Goal: Task Accomplishment & Management: Complete application form

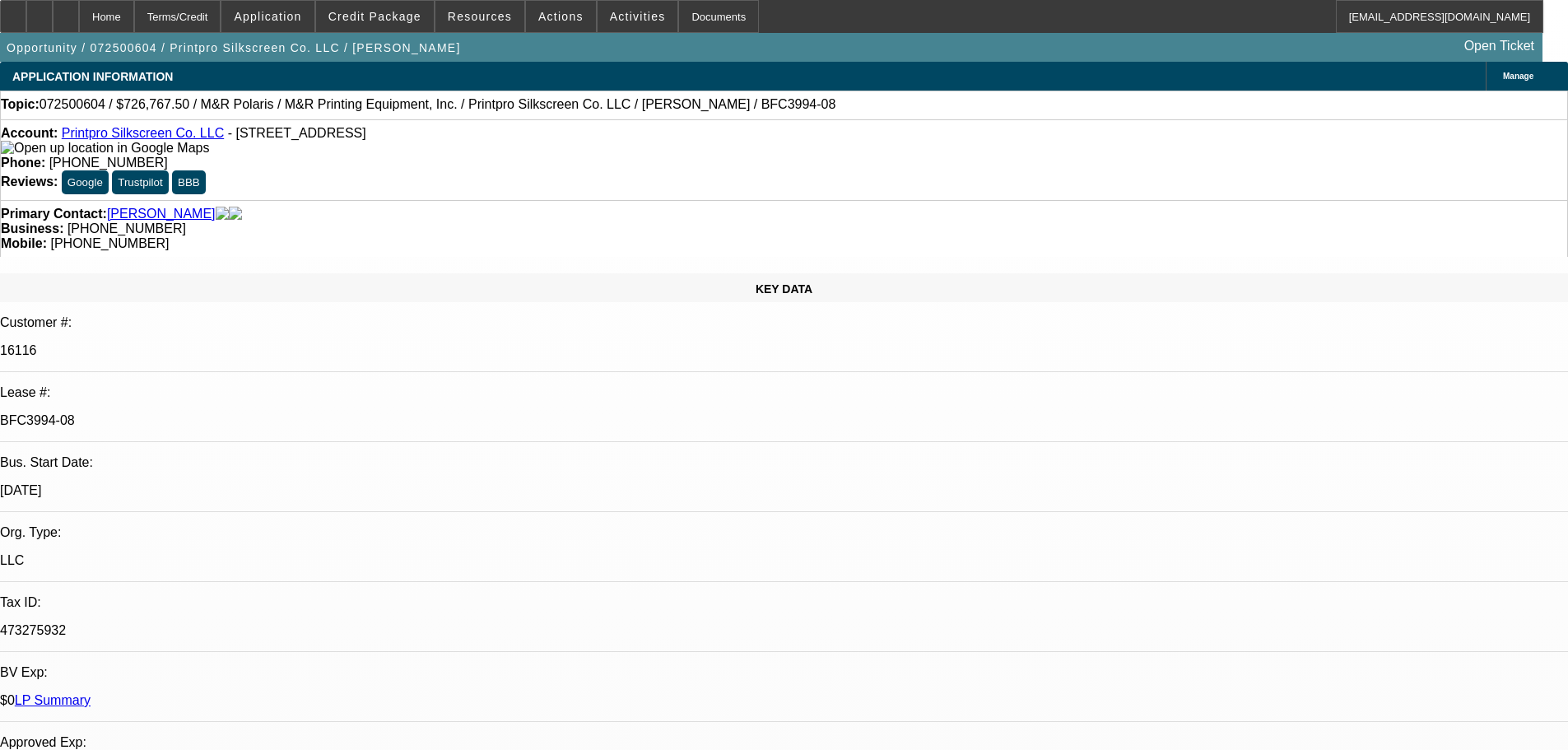
select select "0"
select select "6"
select select "0"
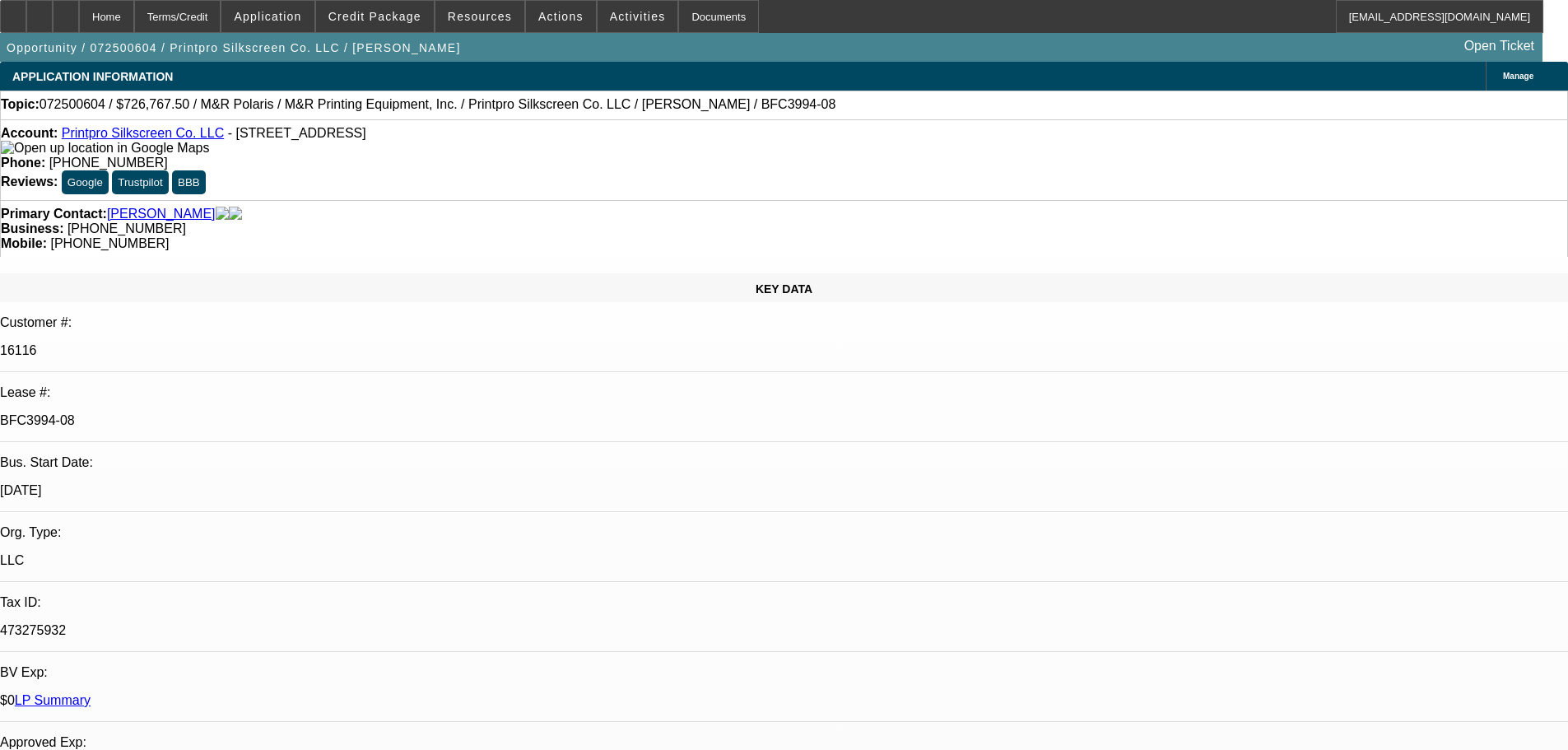
select select "0"
select select "6"
select select "0"
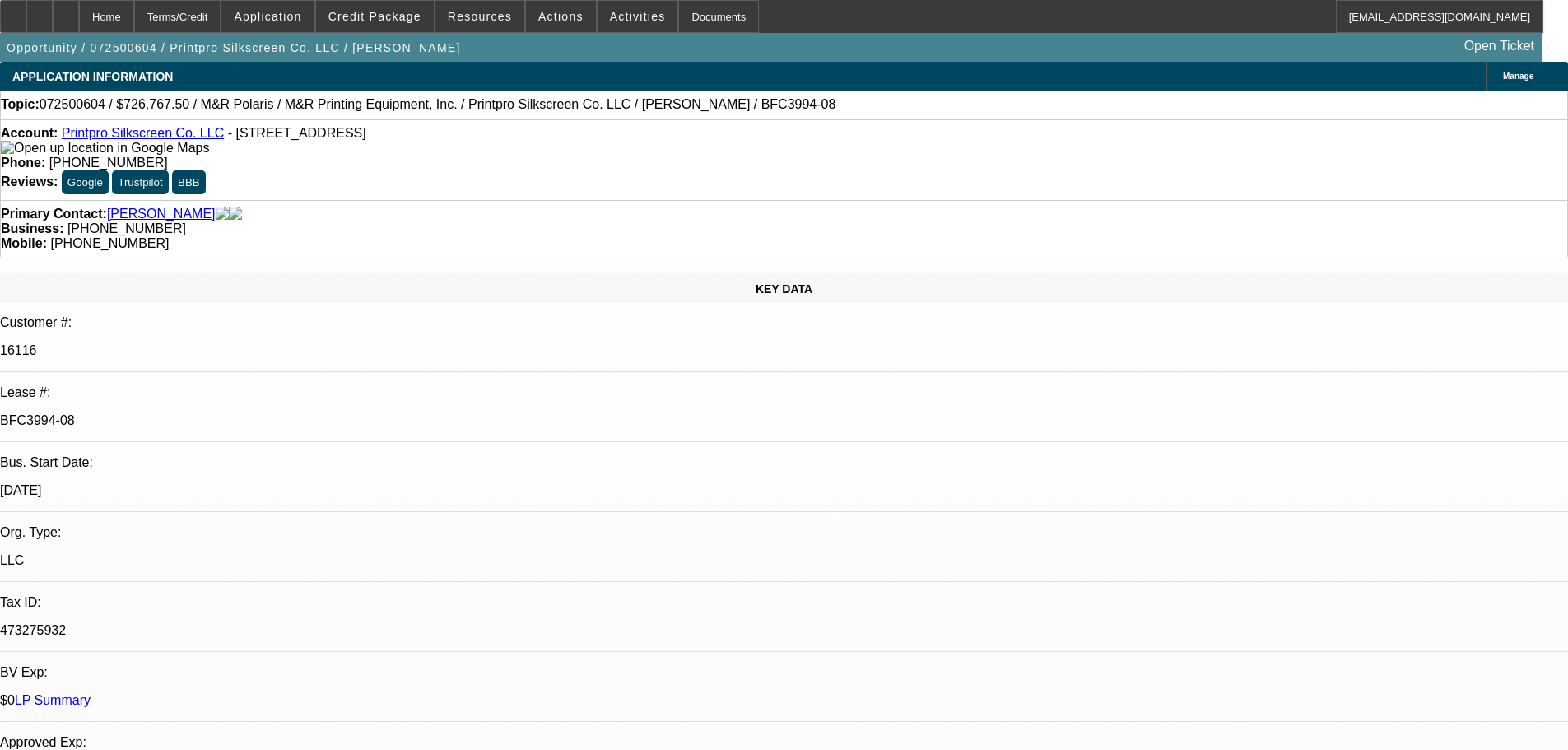
select select "0"
select select "6"
select select "0"
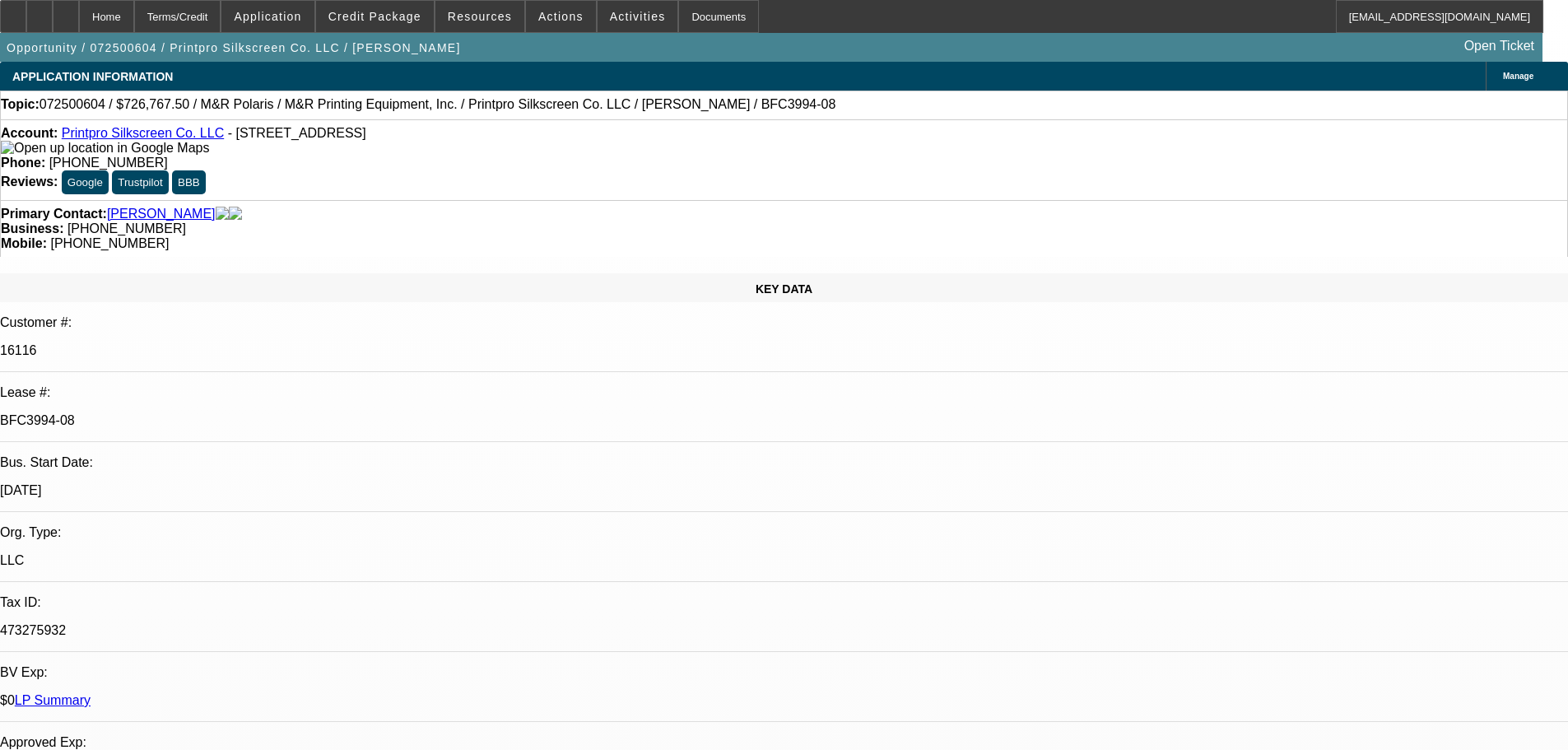
select select "6"
click at [395, 14] on span "Credit Package" at bounding box center [375, 16] width 93 height 14
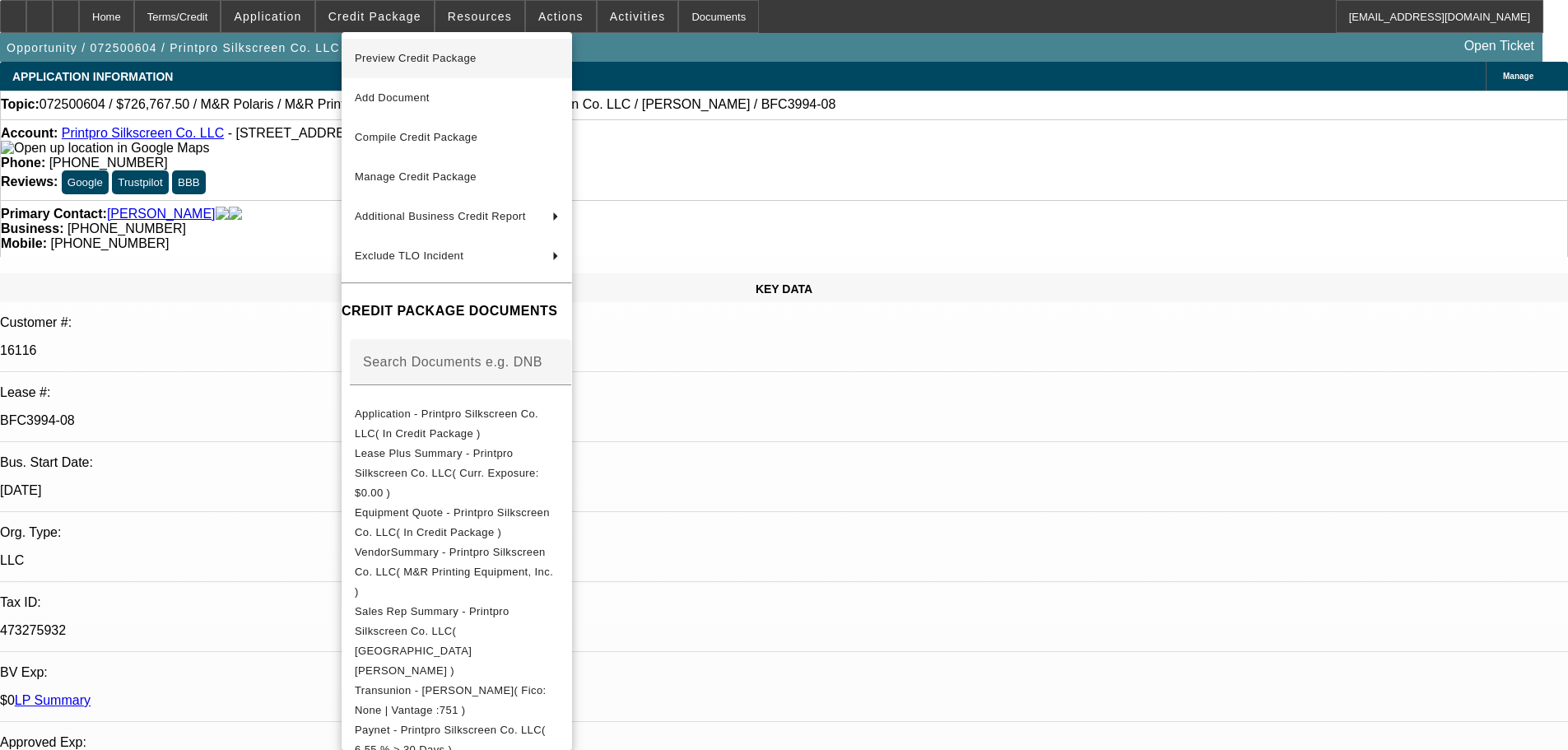
click at [412, 64] on span "Preview Credit Package" at bounding box center [457, 59] width 204 height 20
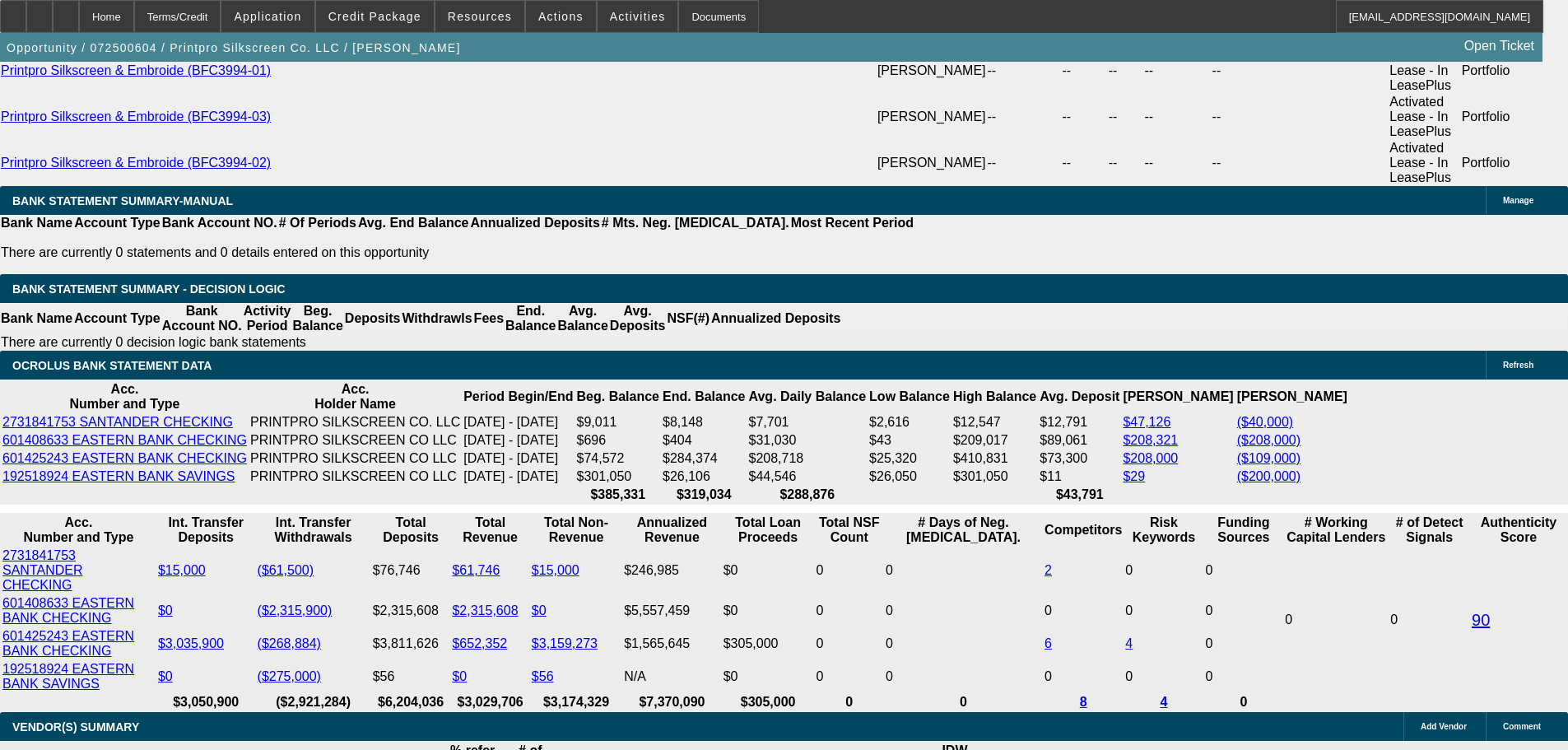
scroll to position [3375, 0]
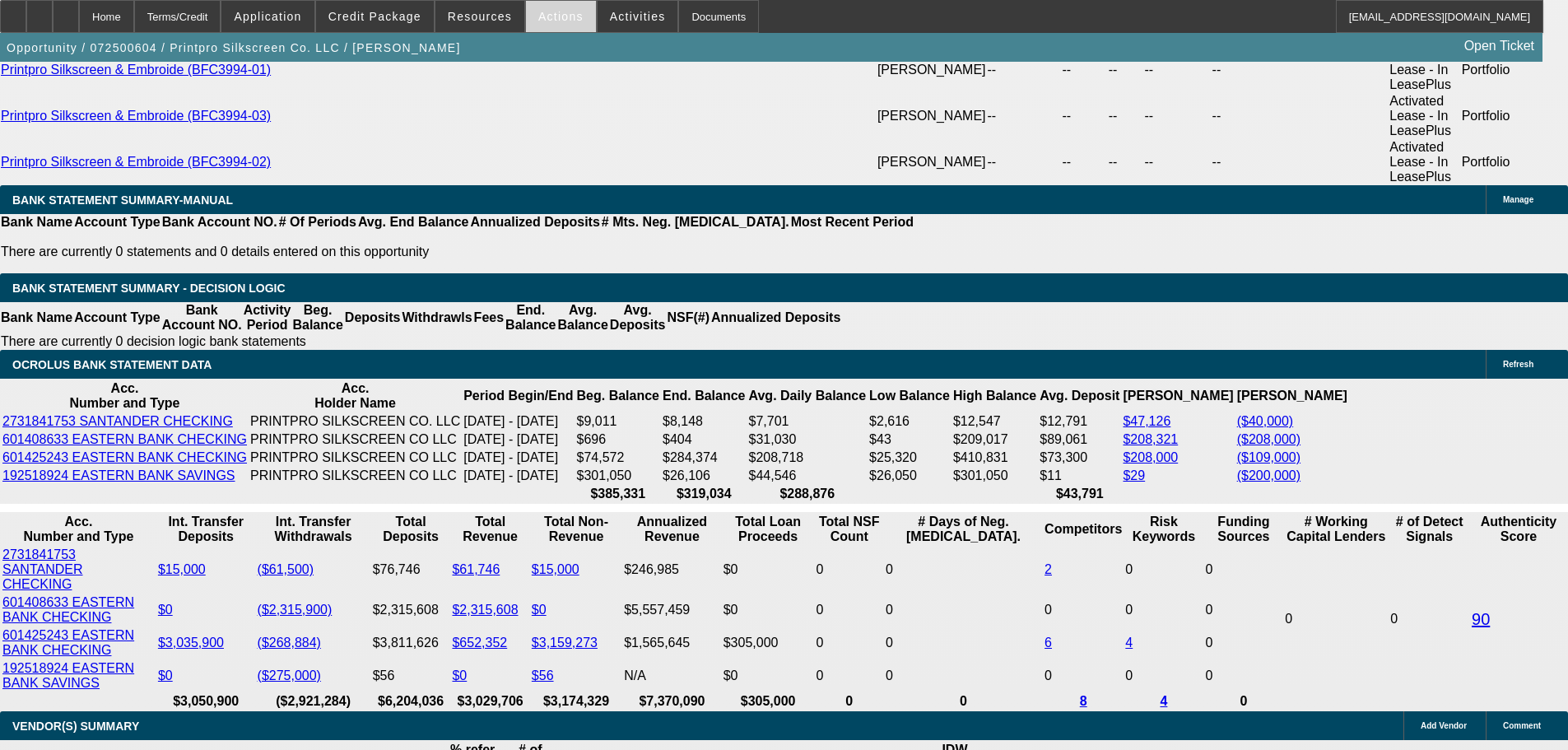
click at [554, 26] on span at bounding box center [561, 16] width 70 height 40
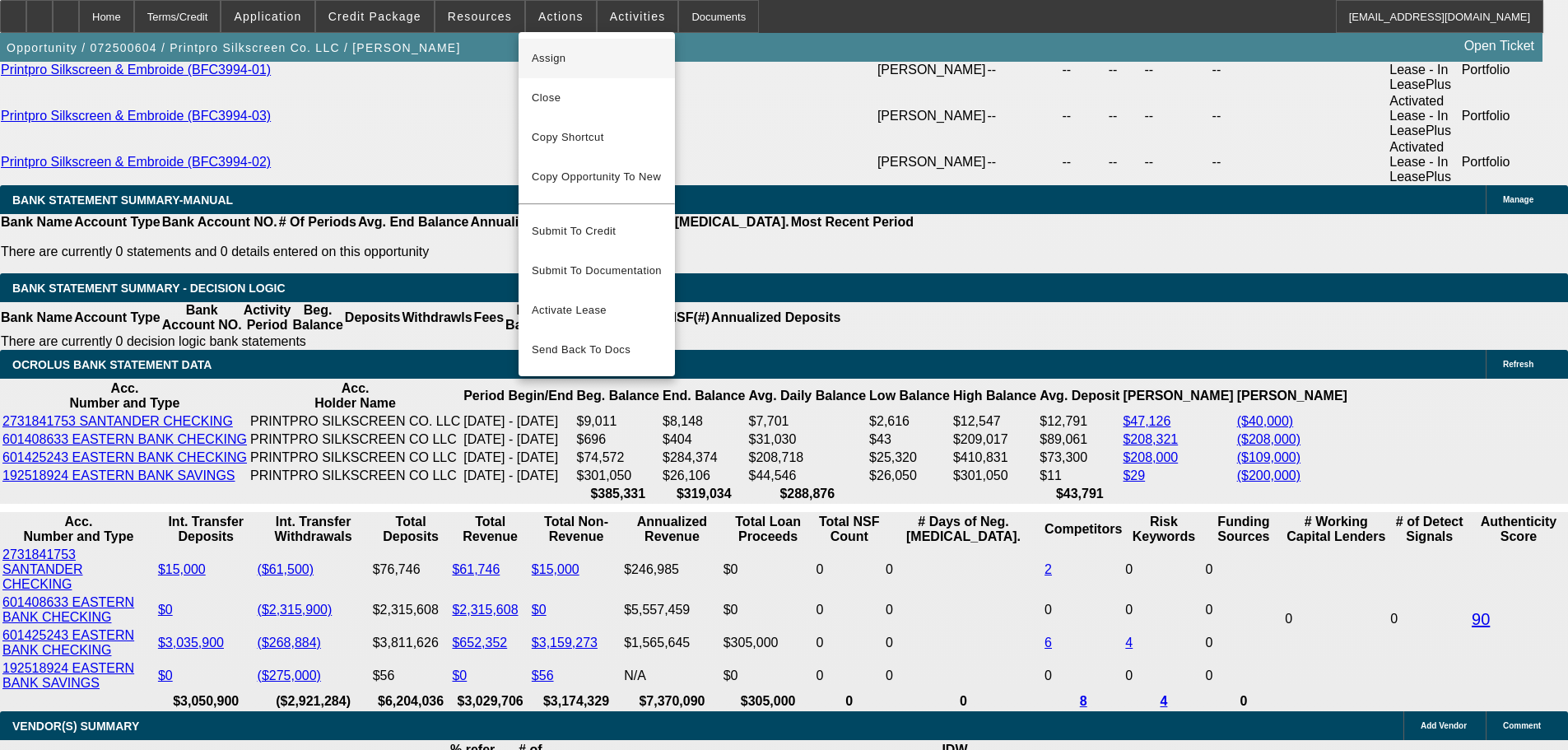
scroll to position [3128, 0]
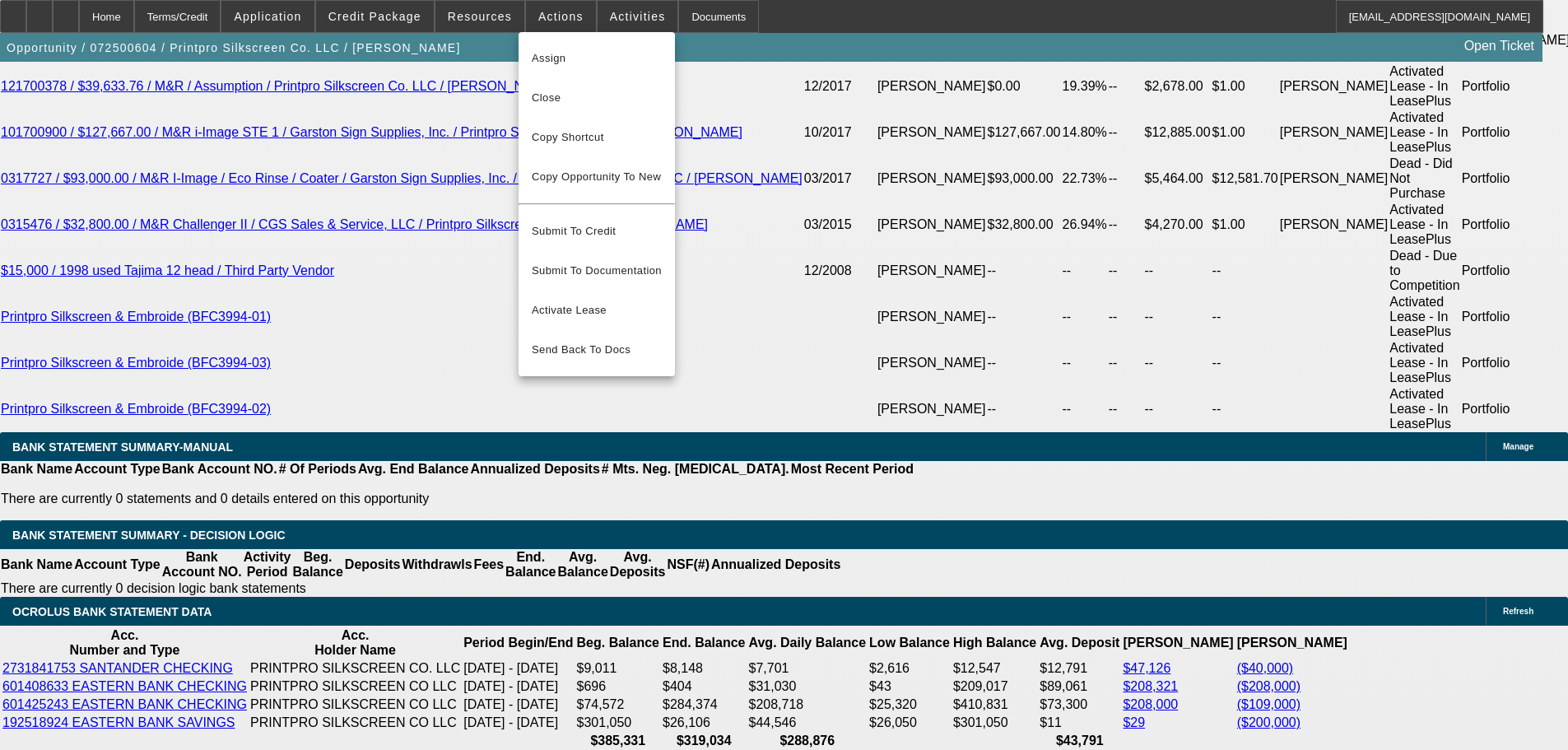
click at [33, 17] on div at bounding box center [784, 375] width 1568 height 750
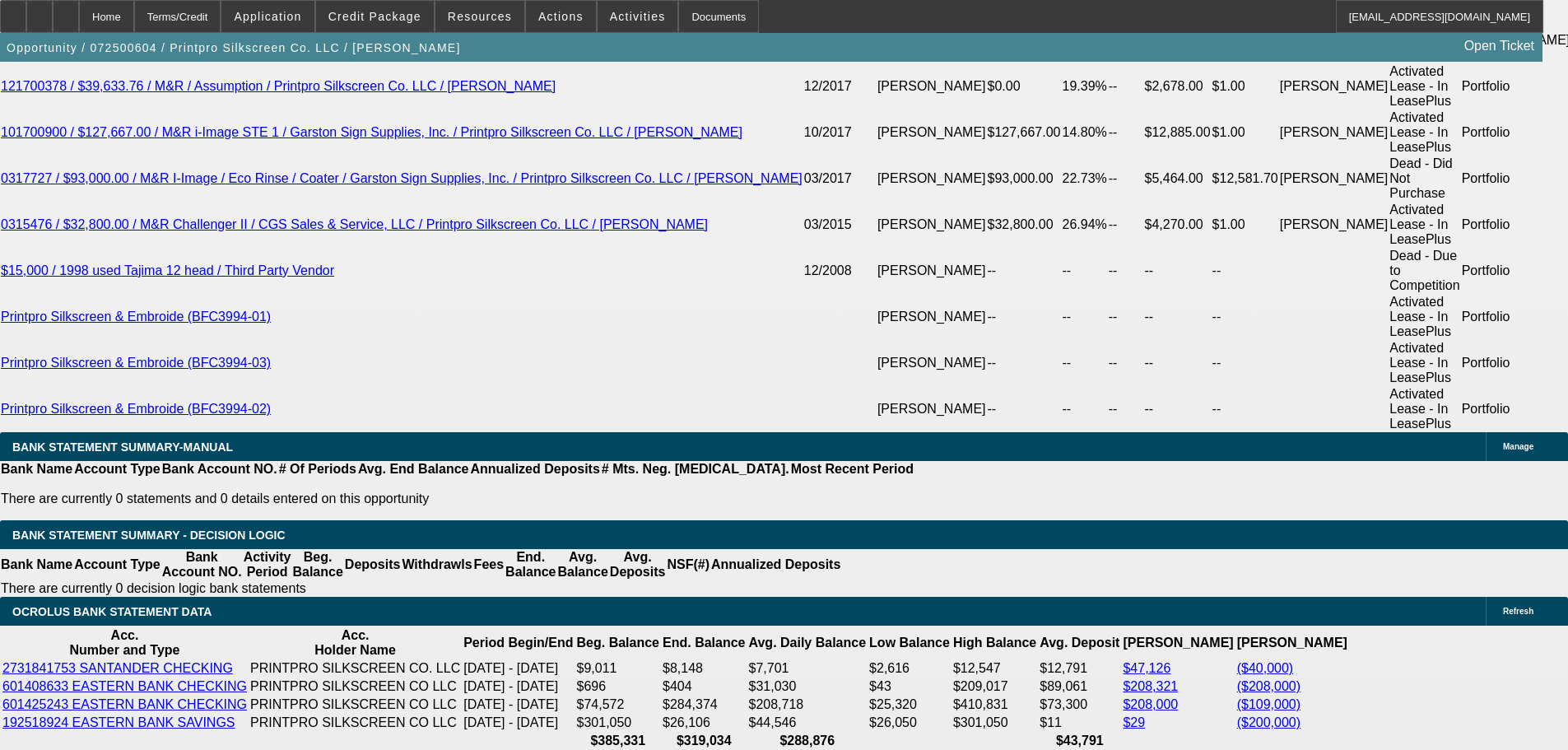
click at [14, 11] on icon at bounding box center [14, 11] width 0 height 0
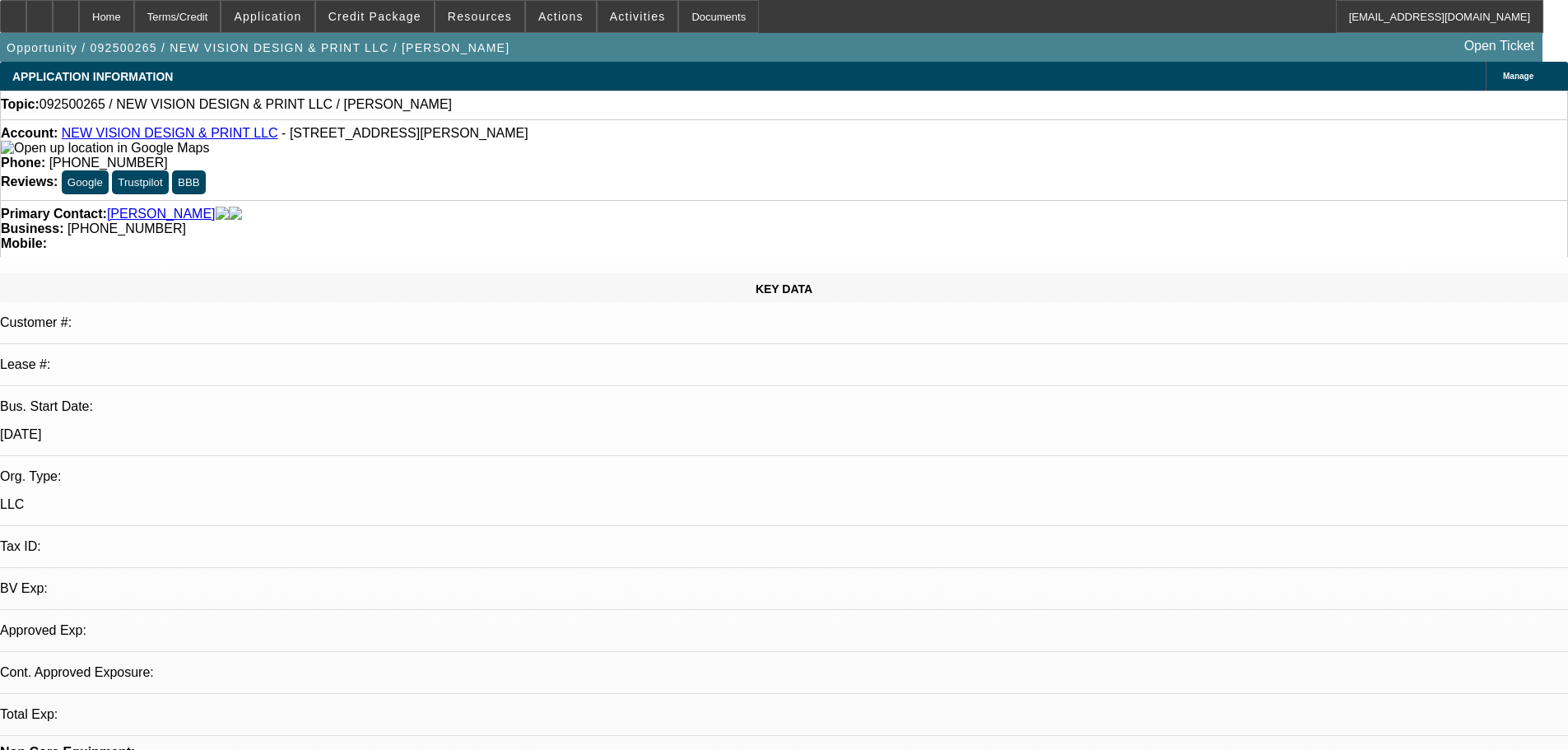
select select "0"
select select "2"
select select "0.1"
select select "4"
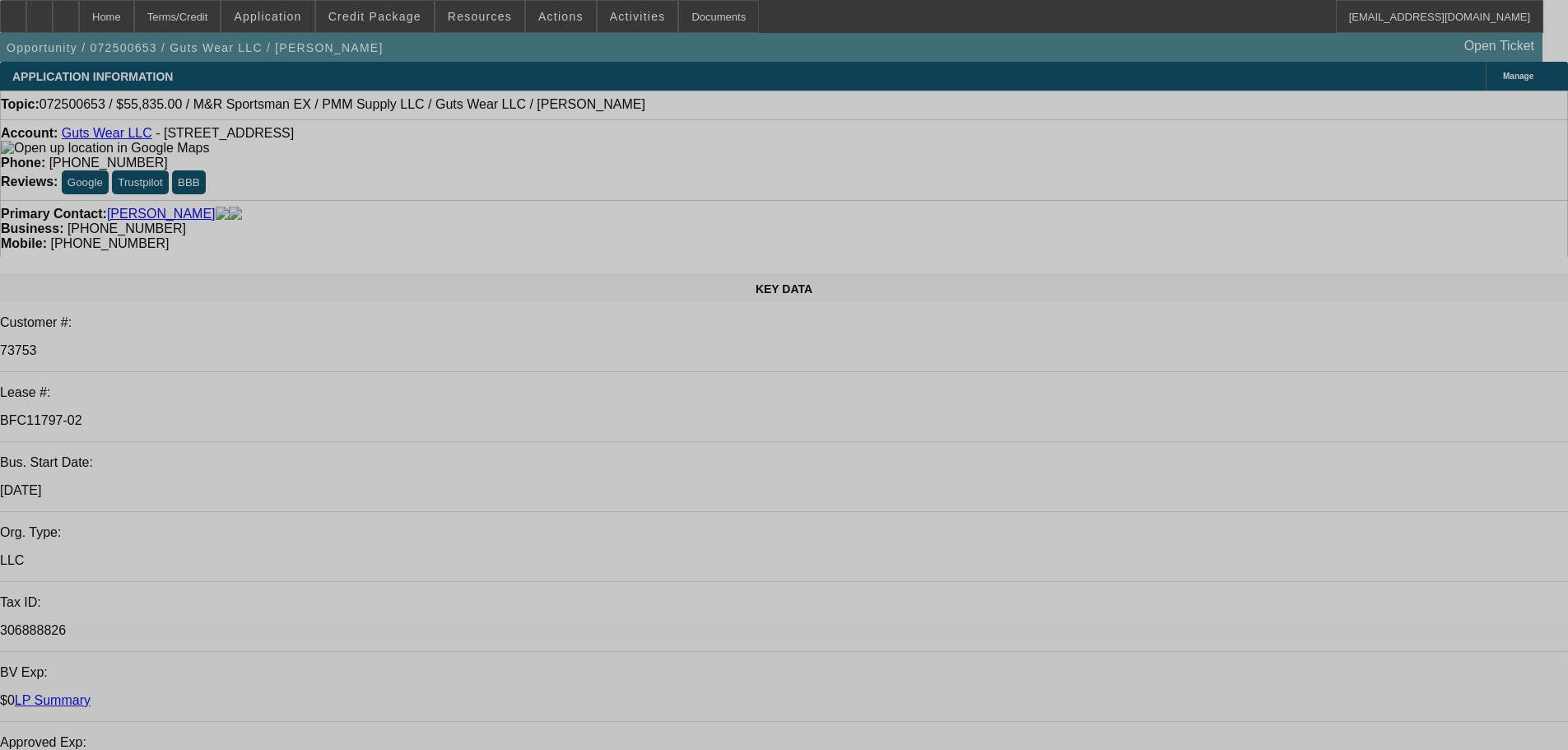
select select "0"
select select "2"
select select "0"
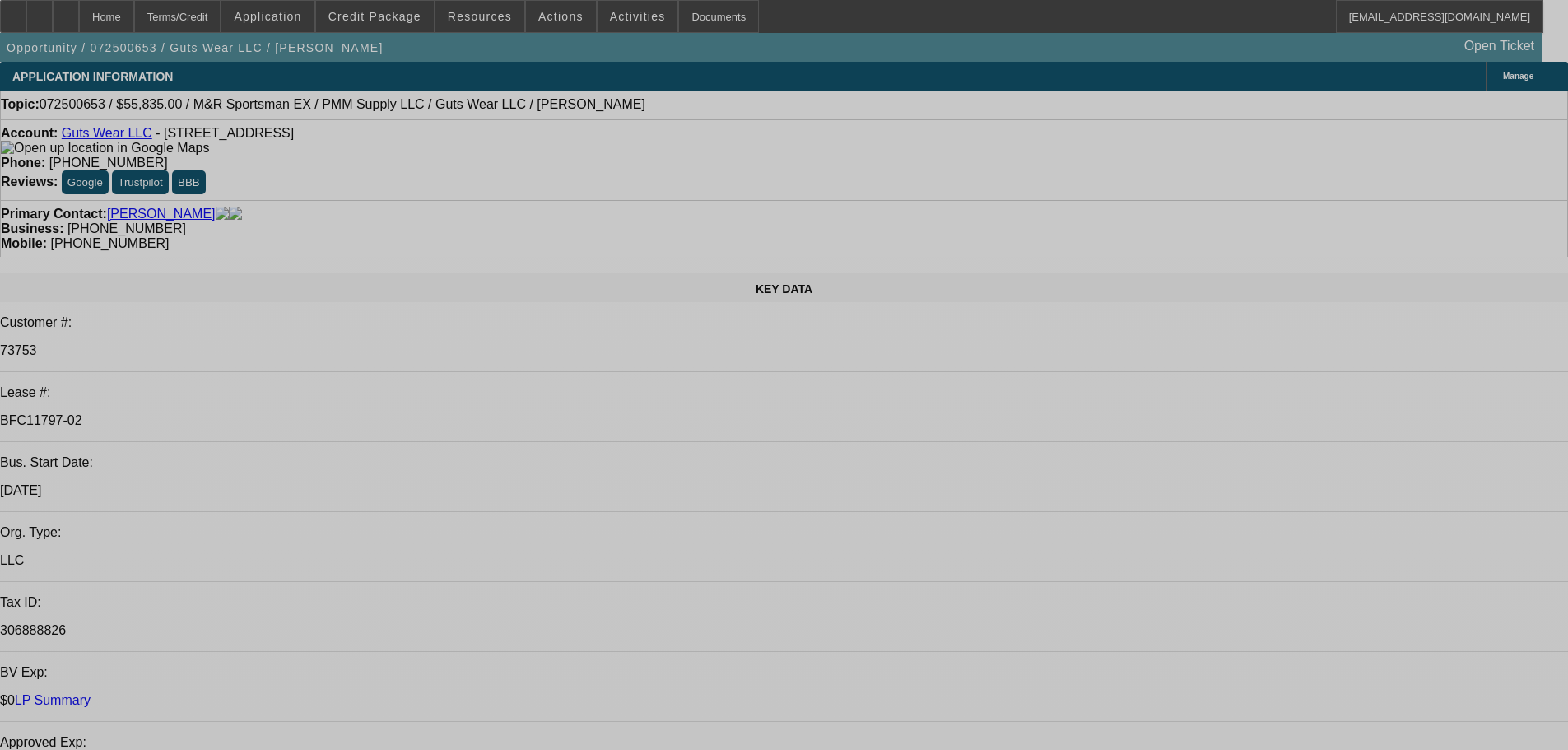
select select "0"
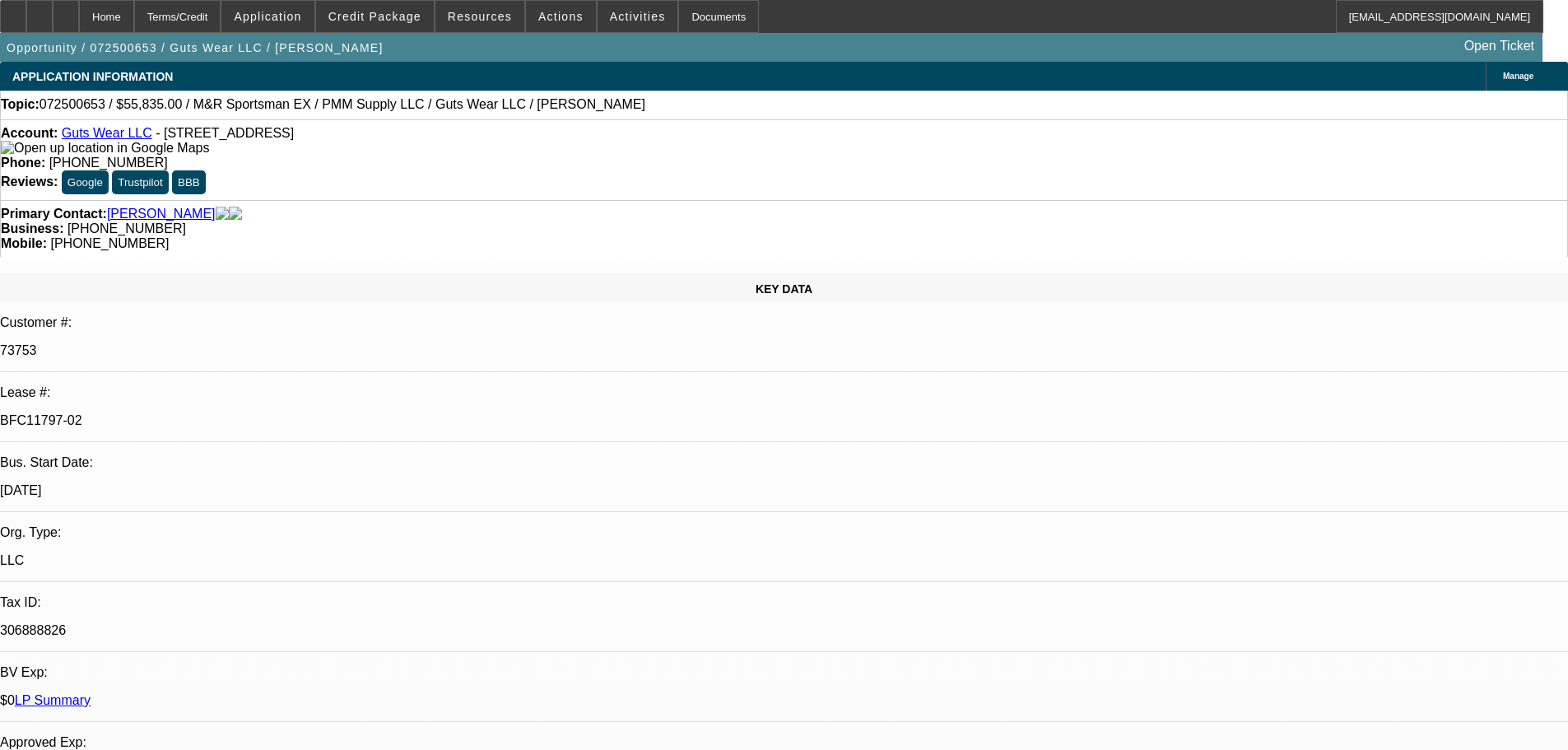
select select "2"
select select "0"
select select "2"
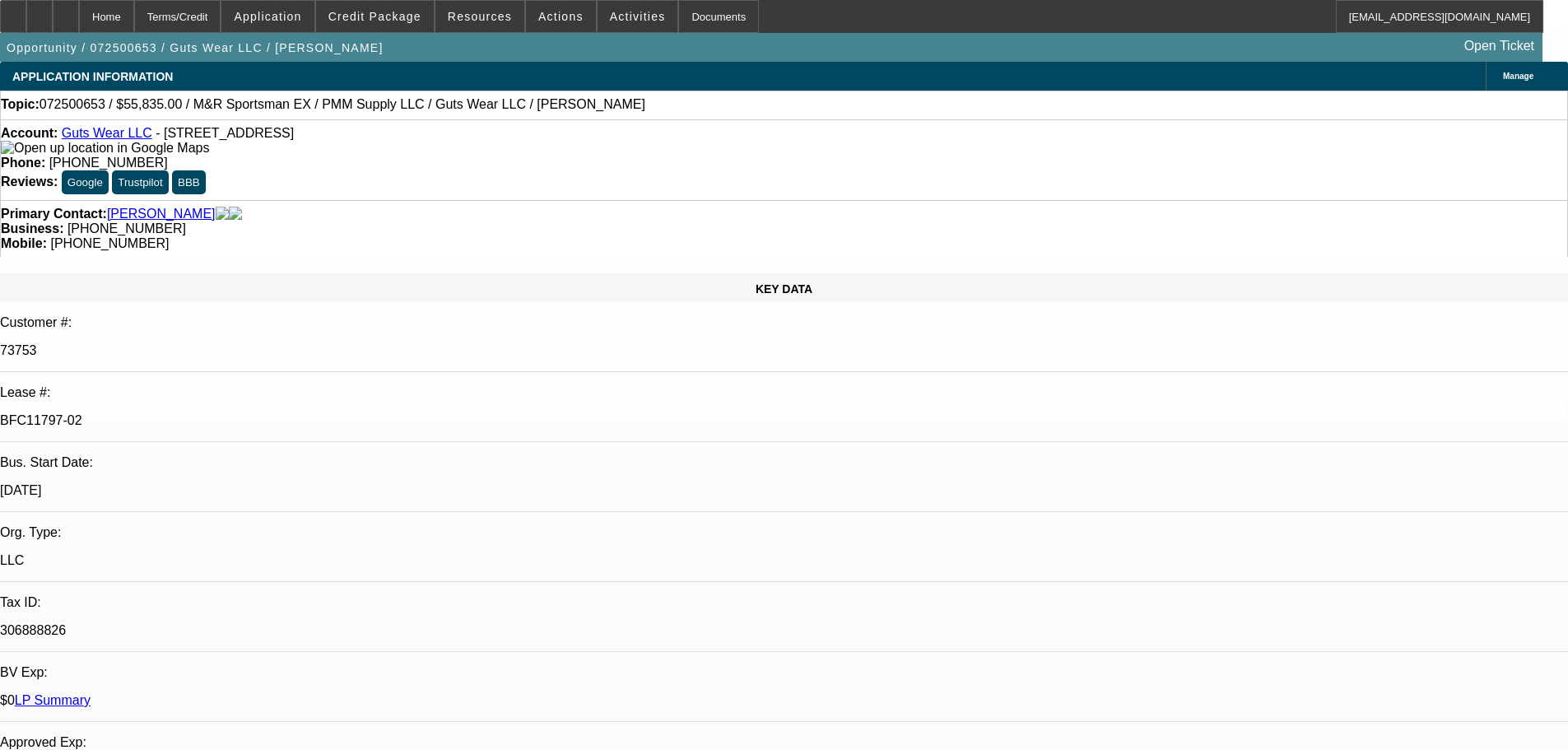
select select "0"
select select "2"
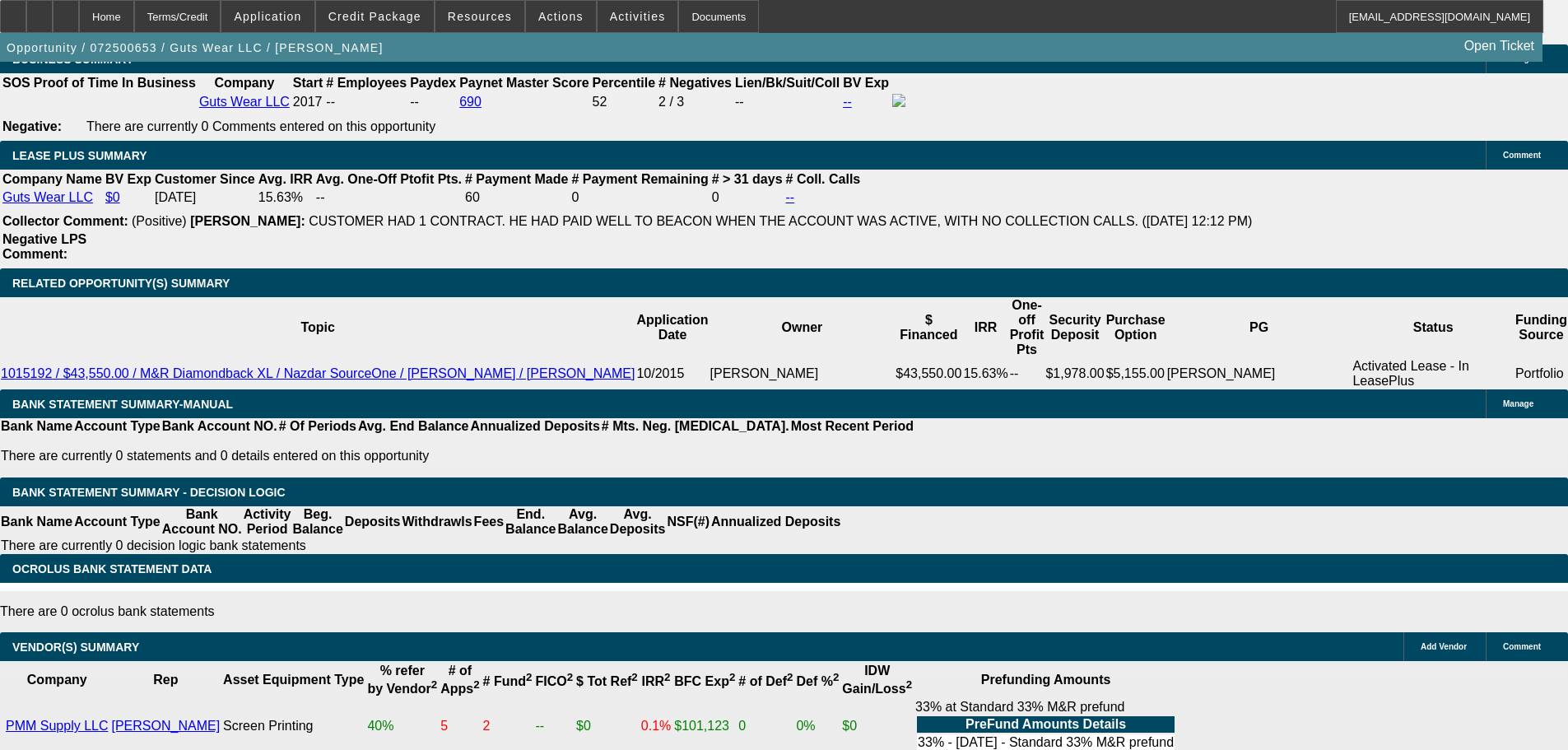
scroll to position [2799, 0]
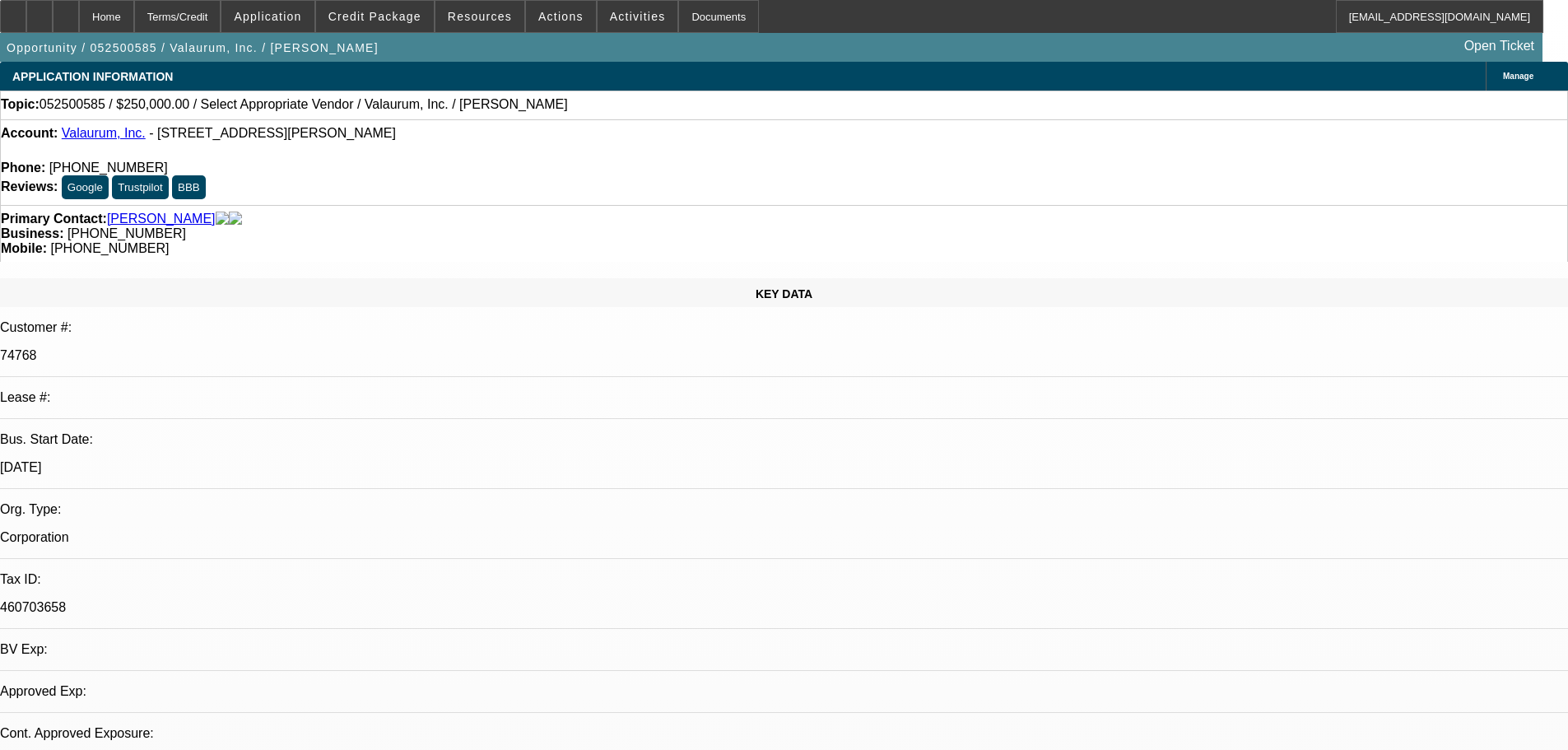
select select "0"
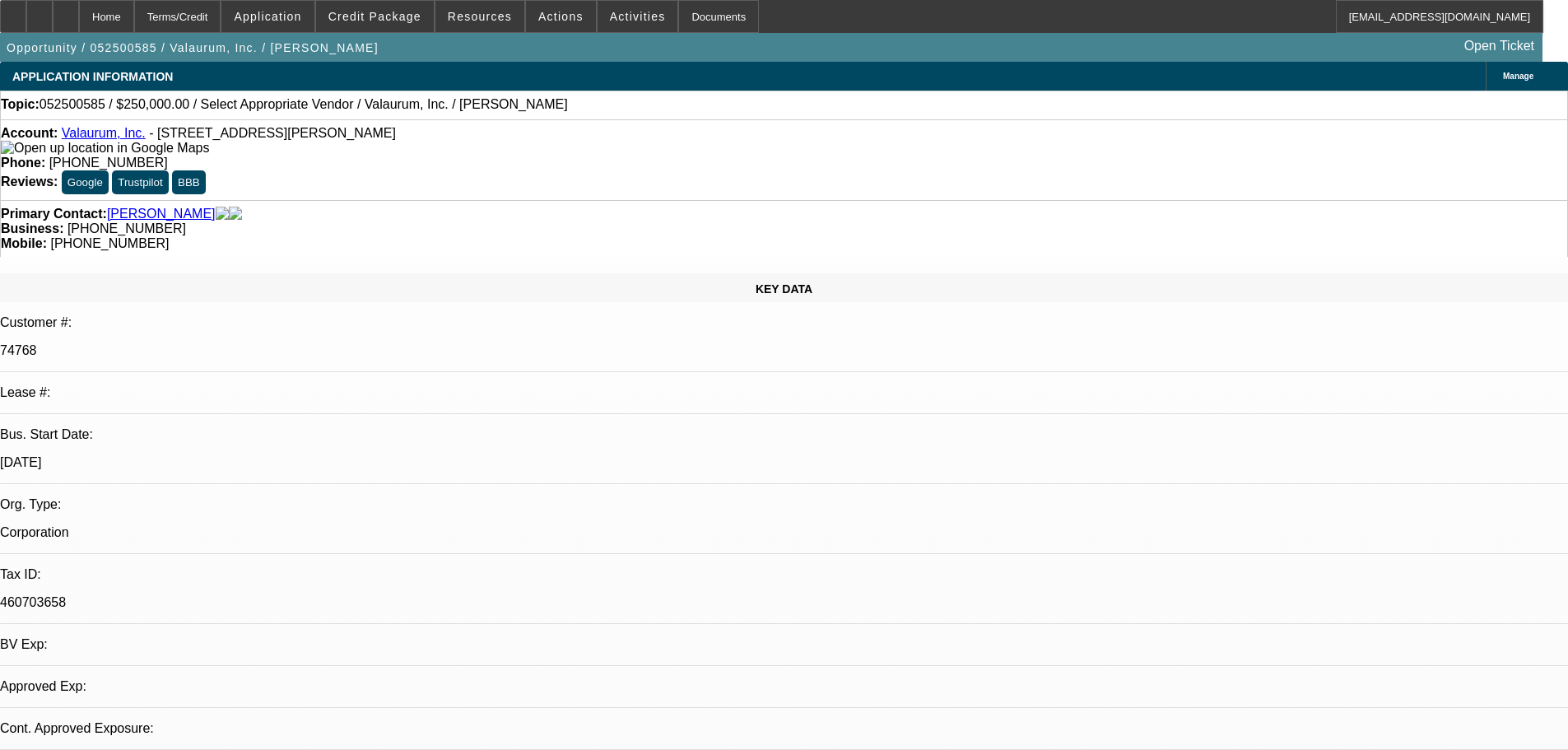
select select "2"
select select "0.1"
select select "4"
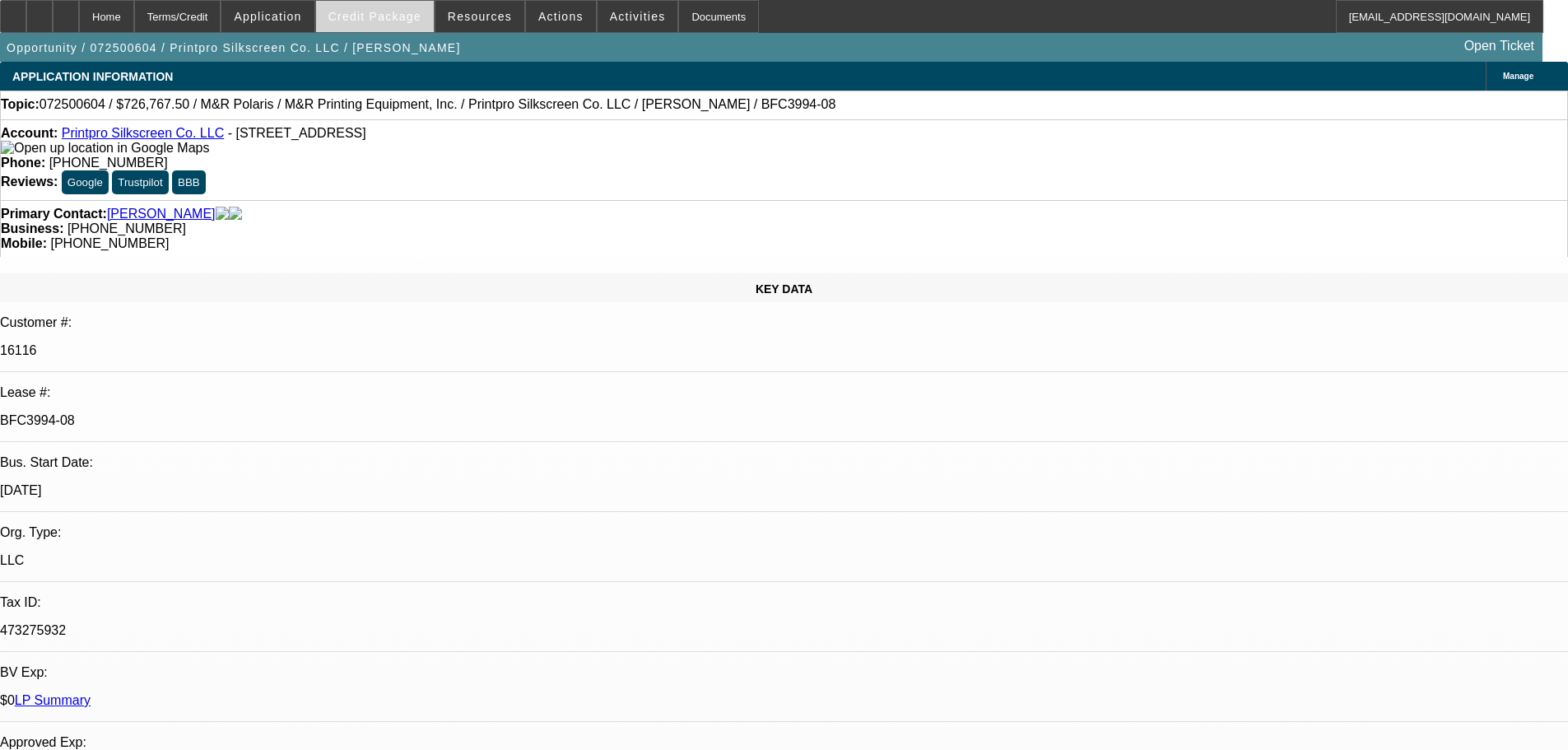
select select "0"
select select "6"
select select "0"
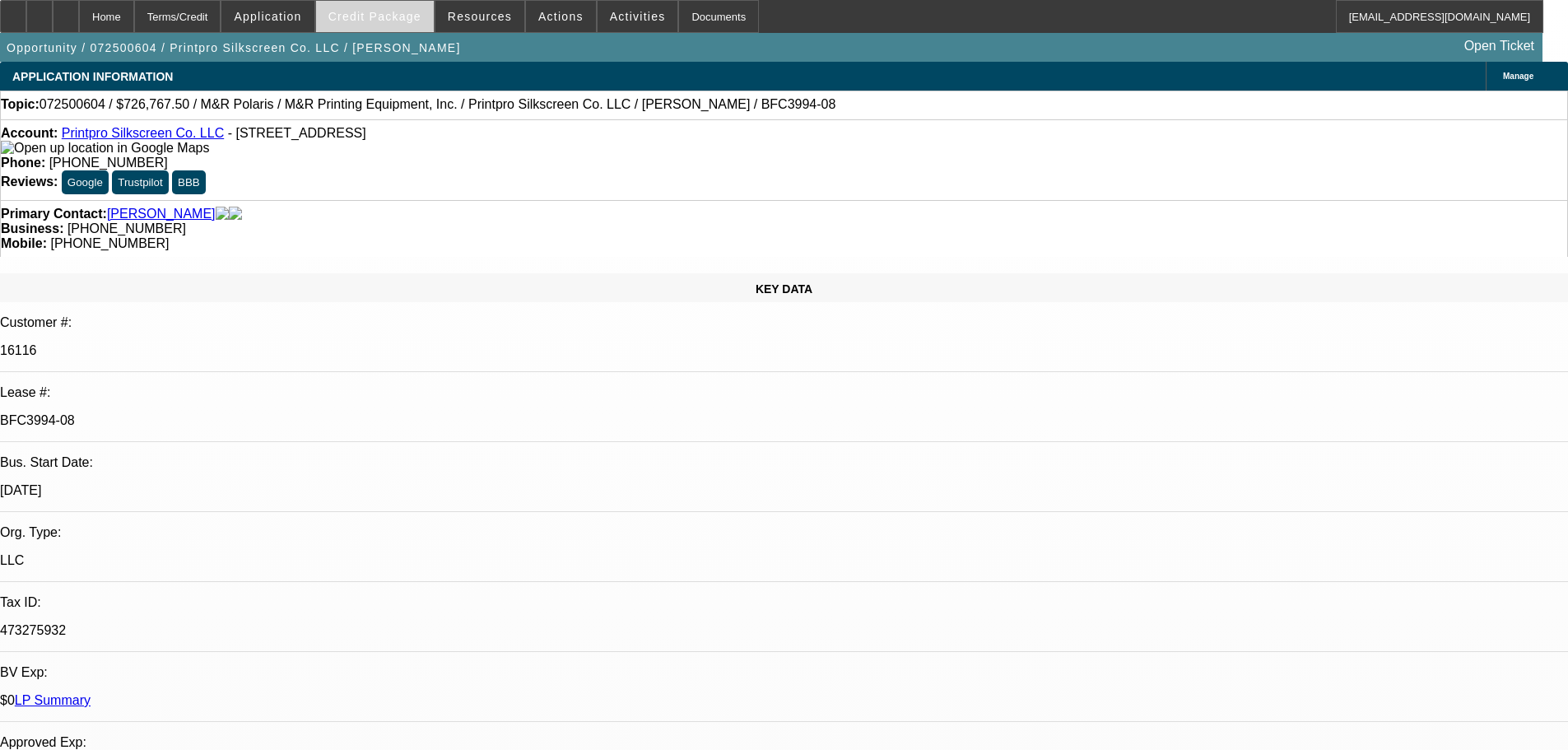
select select "0"
select select "6"
select select "0"
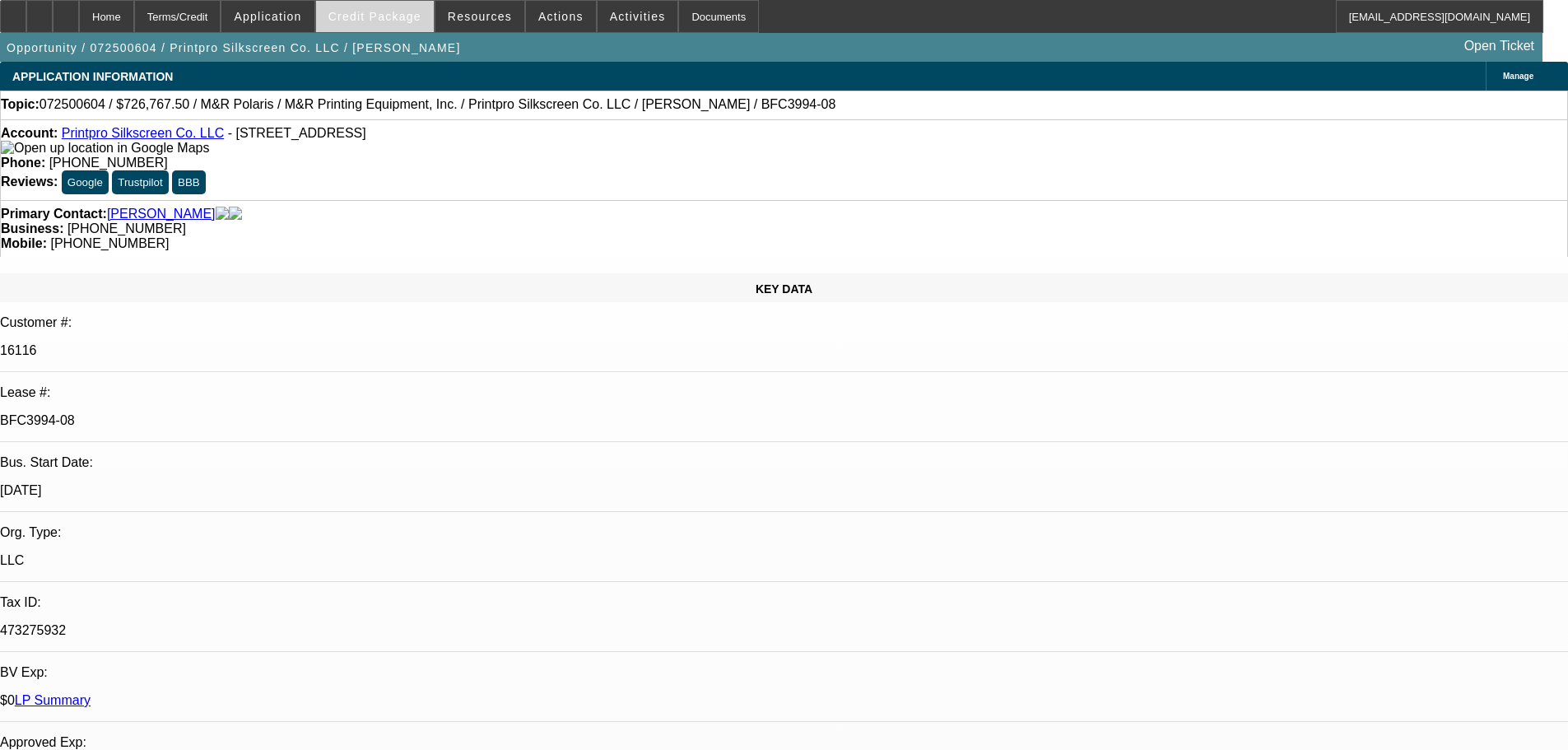
select select "0"
select select "6"
select select "0"
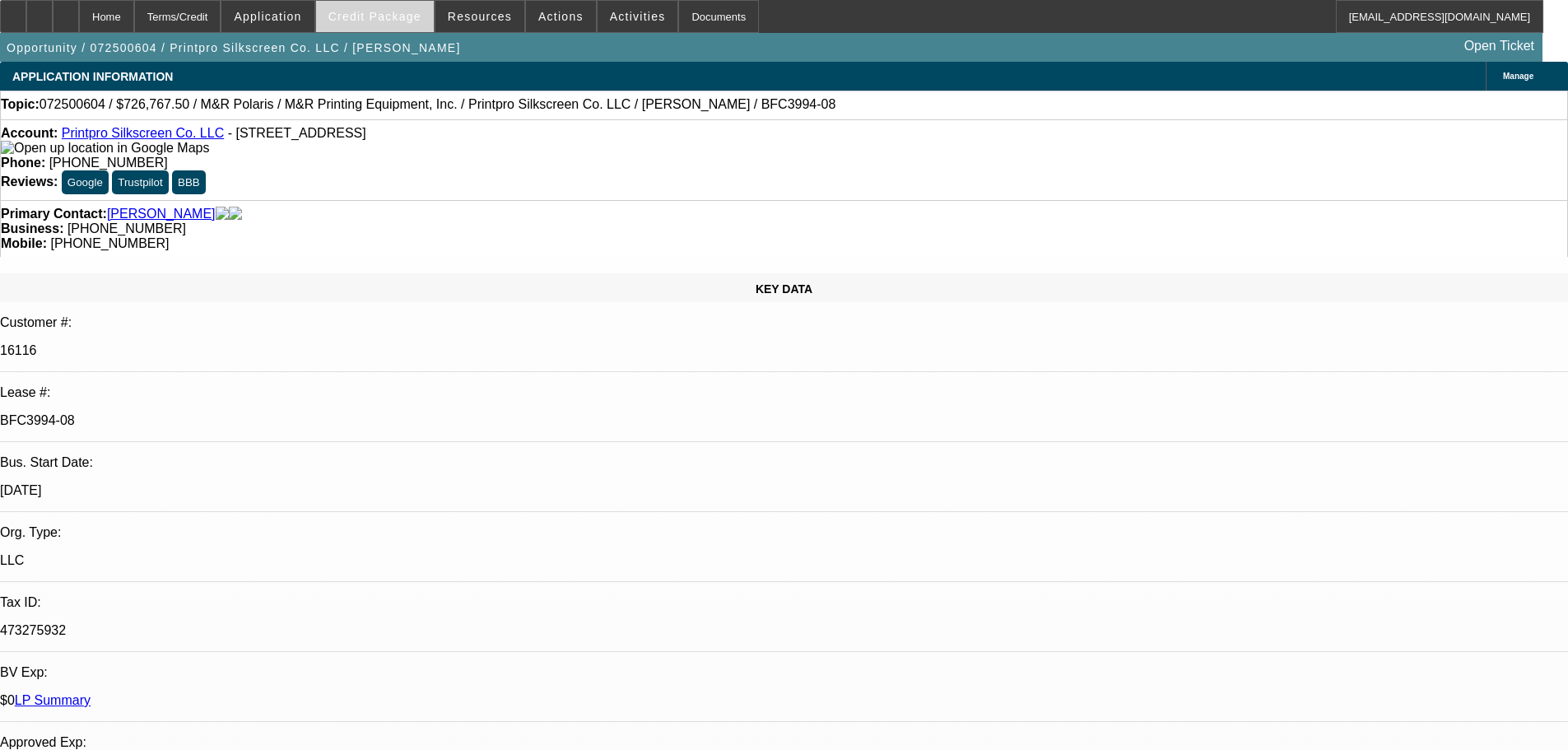
select select "6"
click at [385, 21] on span "Credit Package" at bounding box center [375, 16] width 93 height 14
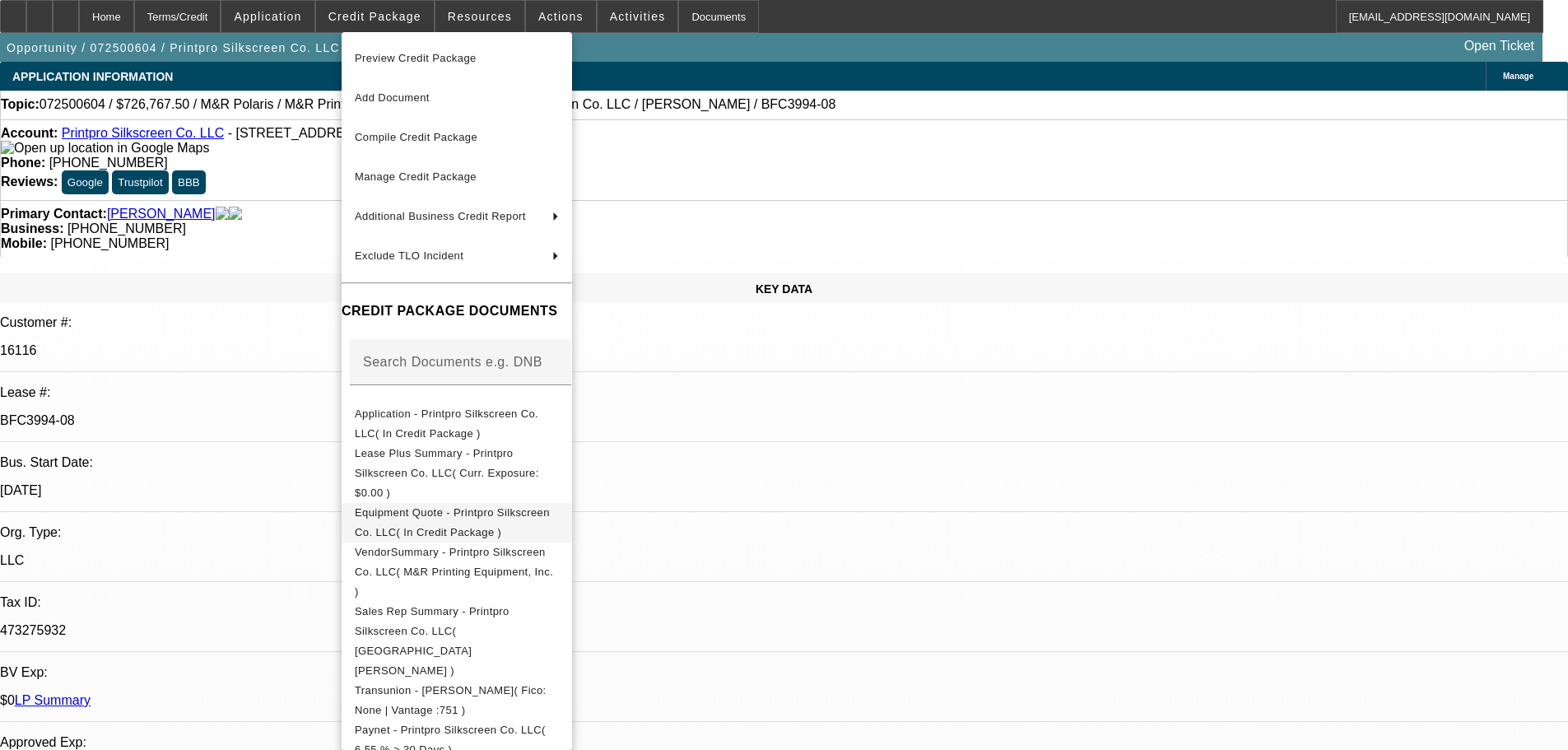
click at [546, 506] on span "Equipment Quote - Printpro Silkscreen Co. LLC( In Credit Package )" at bounding box center [452, 522] width 195 height 32
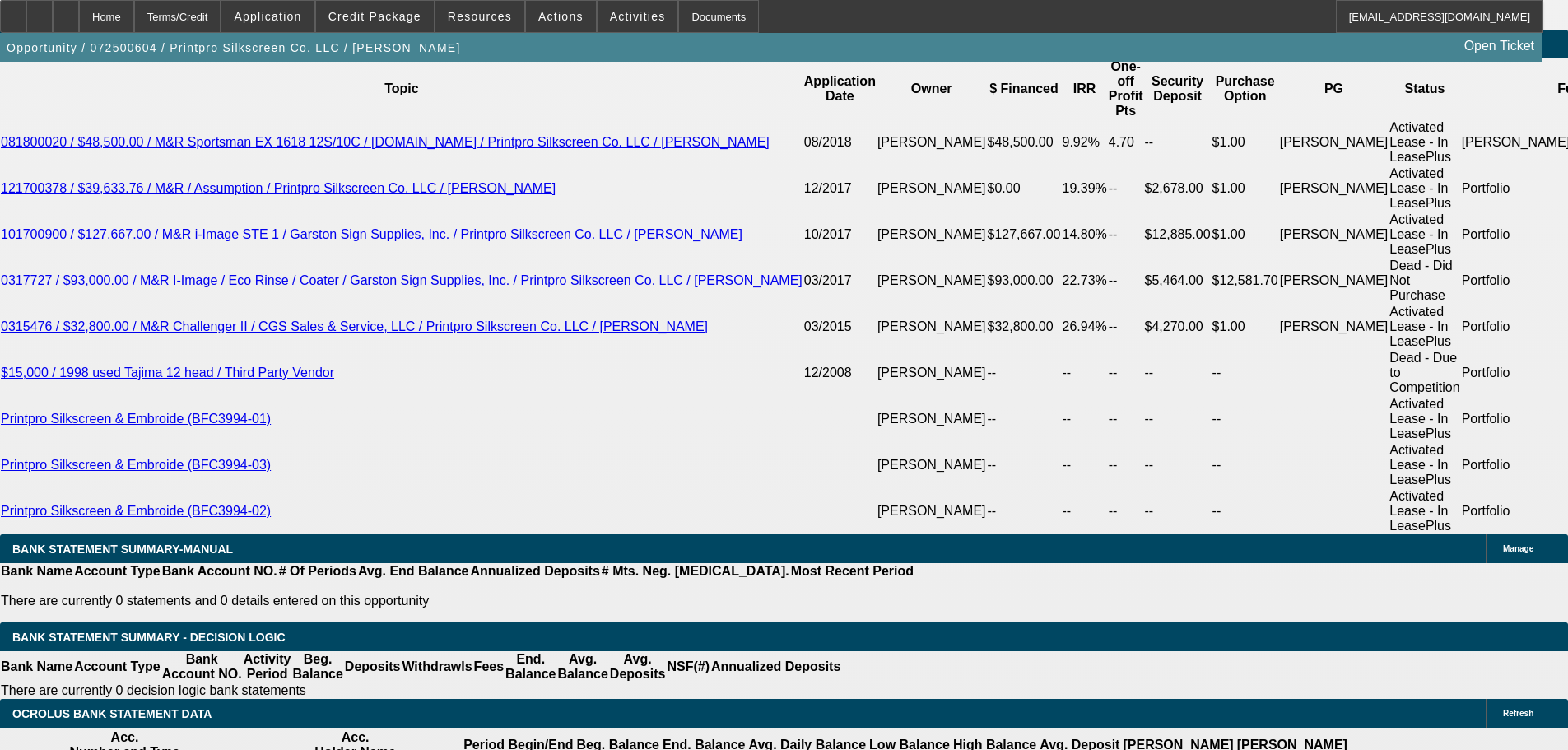
scroll to position [3293, 0]
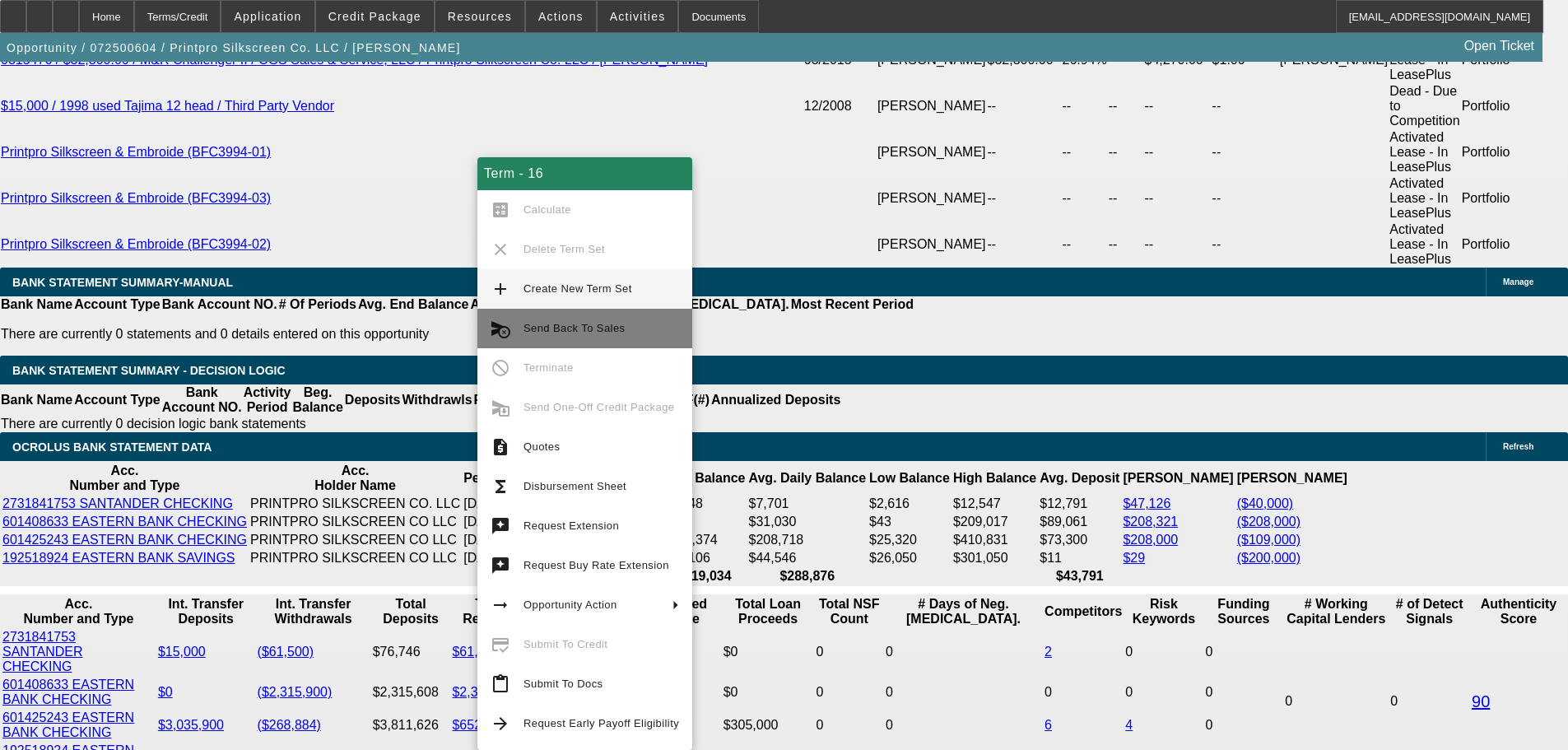
click at [609, 336] on span "Send Back To Sales" at bounding box center [601, 329] width 156 height 20
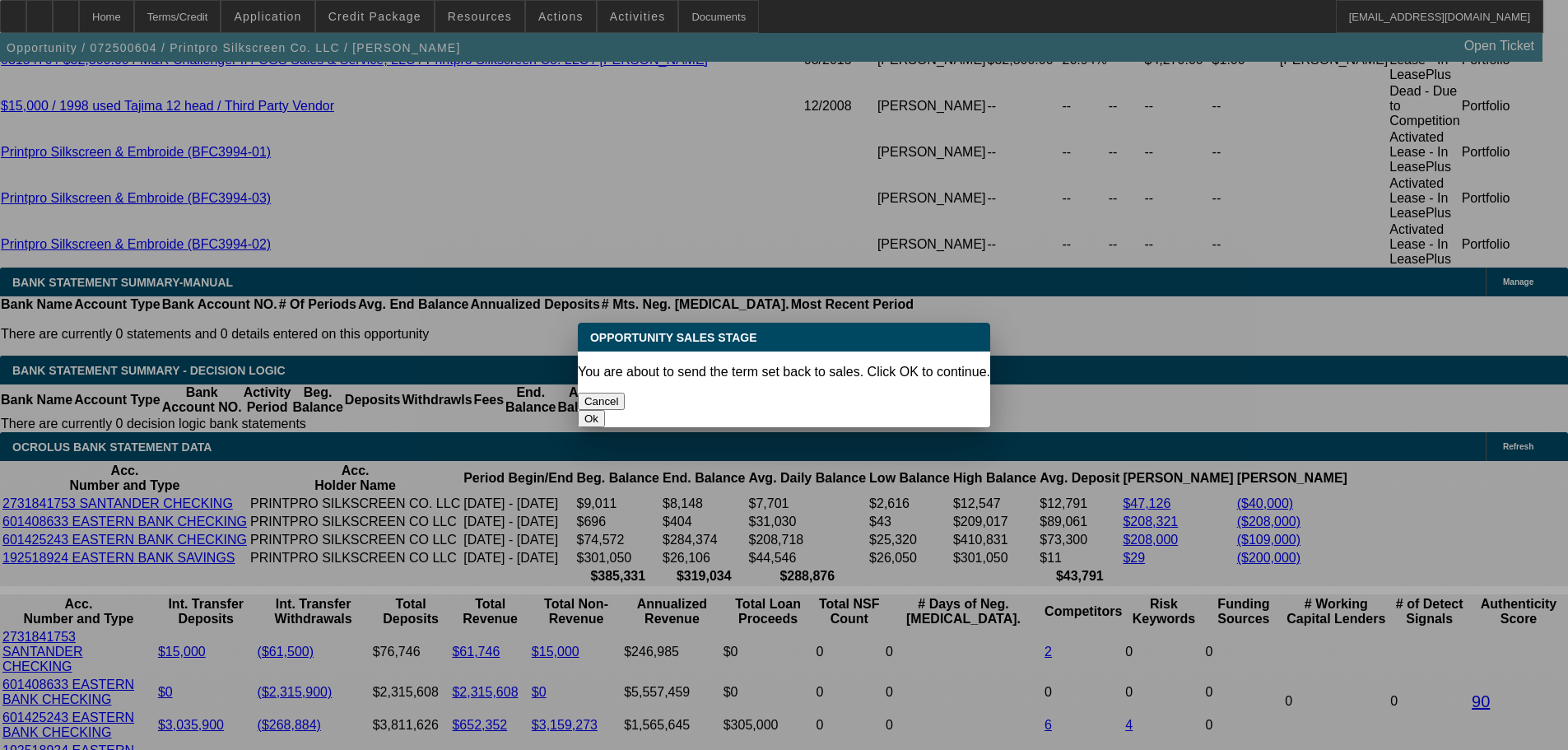
scroll to position [0, 0]
click at [605, 410] on button "Ok" at bounding box center [592, 418] width 27 height 17
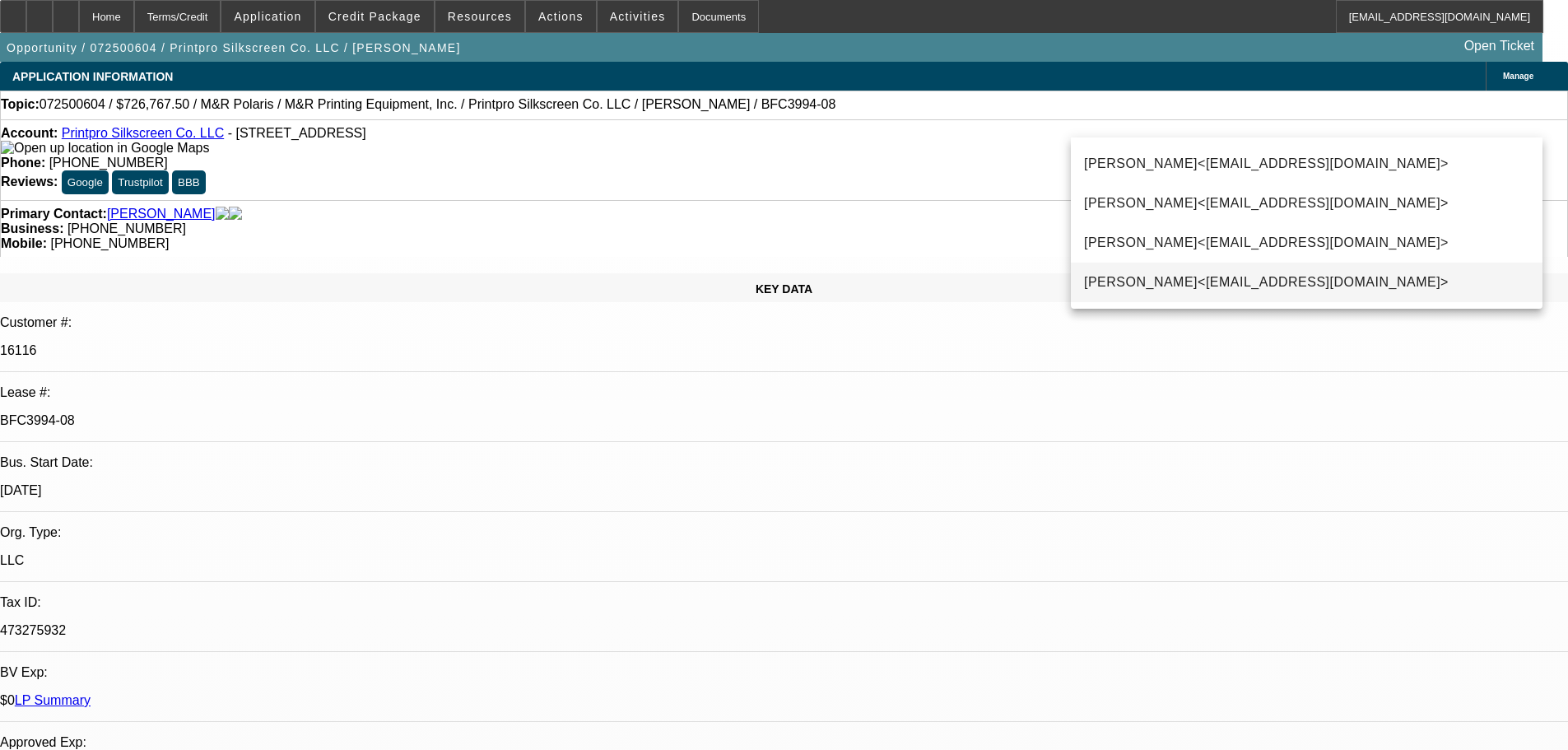
type input "sara"
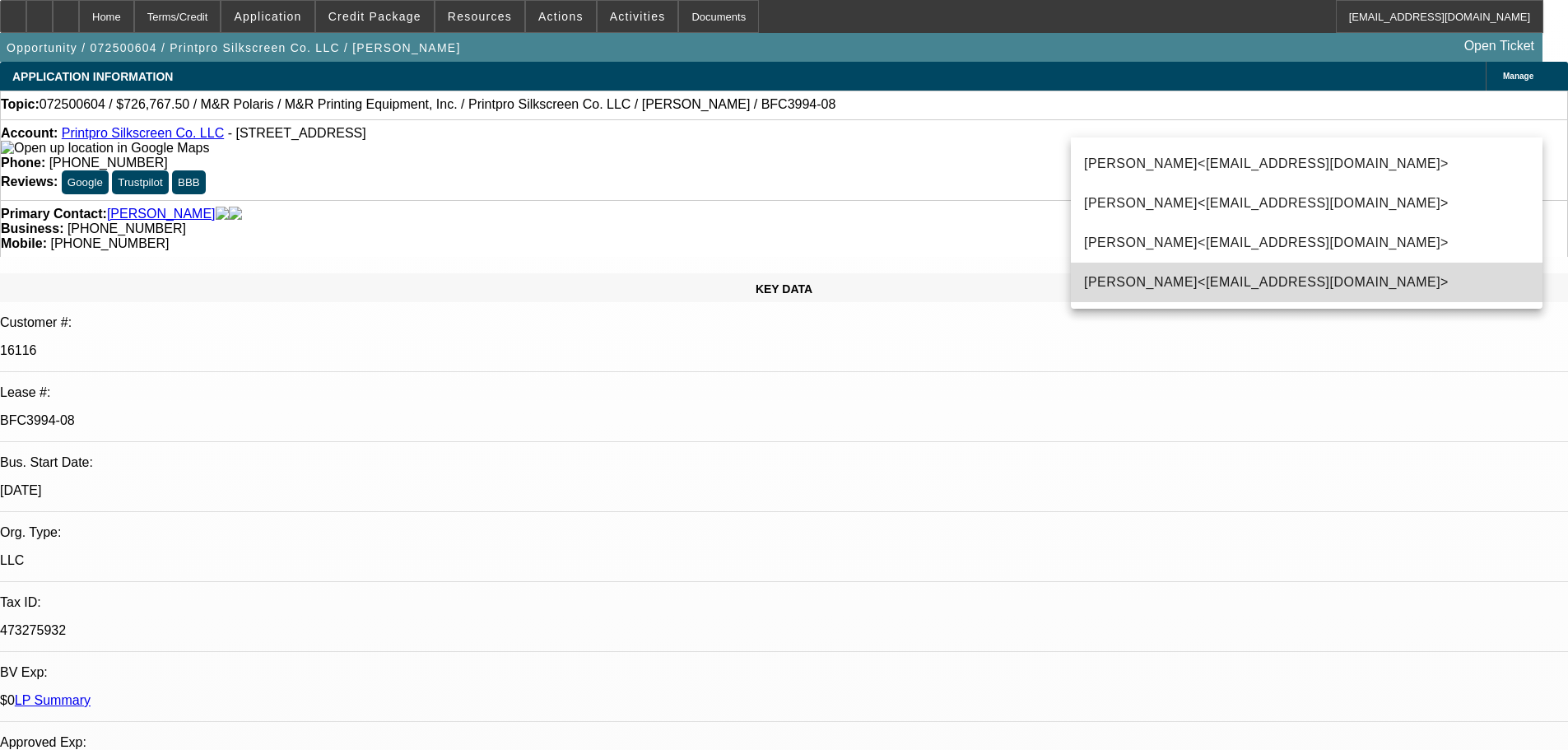
click at [1169, 279] on span "Sarah Wreschinsky<SWreschinsky@beaconfunding.com>" at bounding box center [1266, 283] width 365 height 20
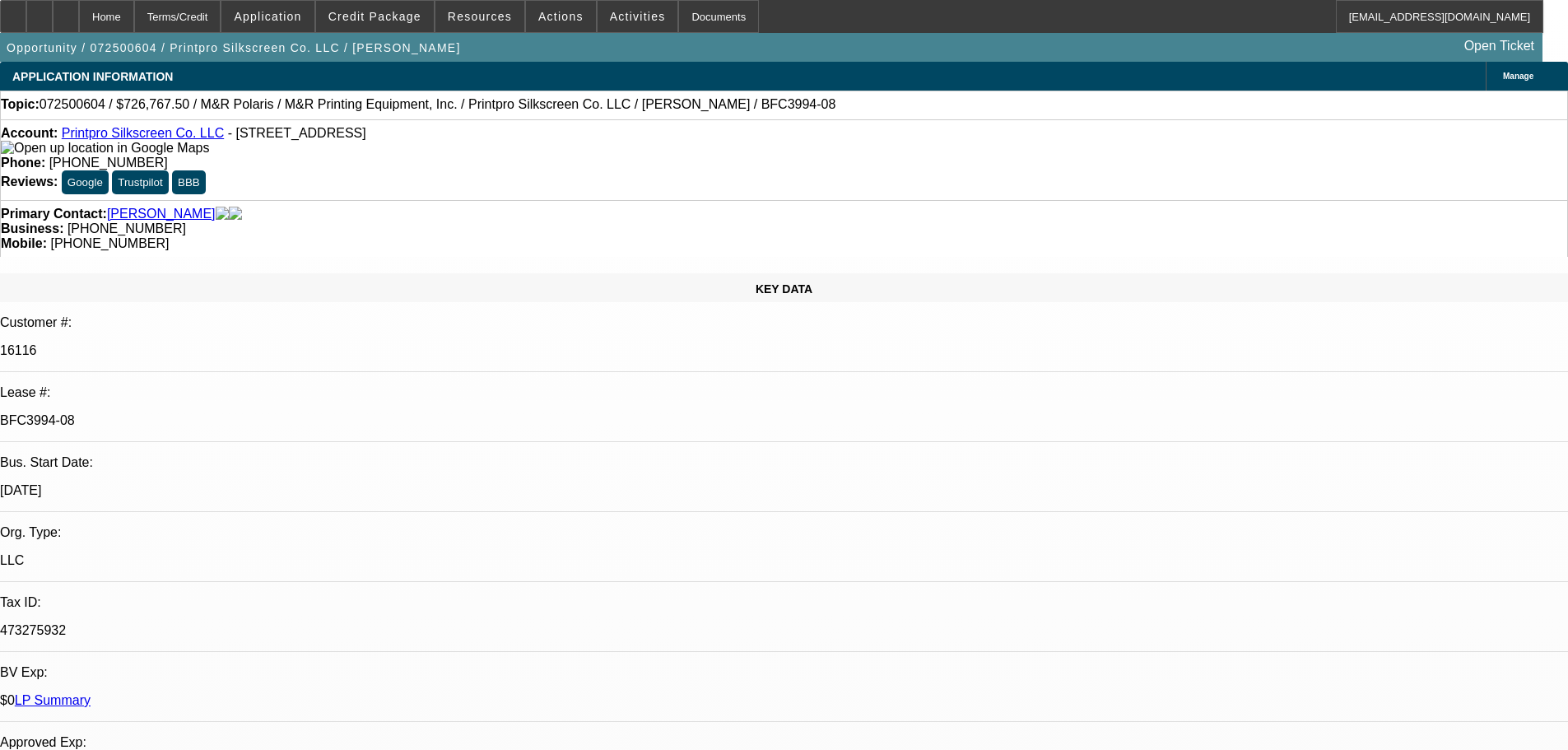
type textarea "per my previous email"
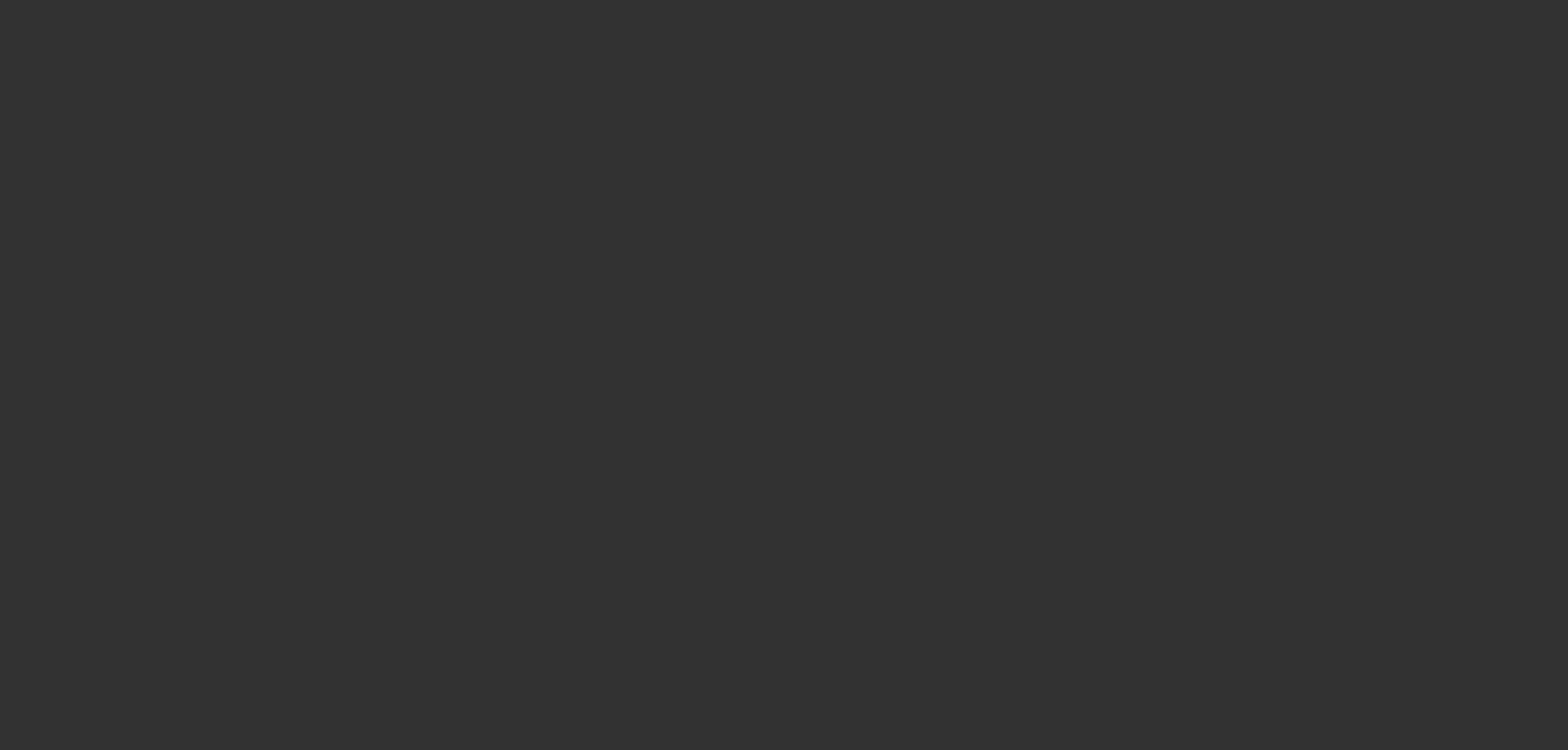
select select "0"
select select "6"
select select "0"
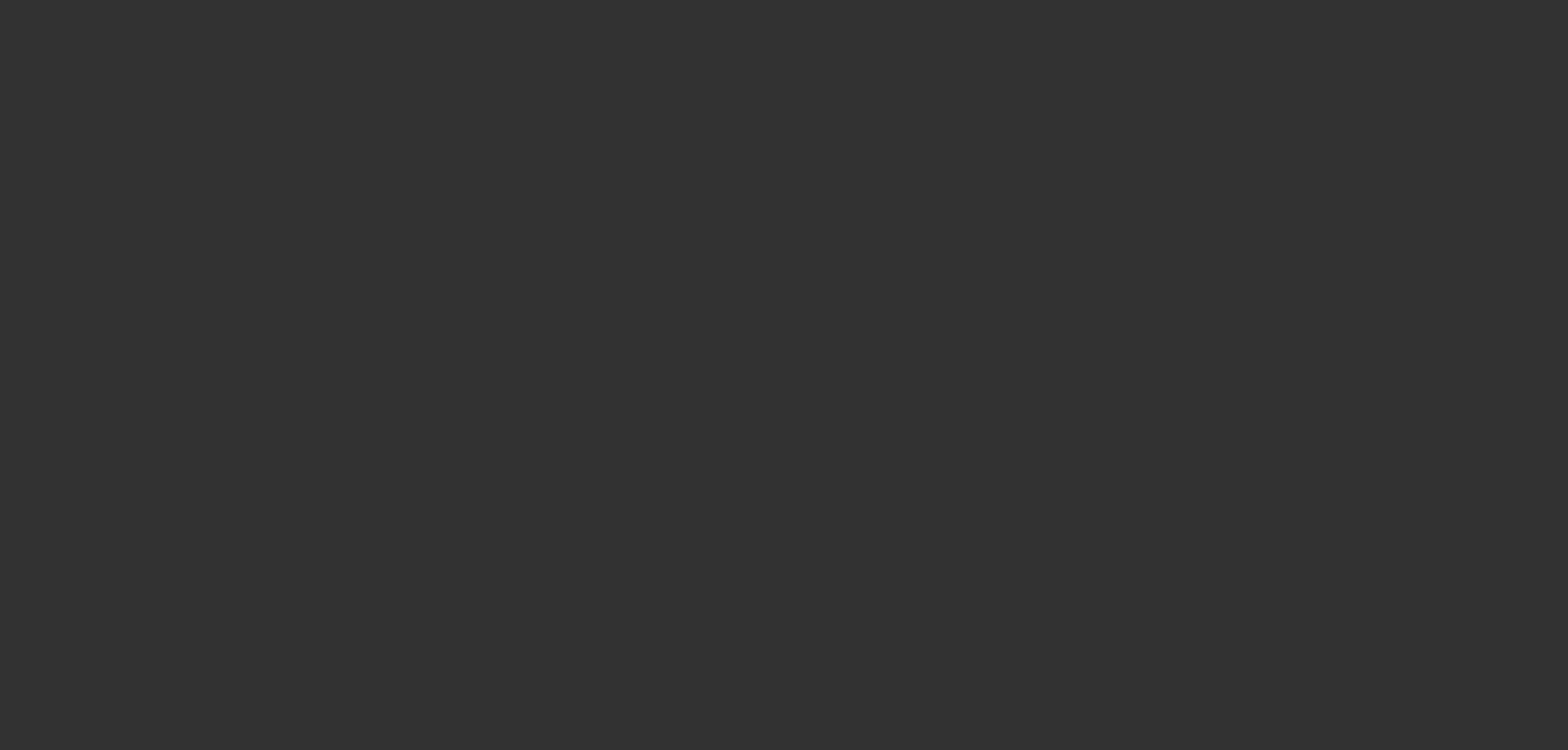
select select "0"
select select "6"
select select "0"
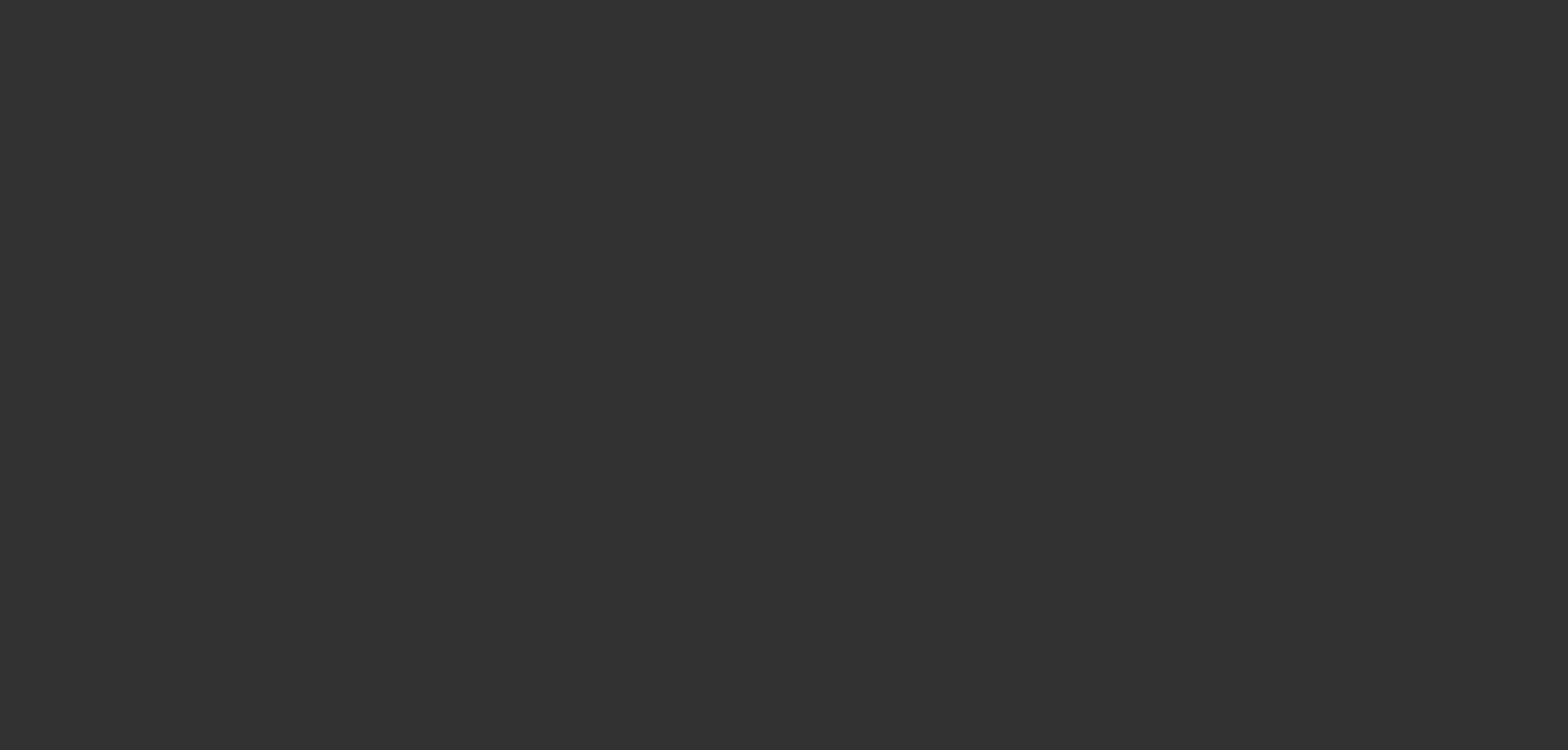
select select "0"
select select "6"
select select "0"
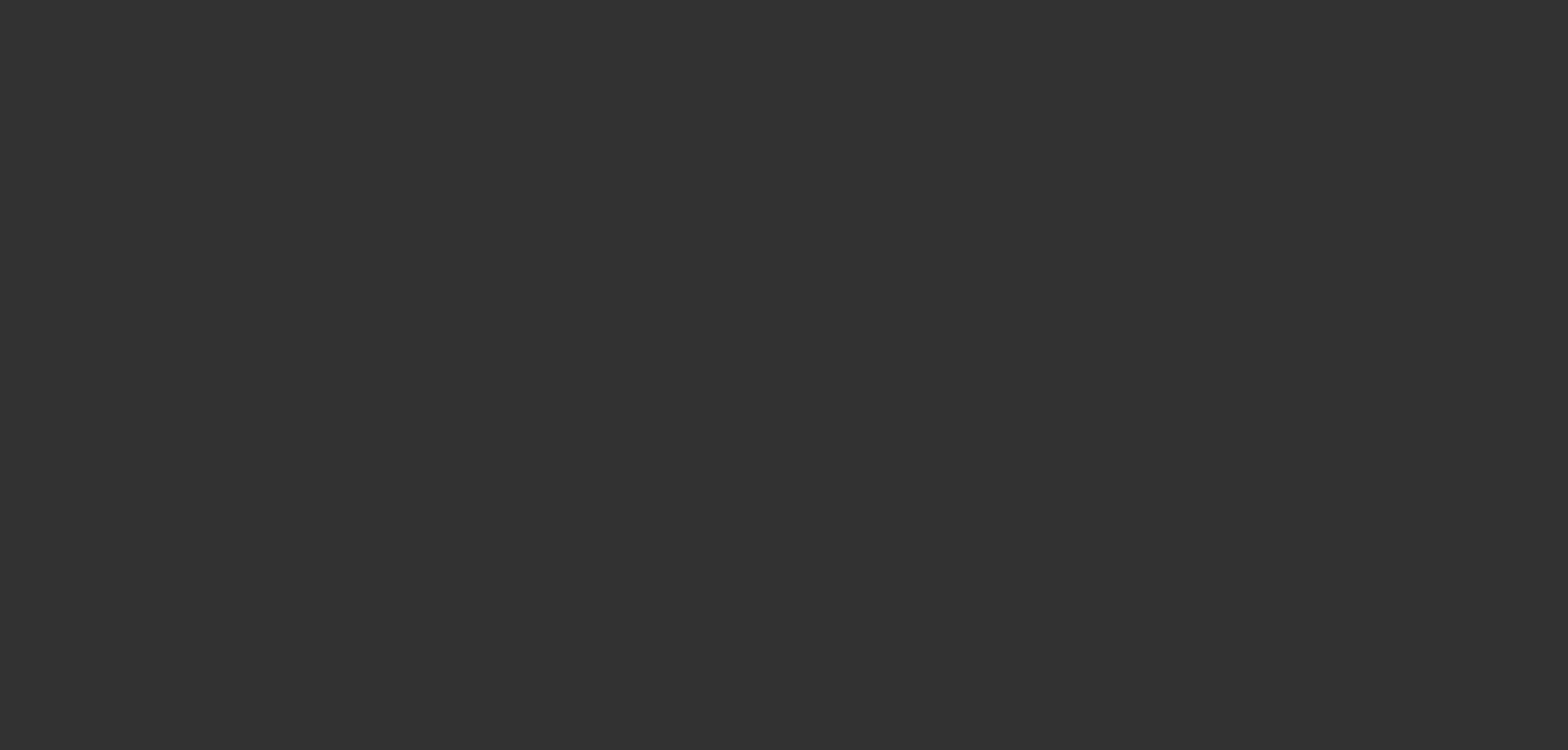
select select "6"
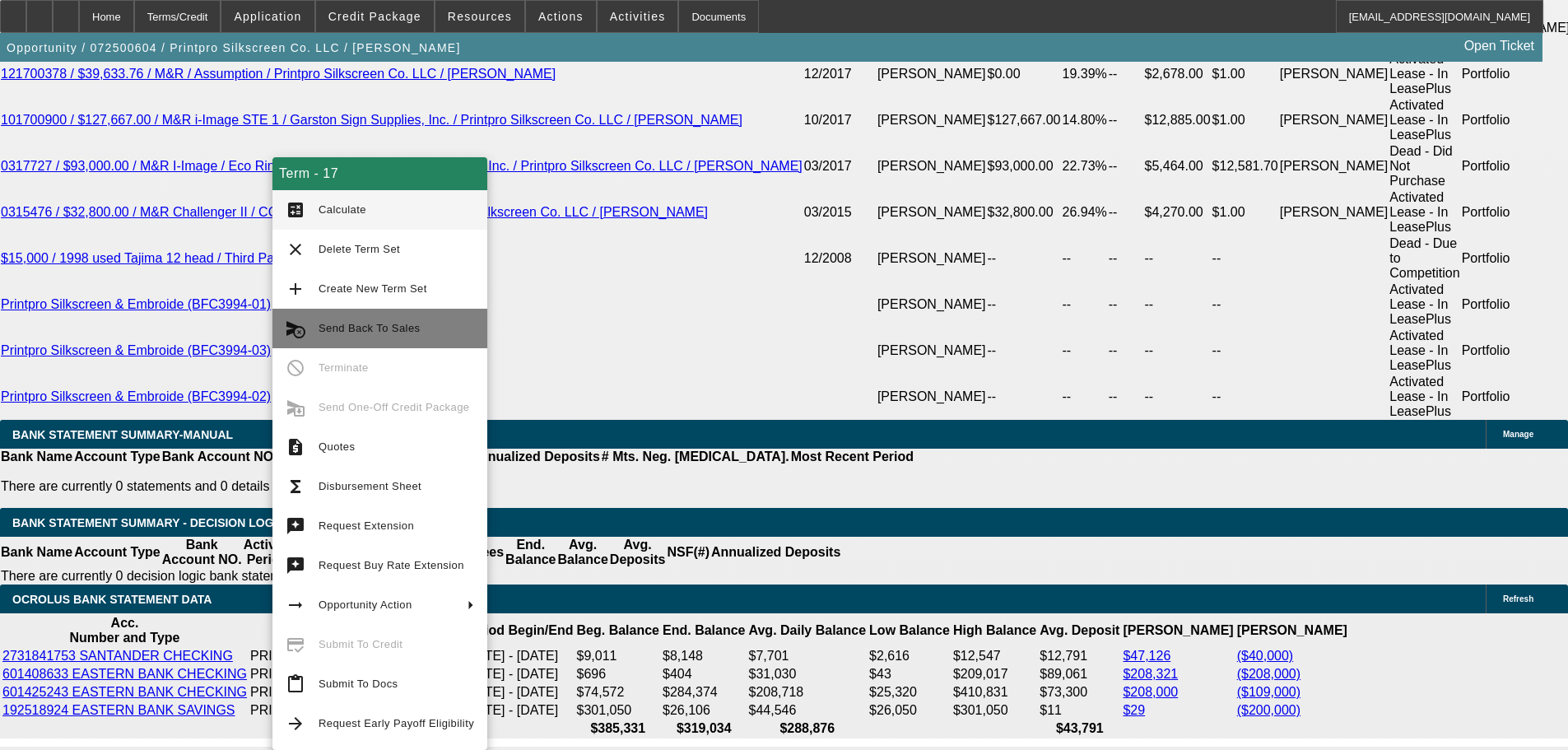
scroll to position [3128, 0]
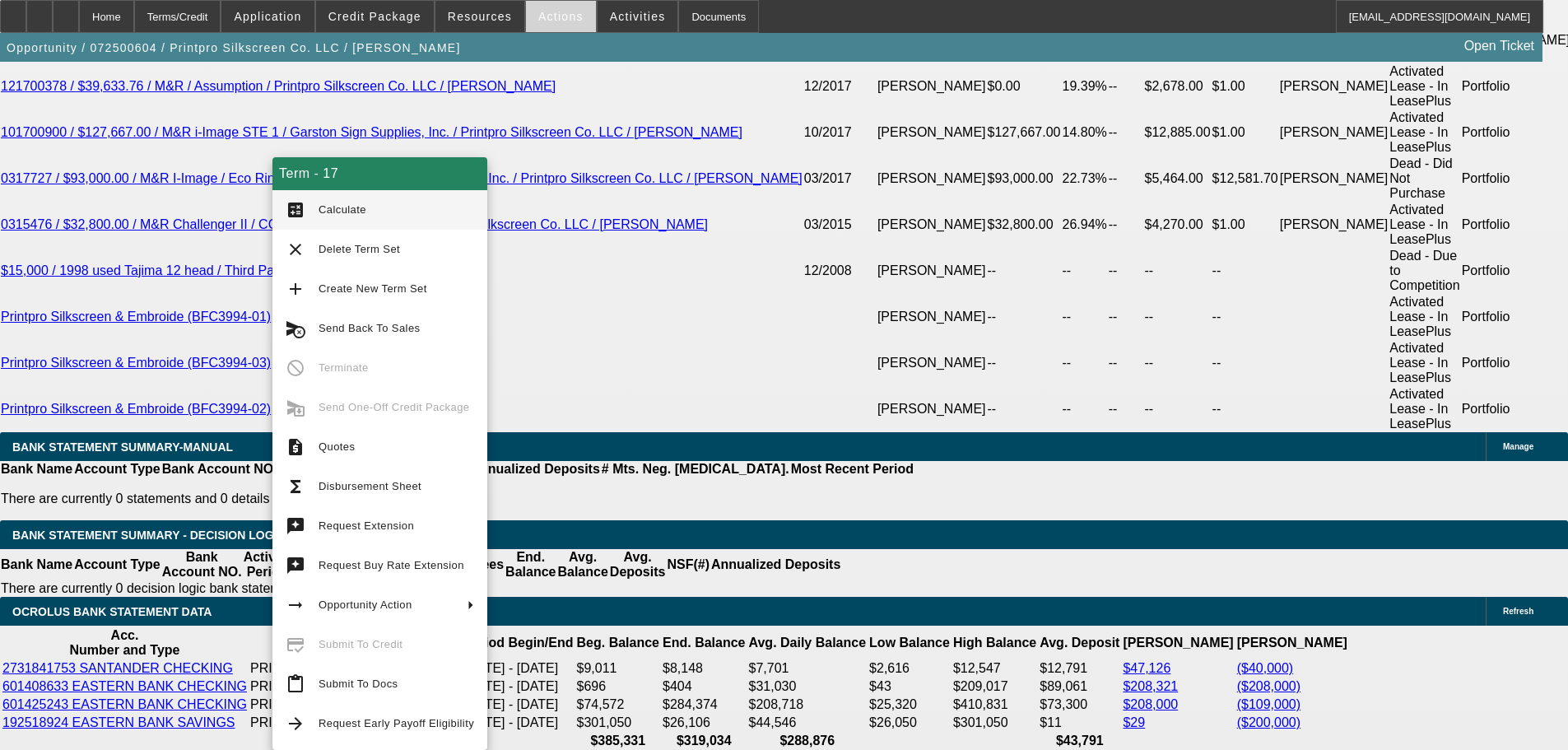
click at [534, 24] on span at bounding box center [561, 16] width 70 height 40
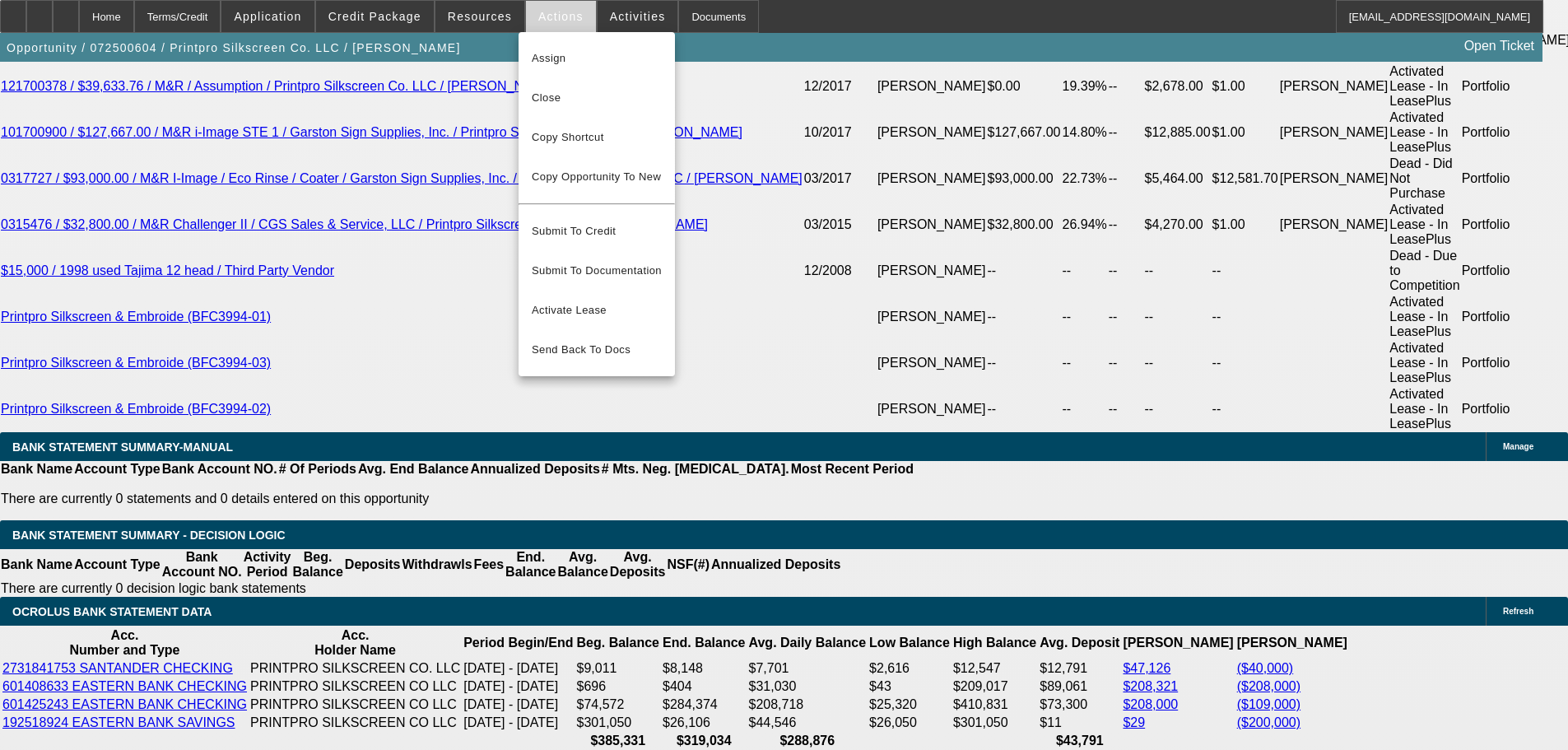
click at [534, 24] on div at bounding box center [784, 375] width 1568 height 750
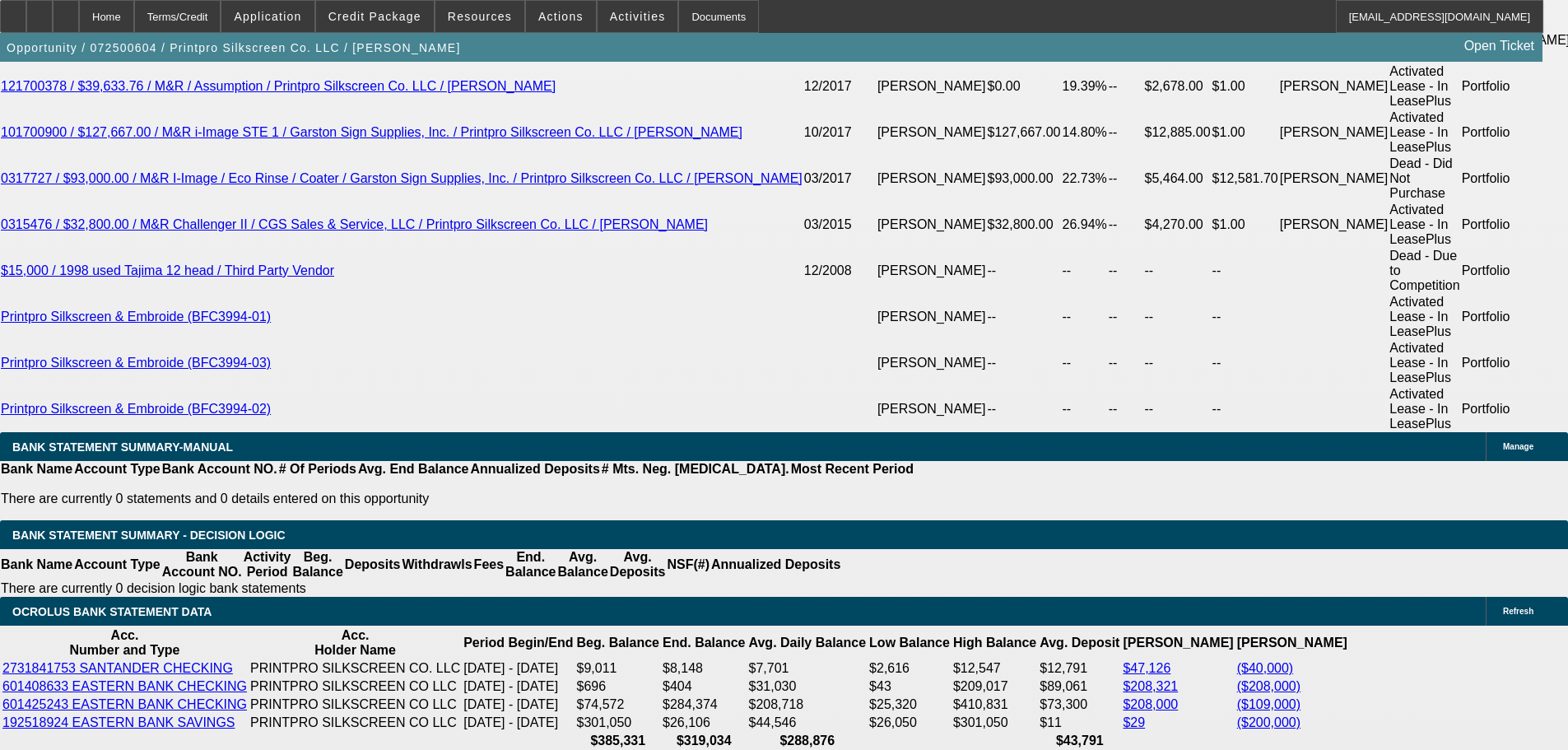
click at [535, 24] on span at bounding box center [561, 16] width 70 height 40
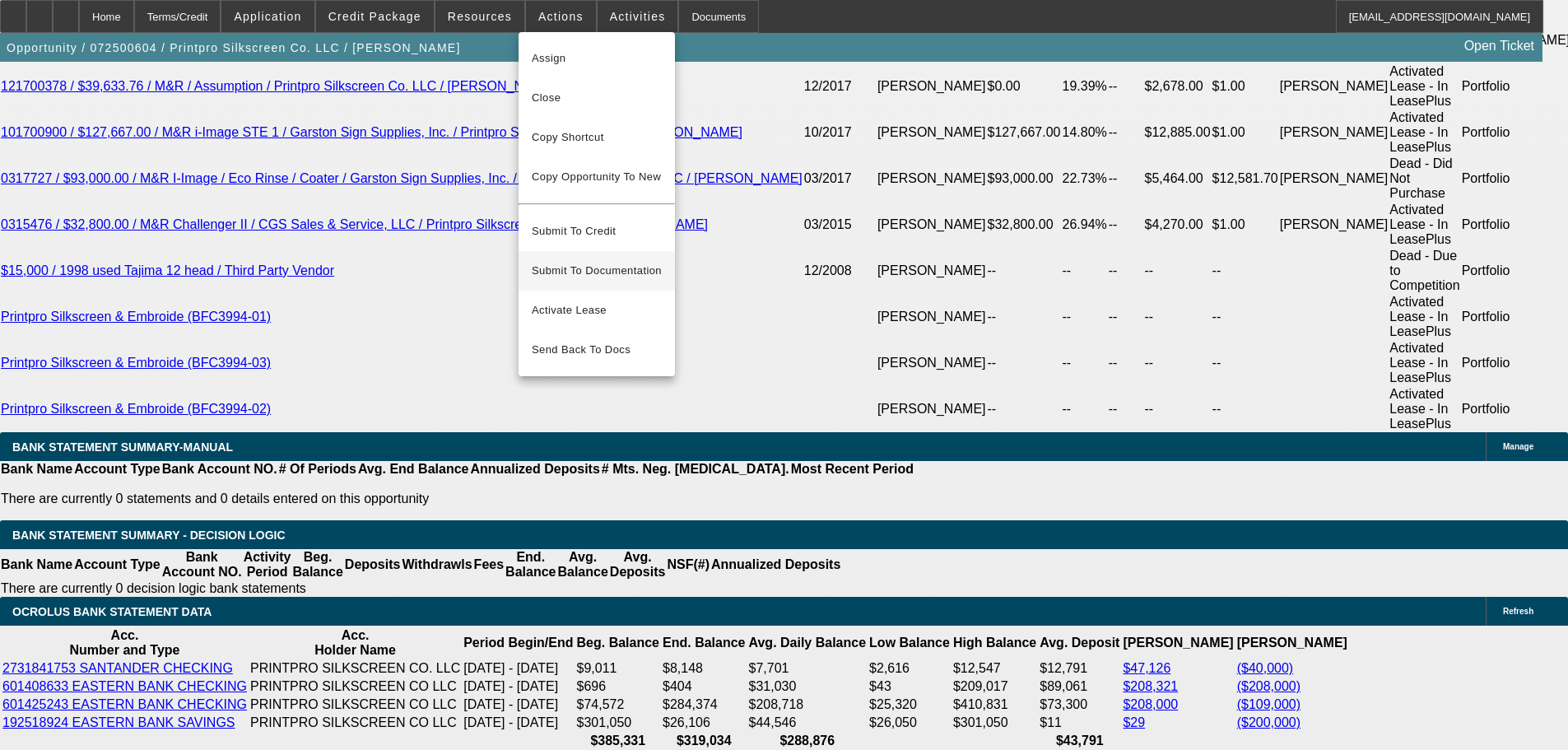
click at [594, 261] on span "Submit To Documentation" at bounding box center [597, 271] width 130 height 20
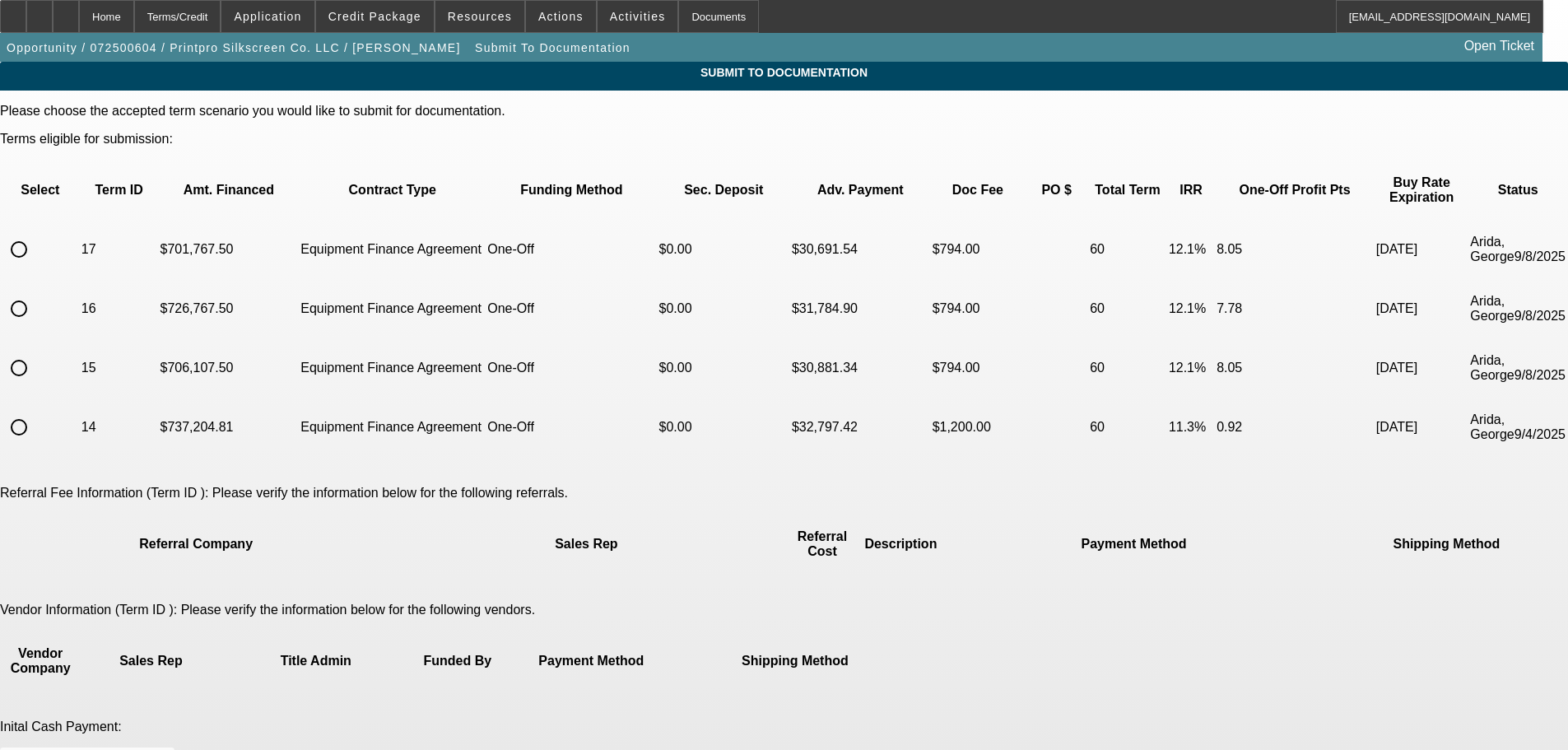
click at [35, 233] on input "radio" at bounding box center [19, 249] width 33 height 33
radio input "true"
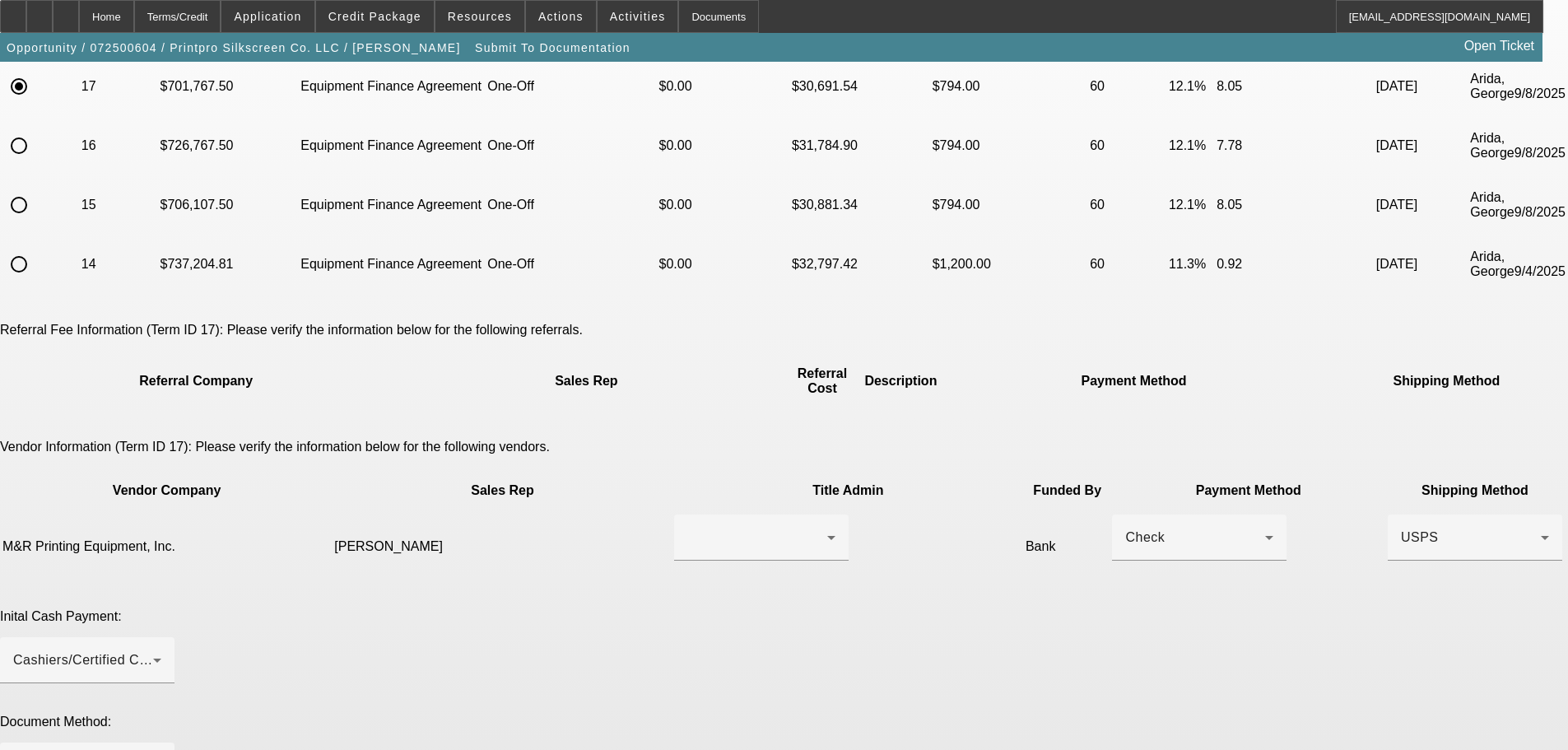
scroll to position [165, 0]
click at [731, 526] on div at bounding box center [757, 536] width 139 height 20
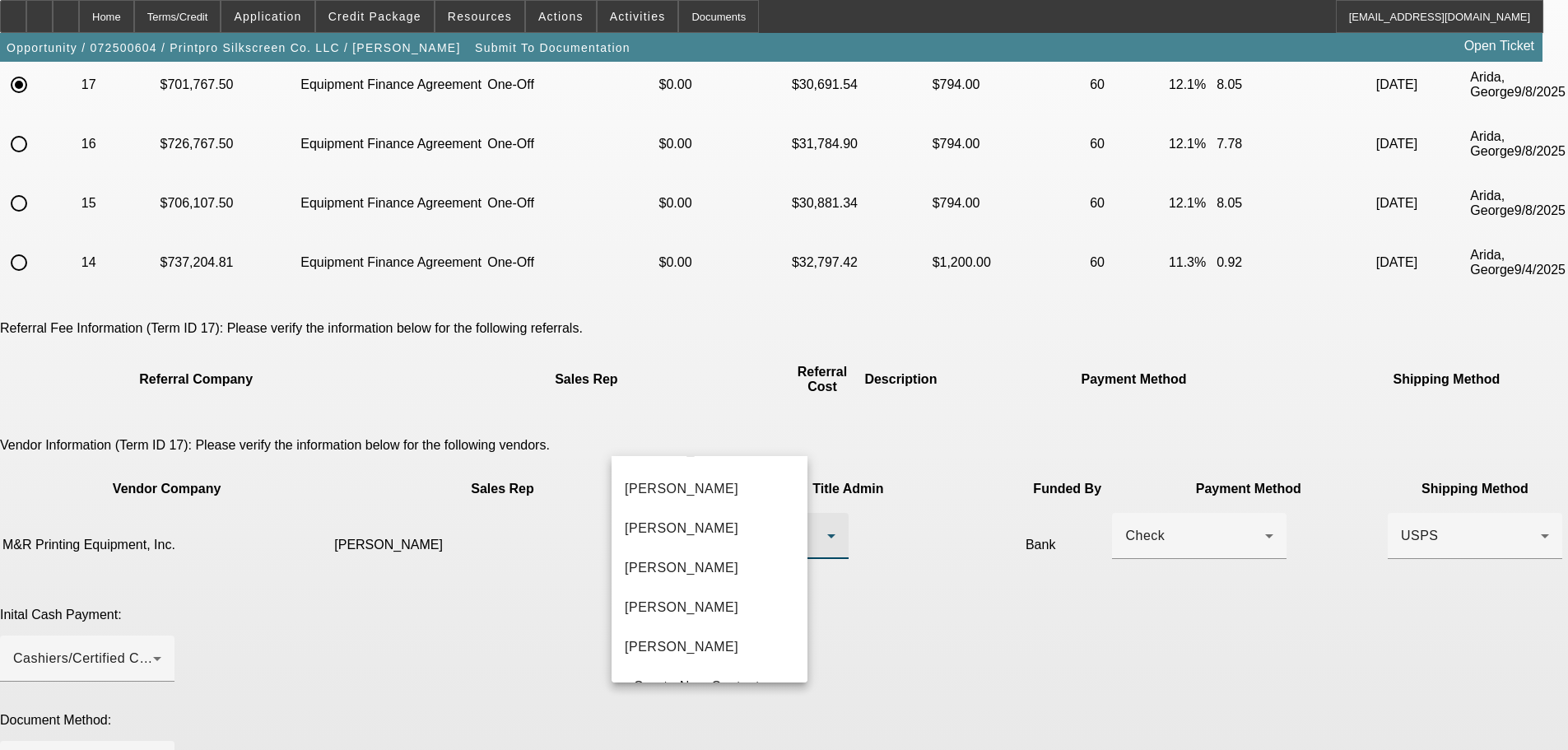
scroll to position [494, 0]
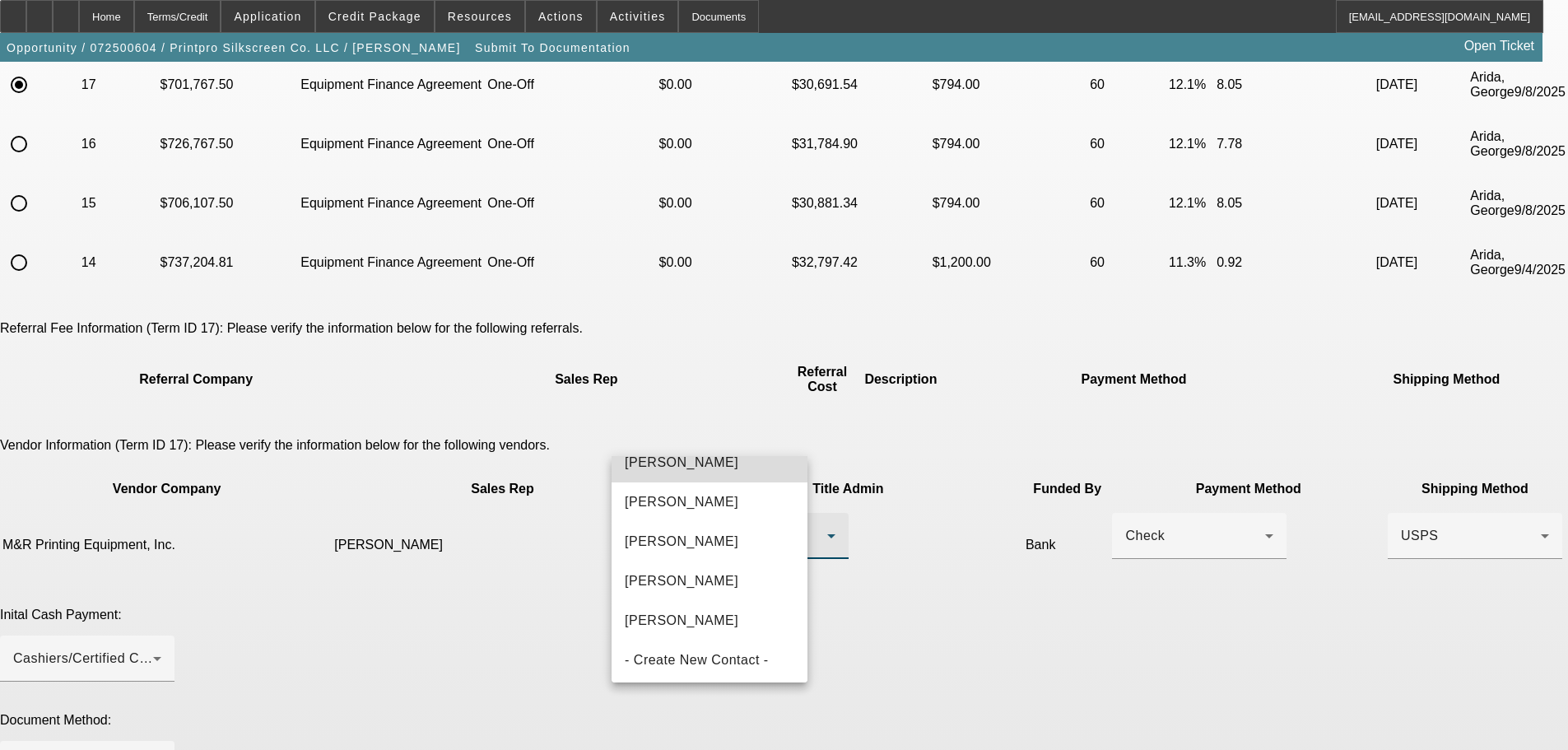
click at [731, 464] on mat-option "Rulka, Damian" at bounding box center [709, 463] width 196 height 40
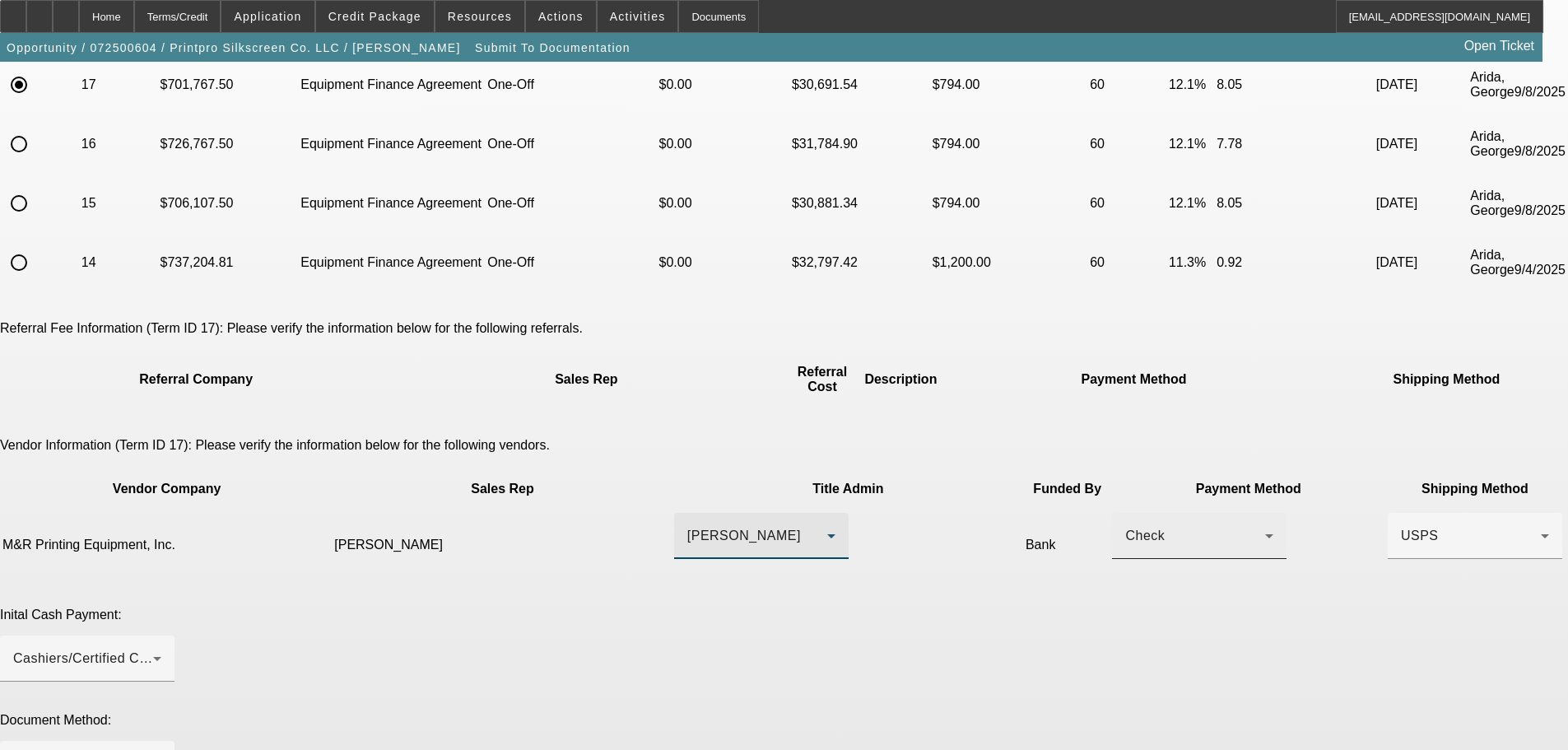
click at [1125, 526] on div "Check" at bounding box center [1195, 536] width 139 height 20
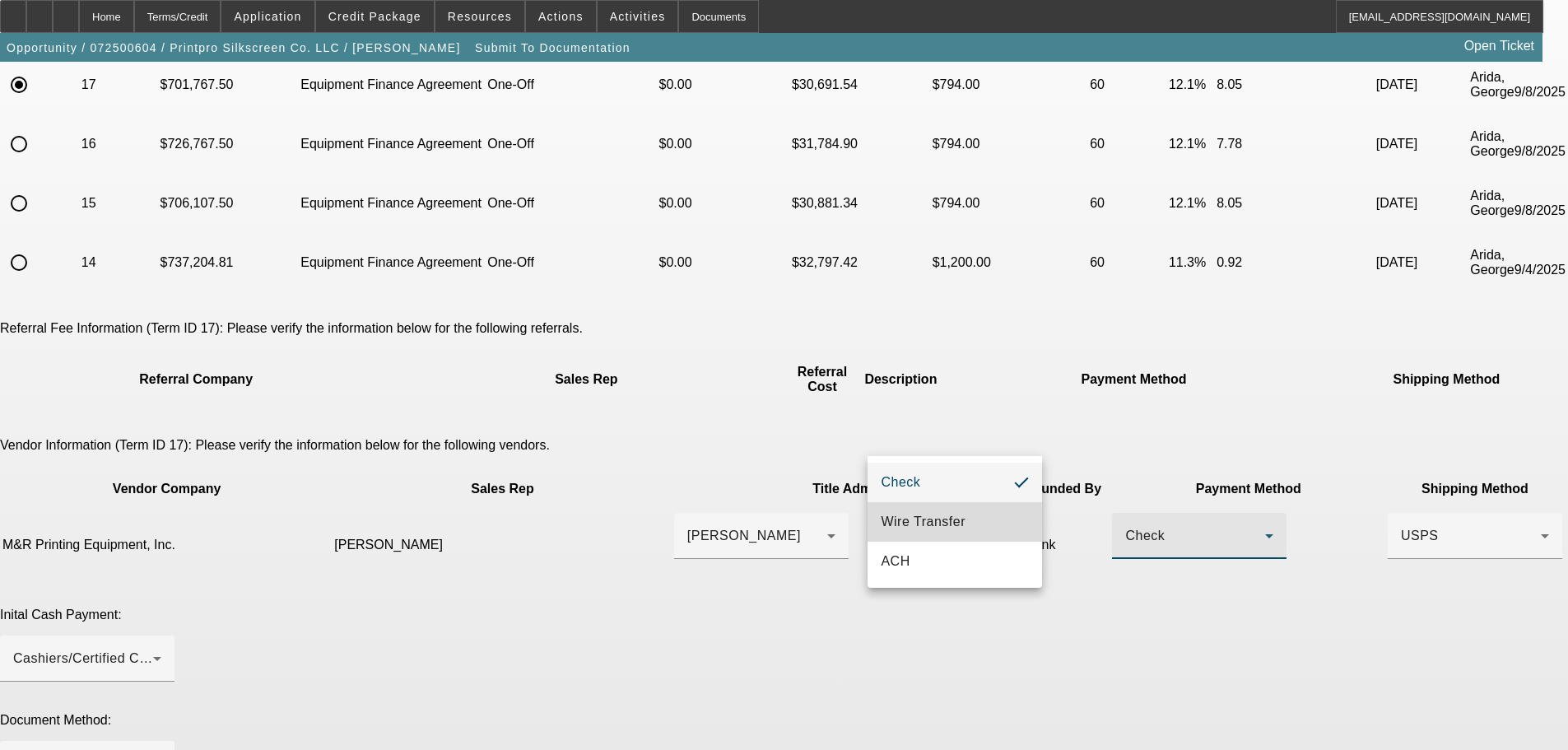
click at [948, 527] on span "Wire Transfer" at bounding box center [923, 522] width 85 height 20
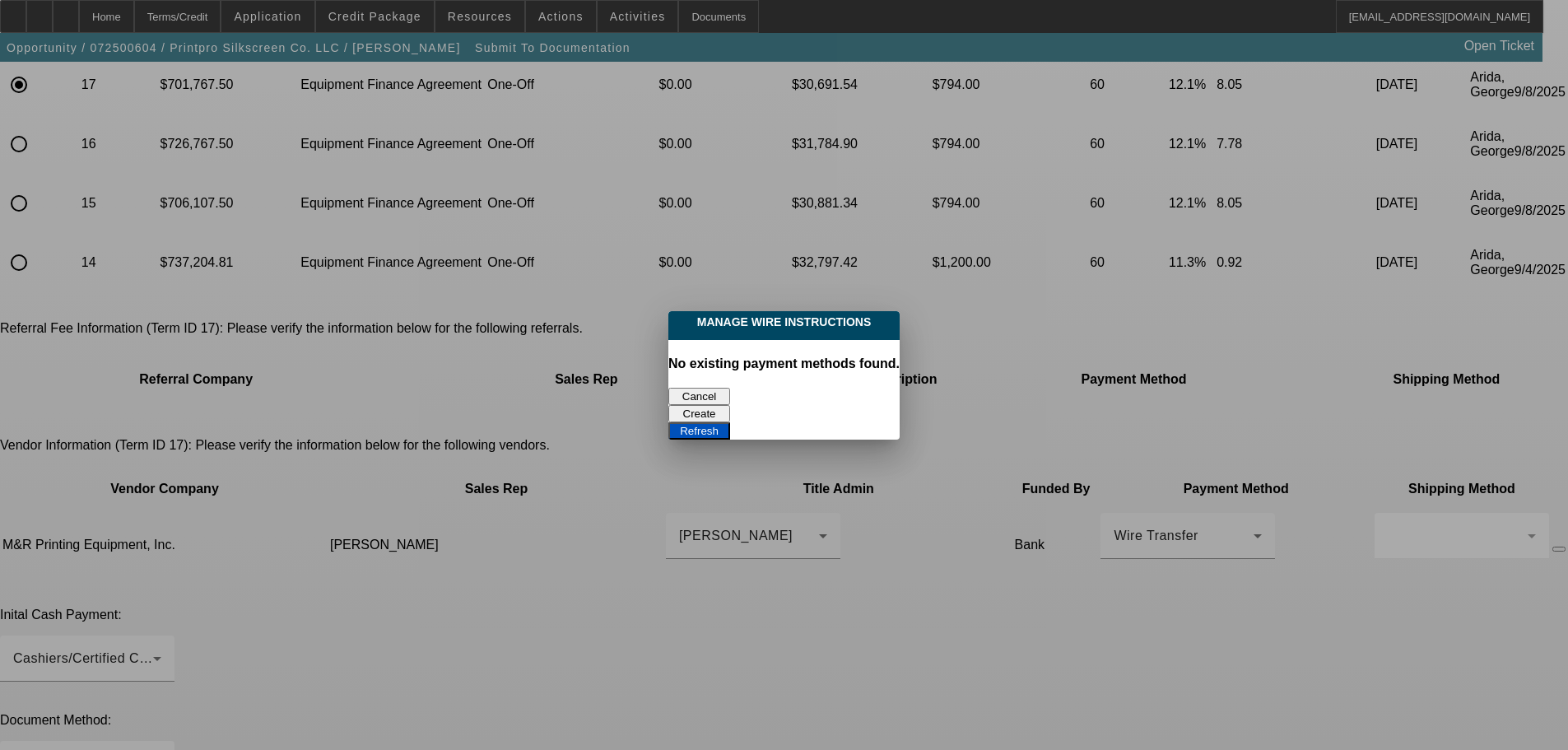
click at [708, 397] on button "Cancel" at bounding box center [699, 396] width 62 height 17
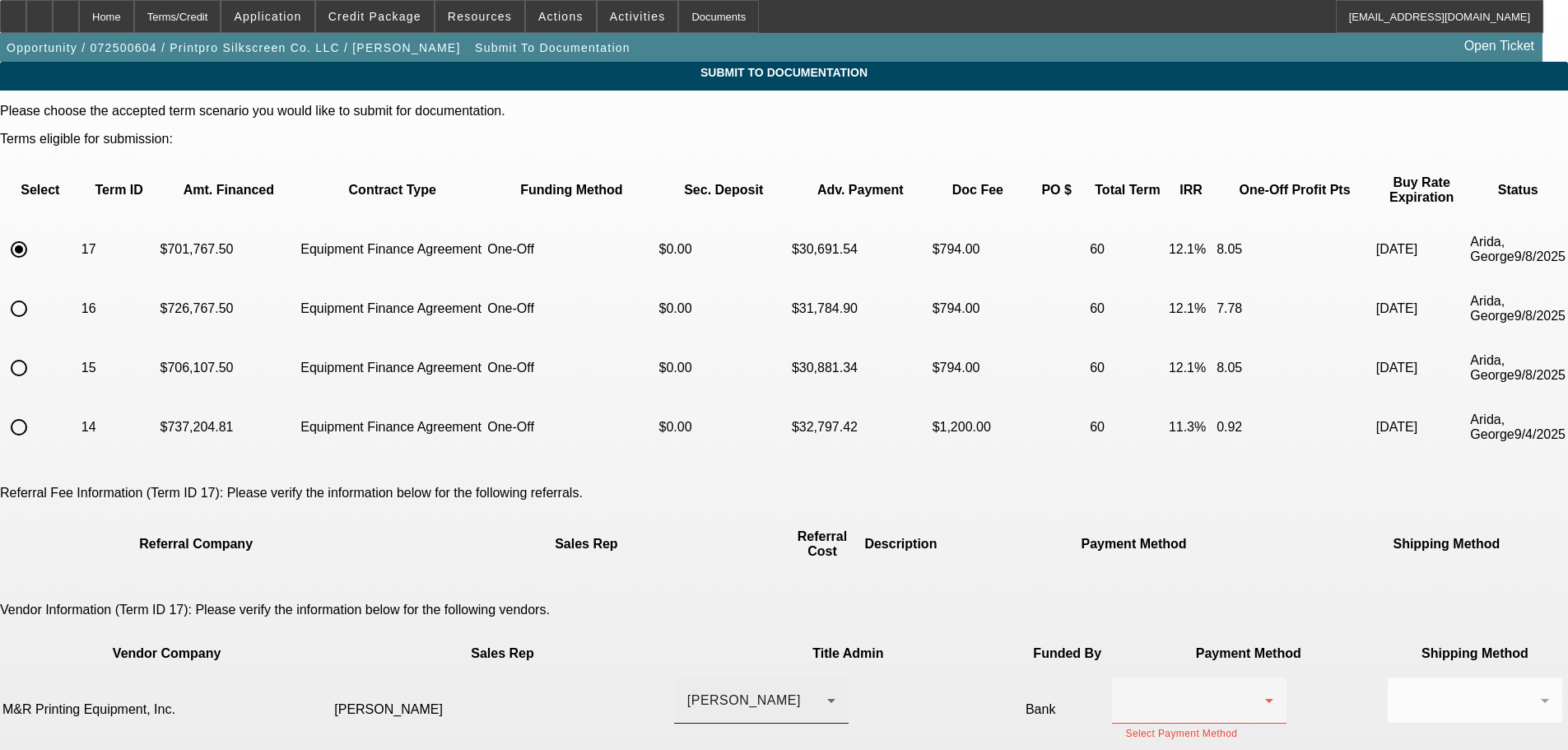
scroll to position [165, 0]
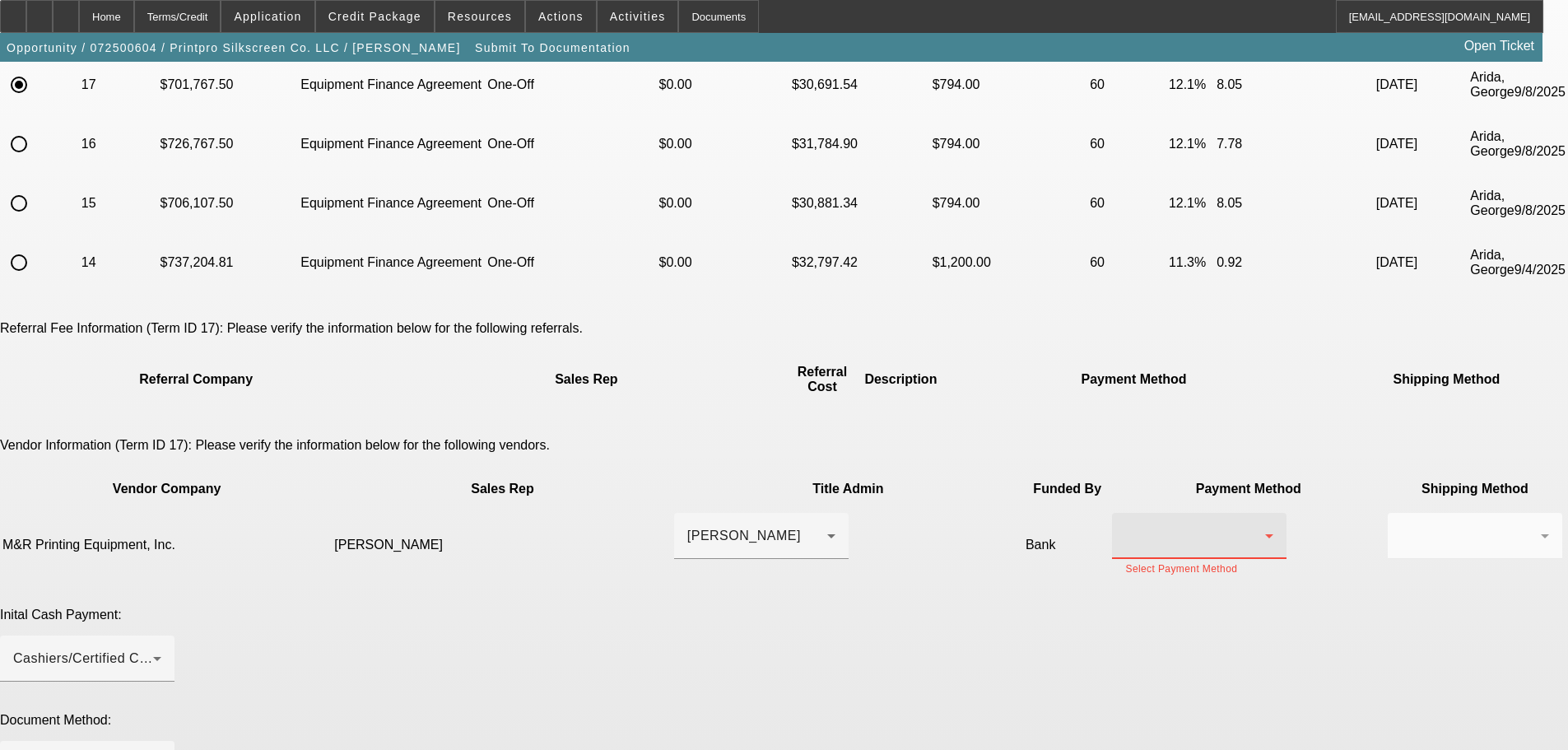
click at [1125, 526] on div at bounding box center [1195, 536] width 139 height 20
click at [916, 566] on mat-option "ACH" at bounding box center [955, 562] width 175 height 40
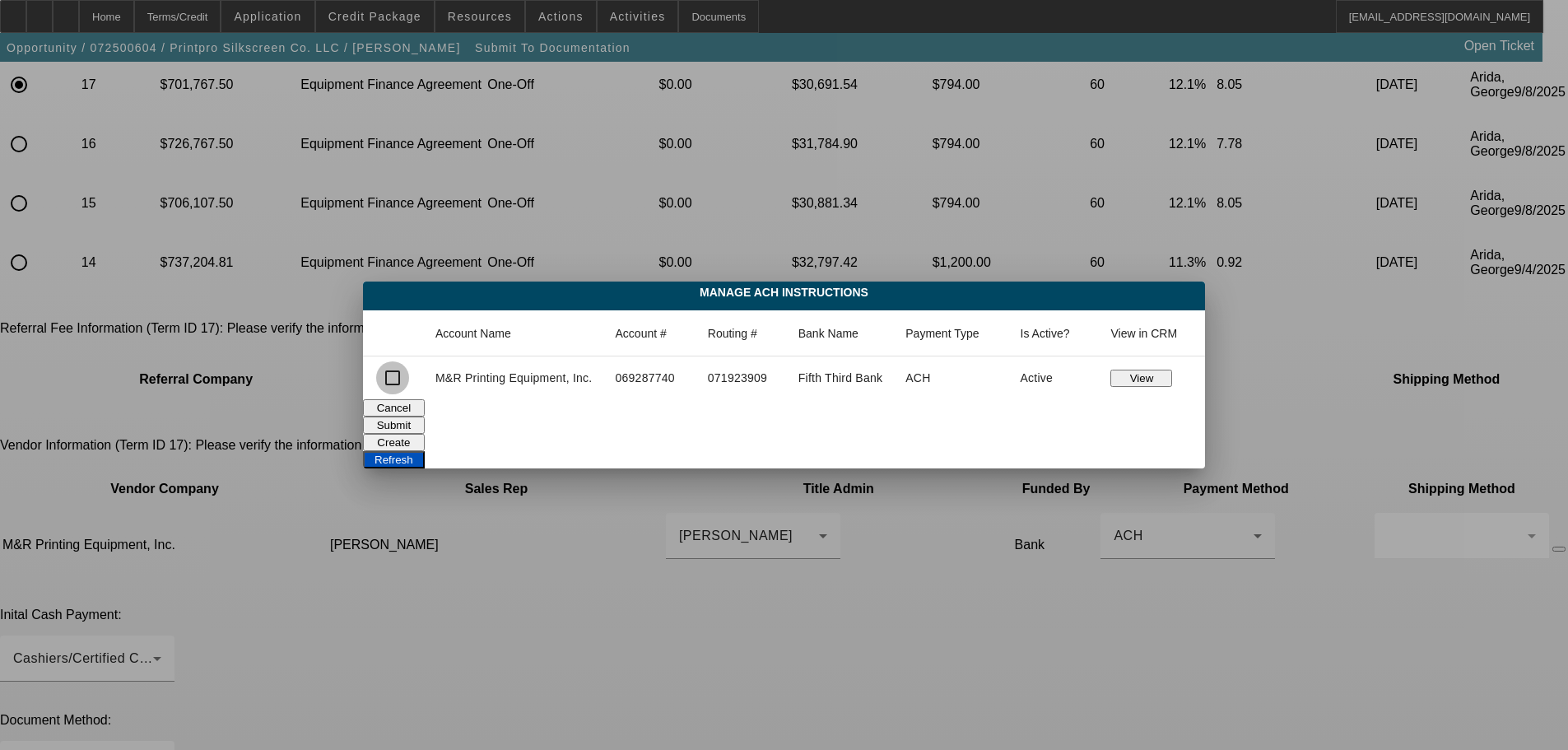
click at [396, 383] on input "checkbox" at bounding box center [392, 378] width 33 height 33
checkbox input "true"
click at [425, 420] on button "Submit" at bounding box center [394, 425] width 62 height 17
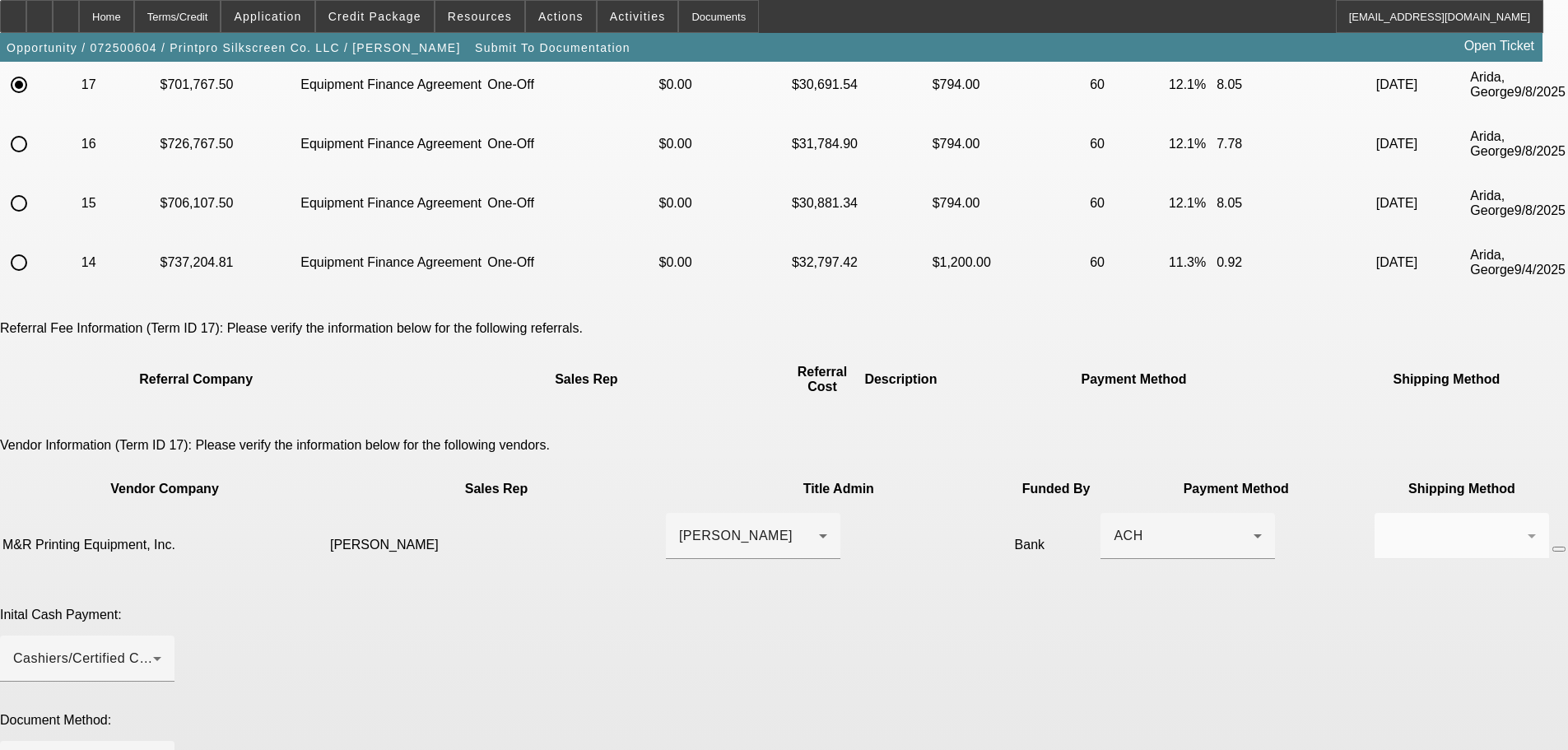
scroll to position [247, 0]
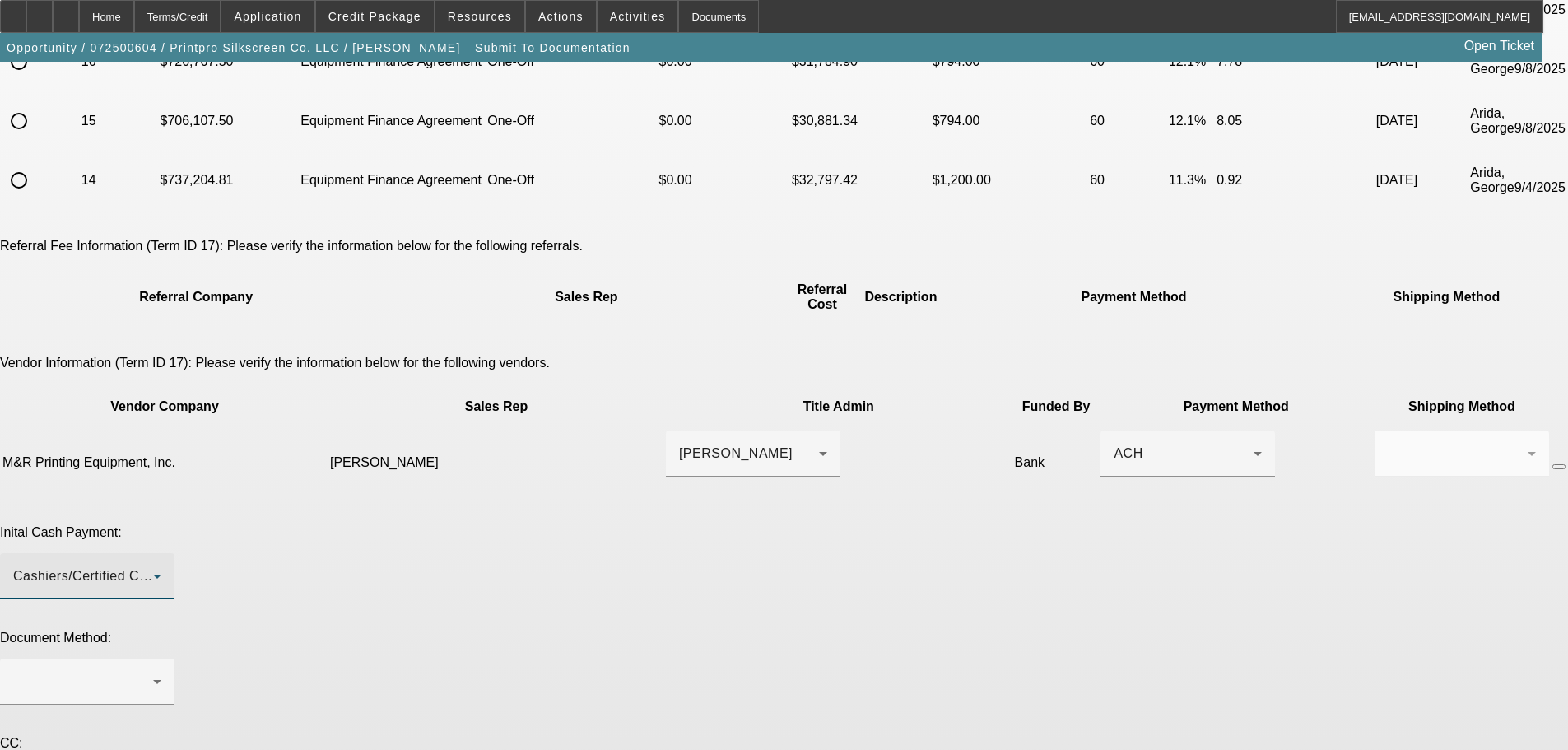
click at [153, 566] on div "Cashiers/Certified Check" at bounding box center [83, 576] width 139 height 20
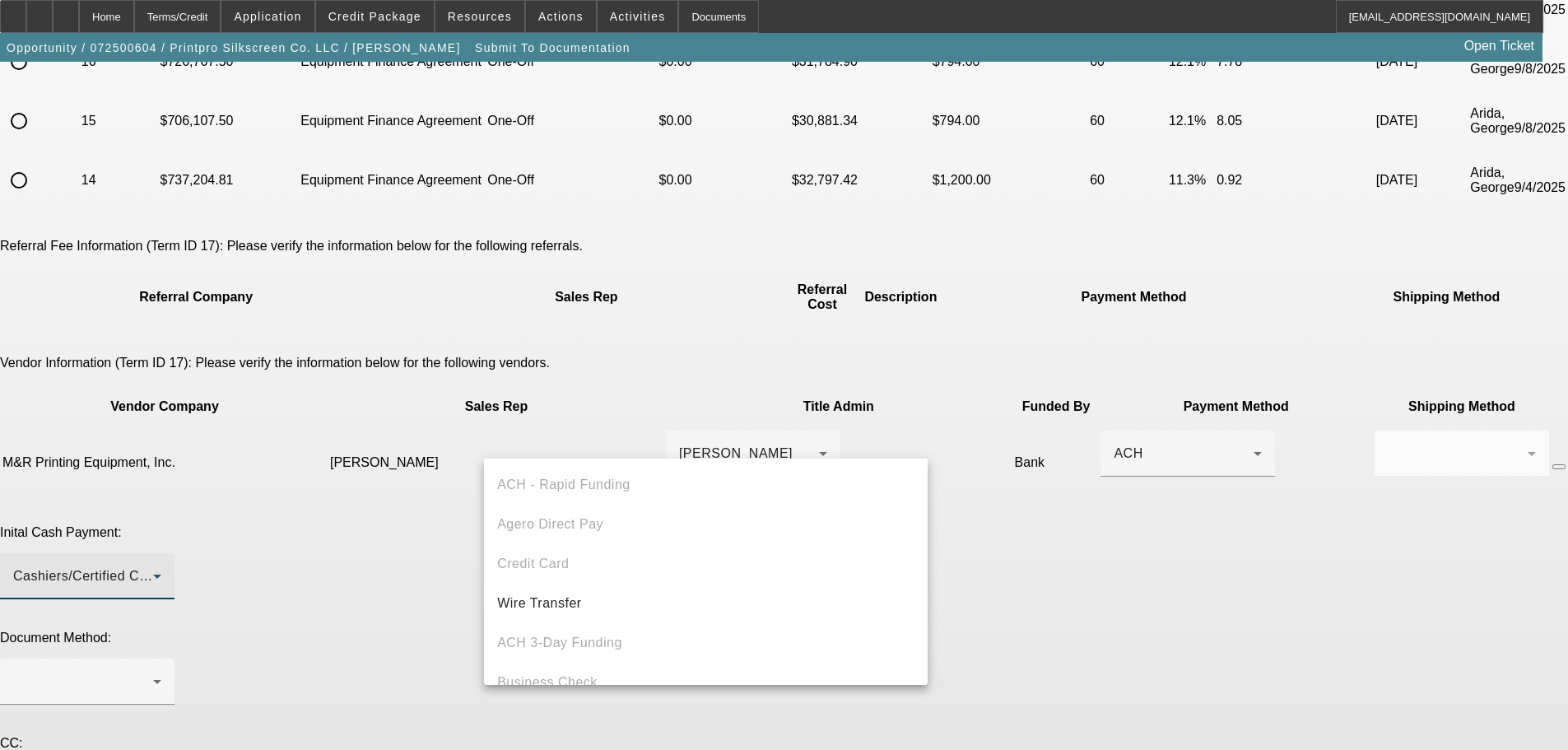
scroll to position [57, 0]
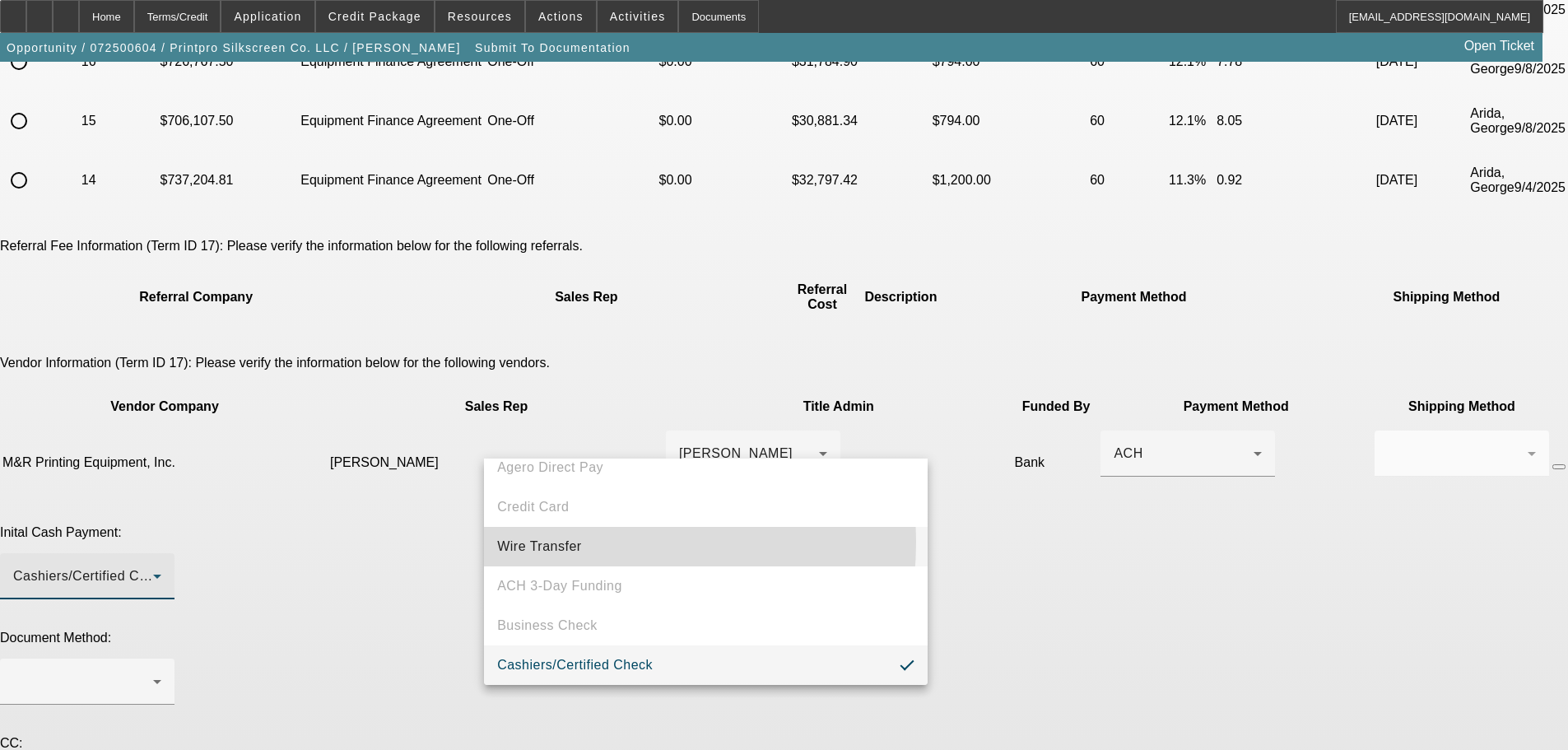
click at [556, 542] on span "Wire Transfer" at bounding box center [540, 547] width 85 height 20
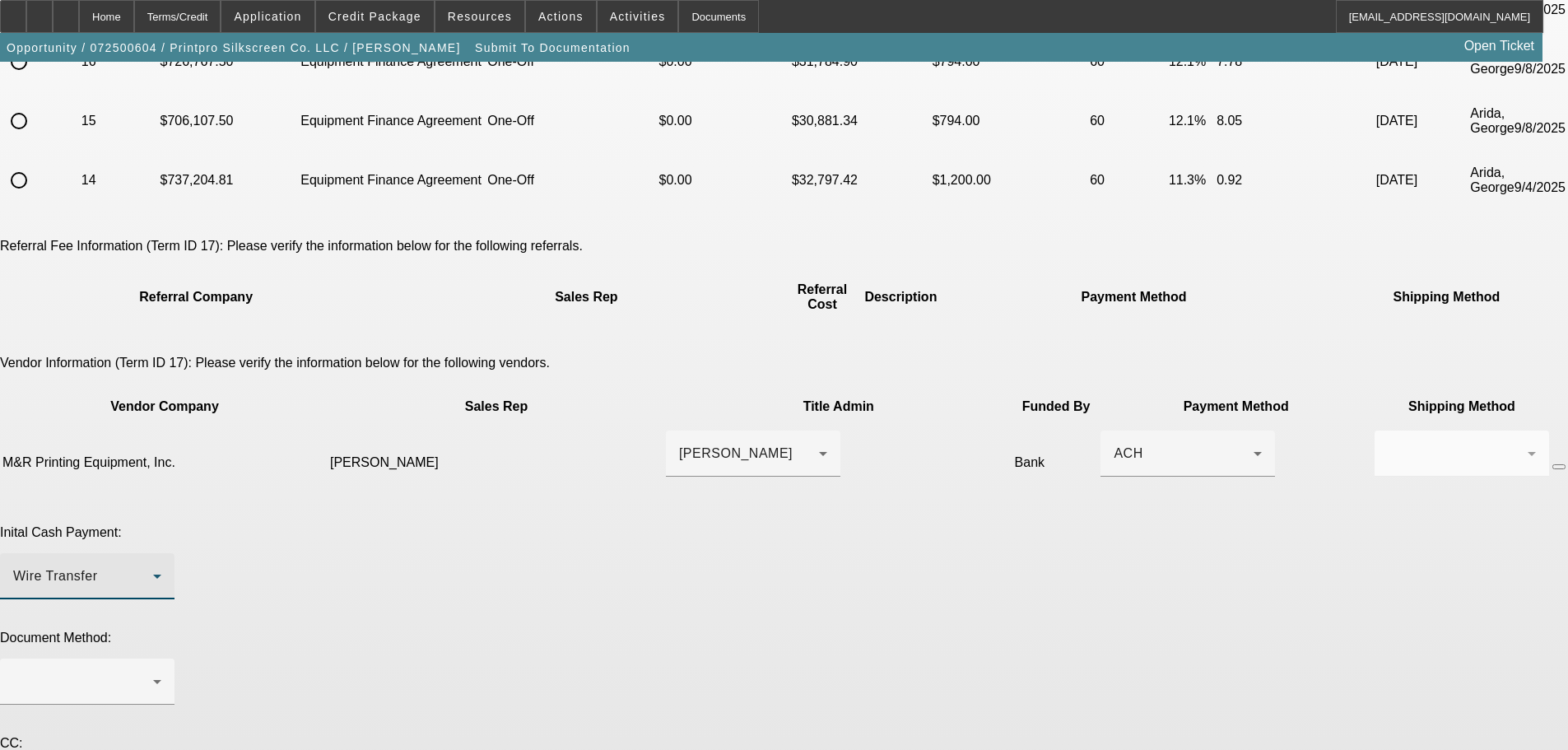
click at [414, 630] on div "Document Method:" at bounding box center [784, 677] width 1568 height 92
click at [153, 672] on div at bounding box center [83, 682] width 139 height 20
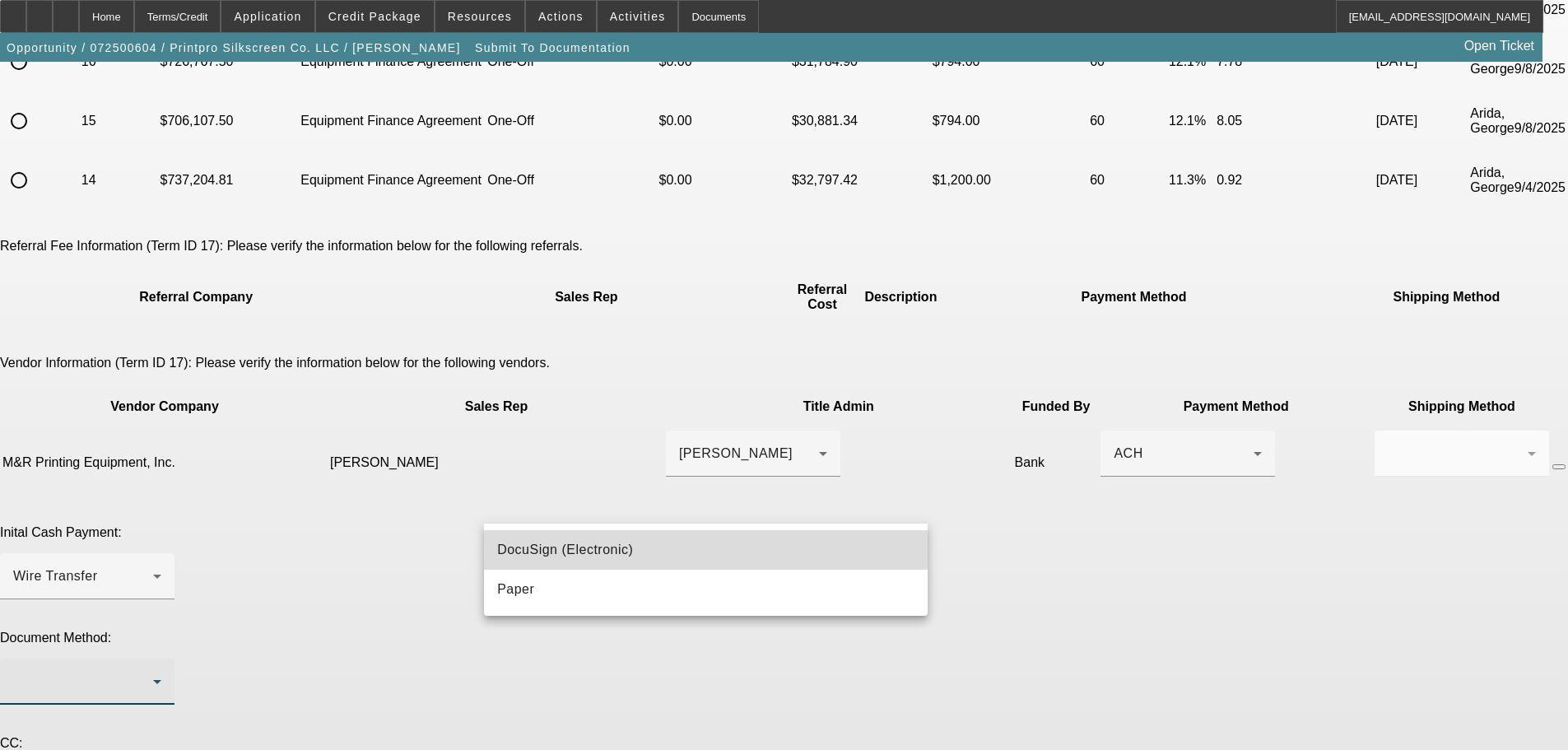
click at [571, 545] on span "DocuSign (Electronic)" at bounding box center [565, 550] width 136 height 20
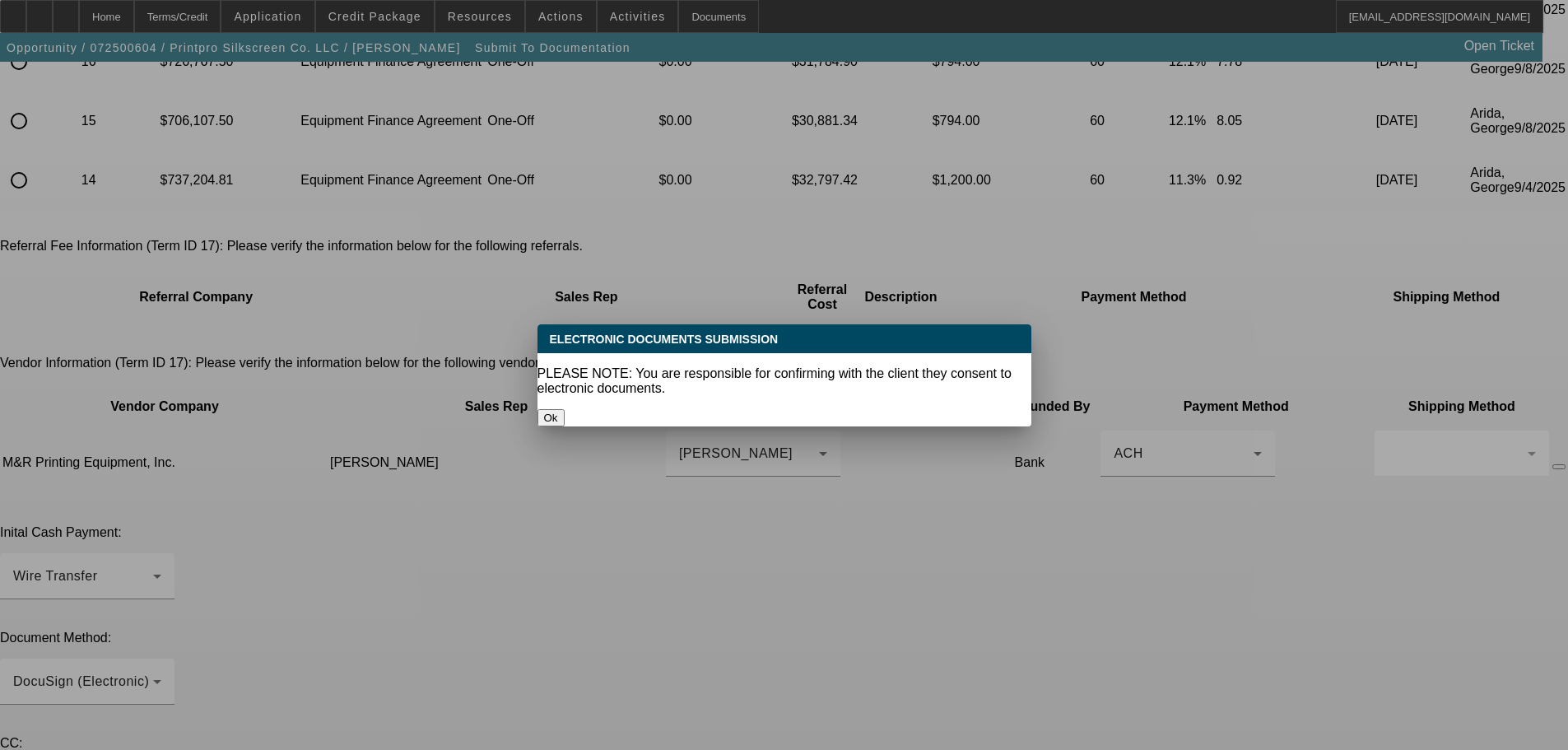
click at [758, 409] on div "Ok" at bounding box center [784, 418] width 494 height 17
click at [564, 409] on button "Ok" at bounding box center [551, 418] width 27 height 17
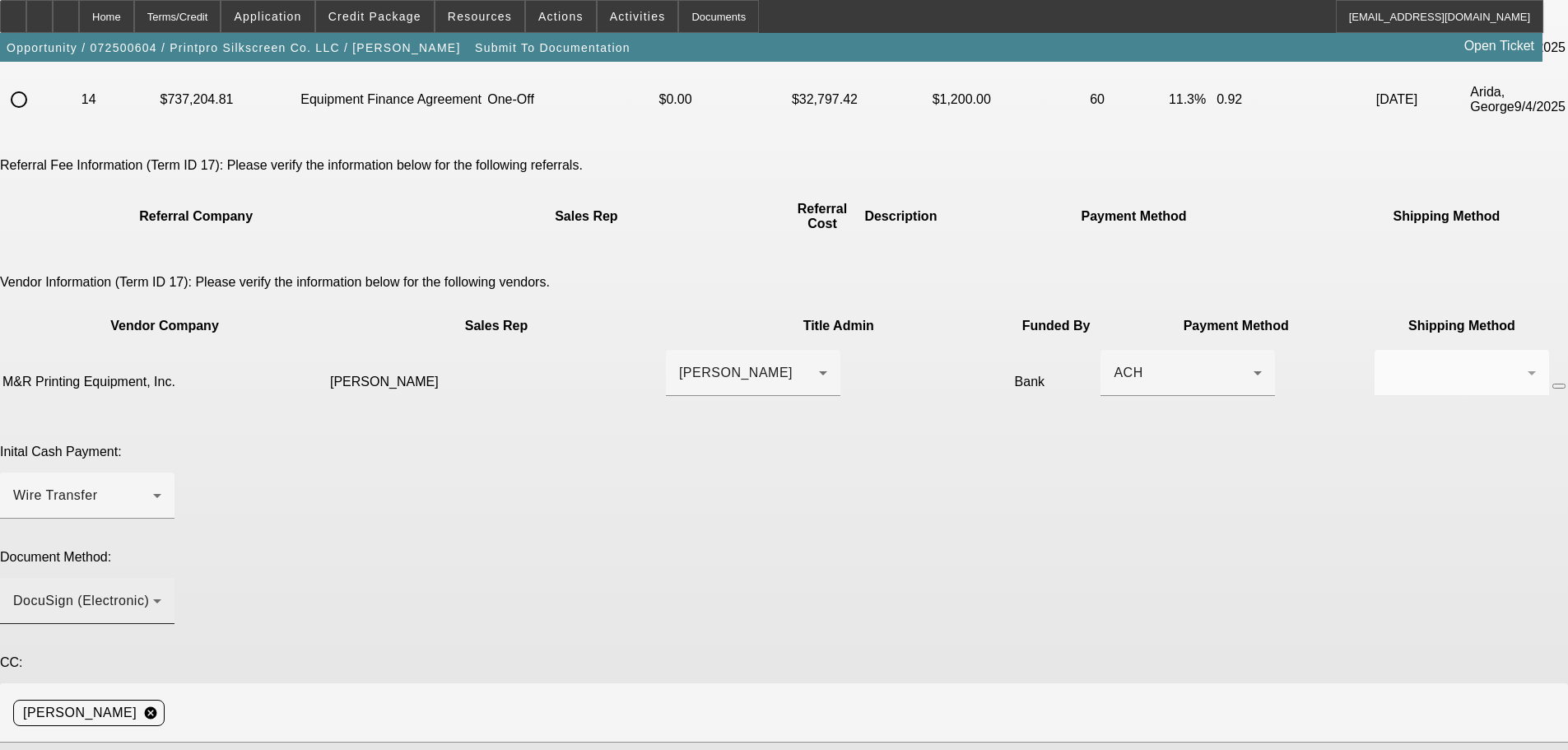
scroll to position [384, 0]
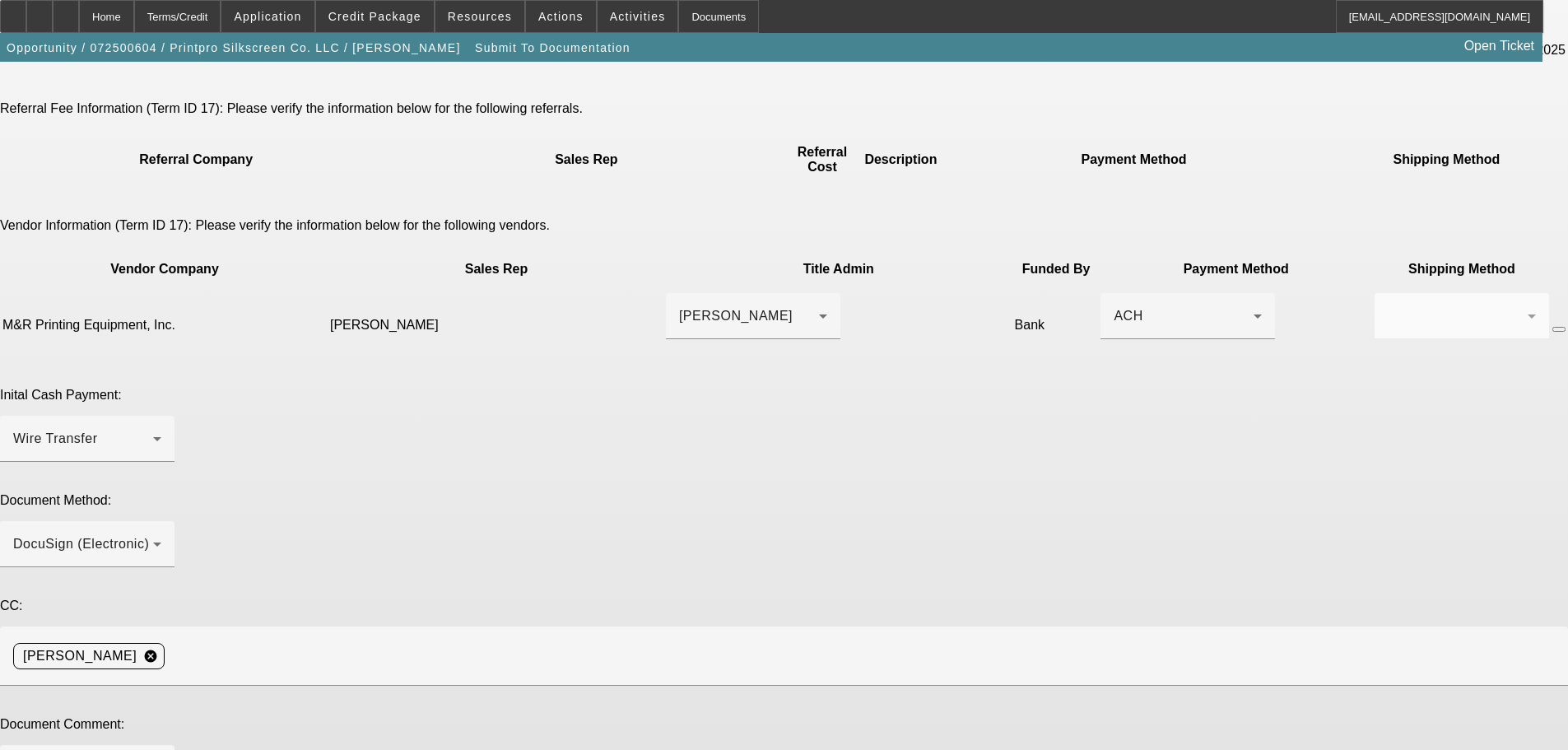
type textarea "revised invoice"
drag, startPoint x: 1169, startPoint y: 704, endPoint x: 1162, endPoint y: 695, distance: 11.4
click at [1169, 698] on div "Please choose the accepted term scenario you would like to submit for documenta…" at bounding box center [784, 389] width 1568 height 1340
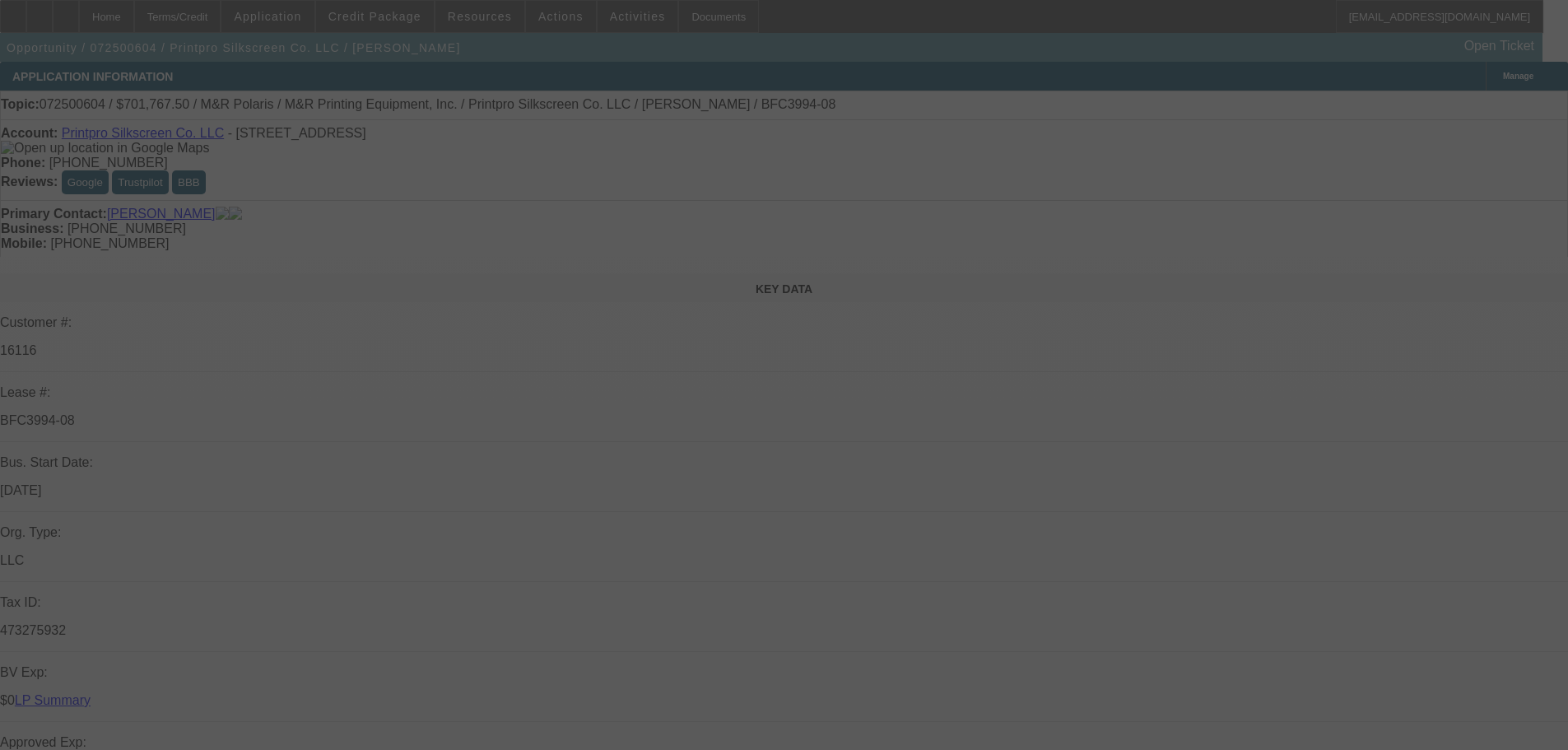
select select "0"
select select "6"
select select "0"
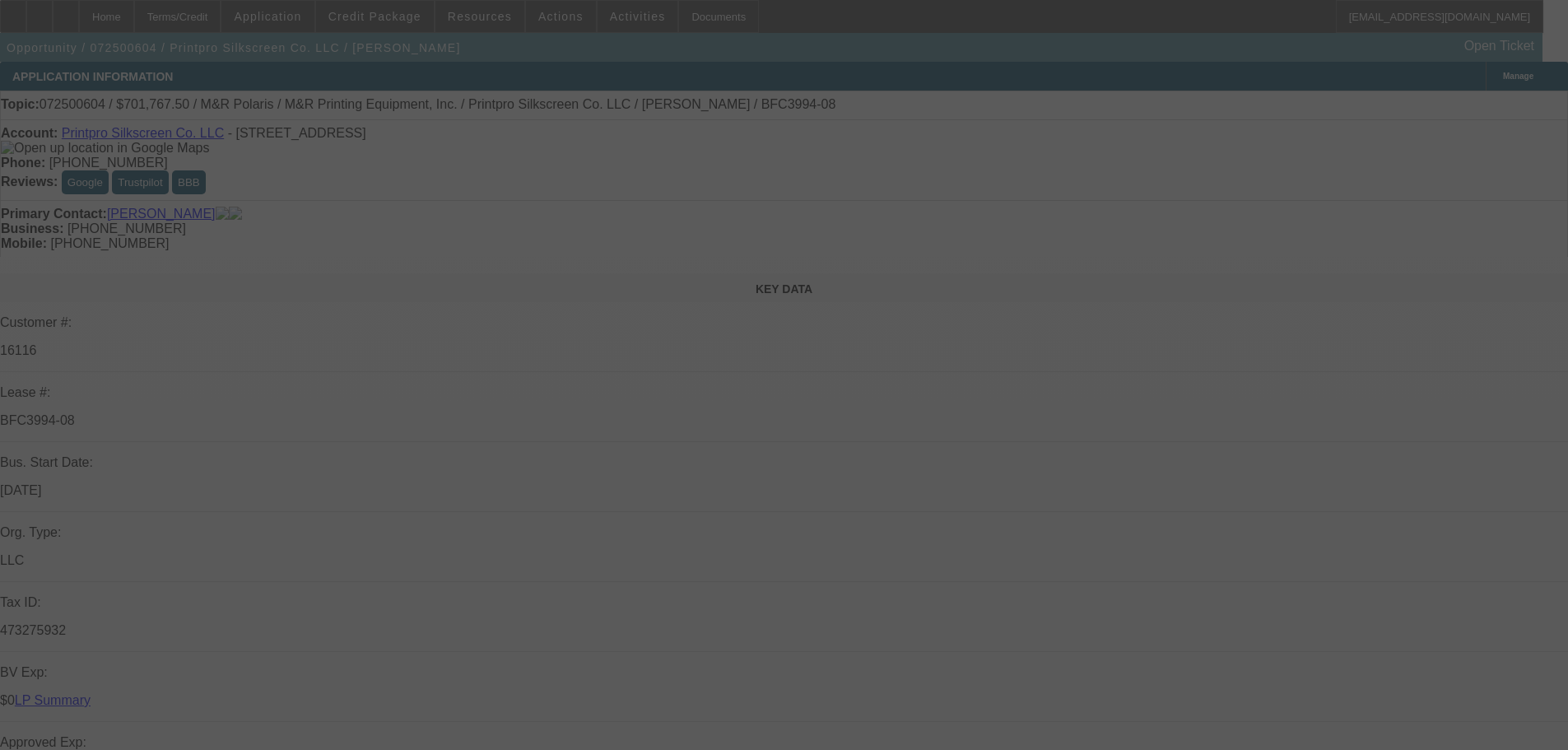
select select "0"
select select "6"
select select "0"
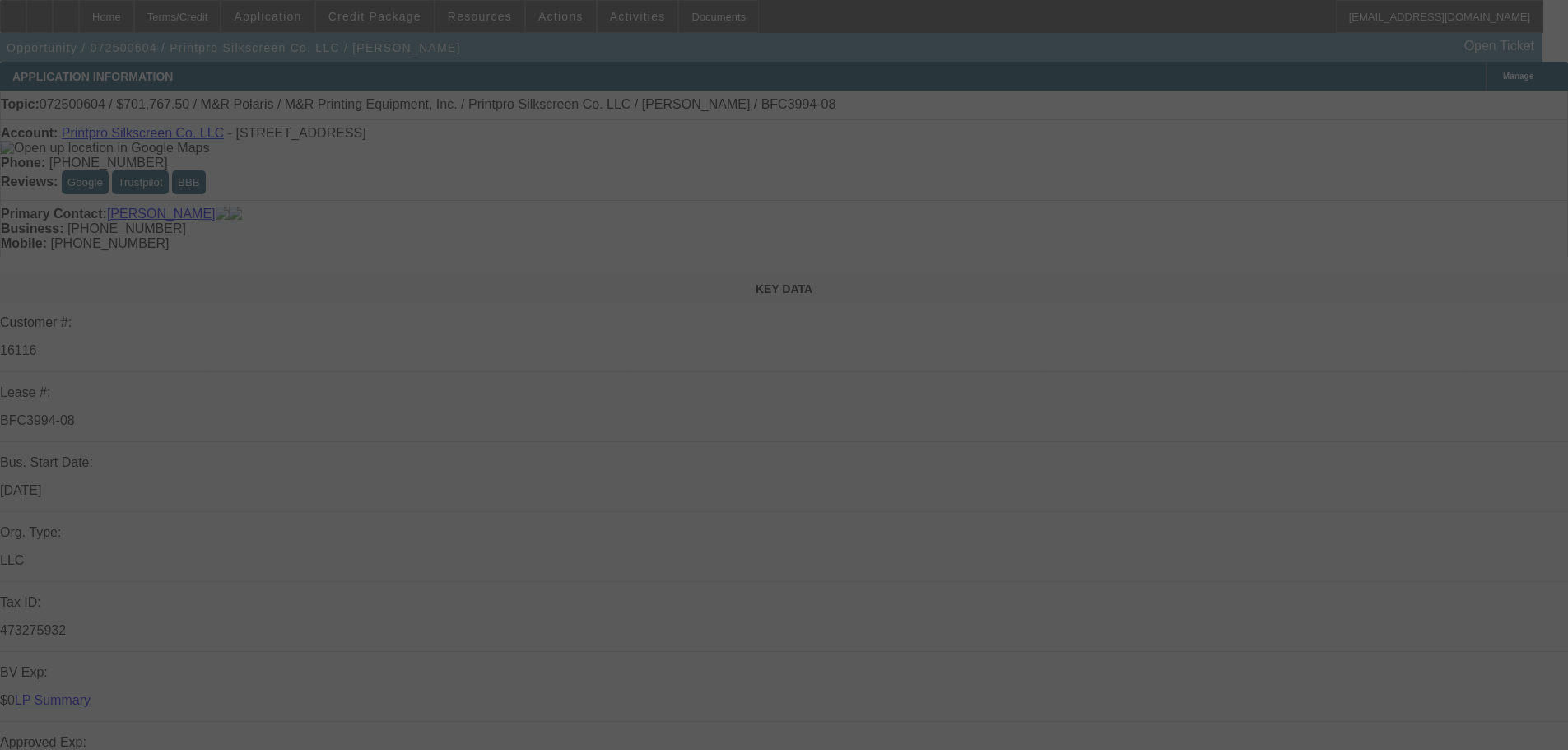
select select "0"
select select "6"
select select "0"
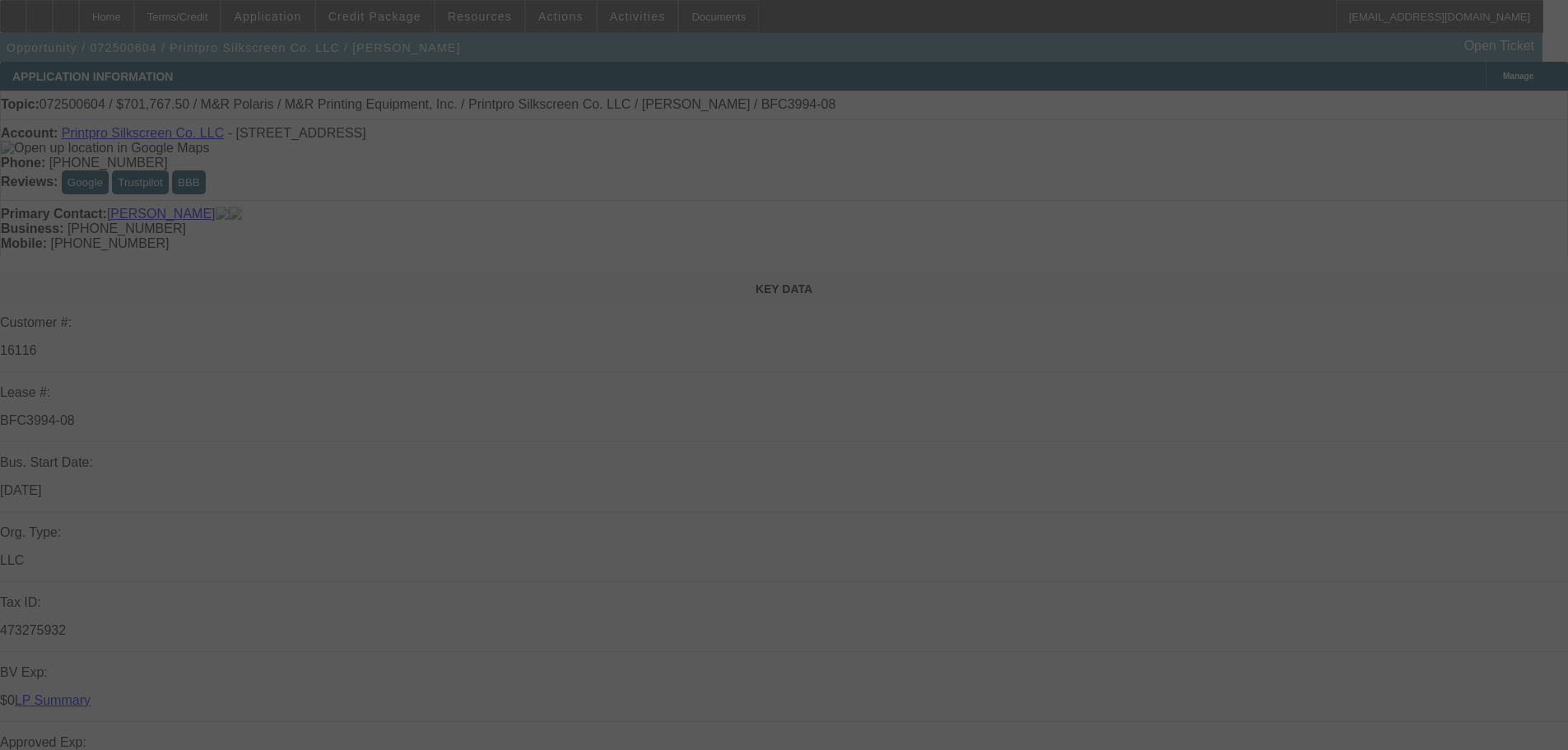
select select "6"
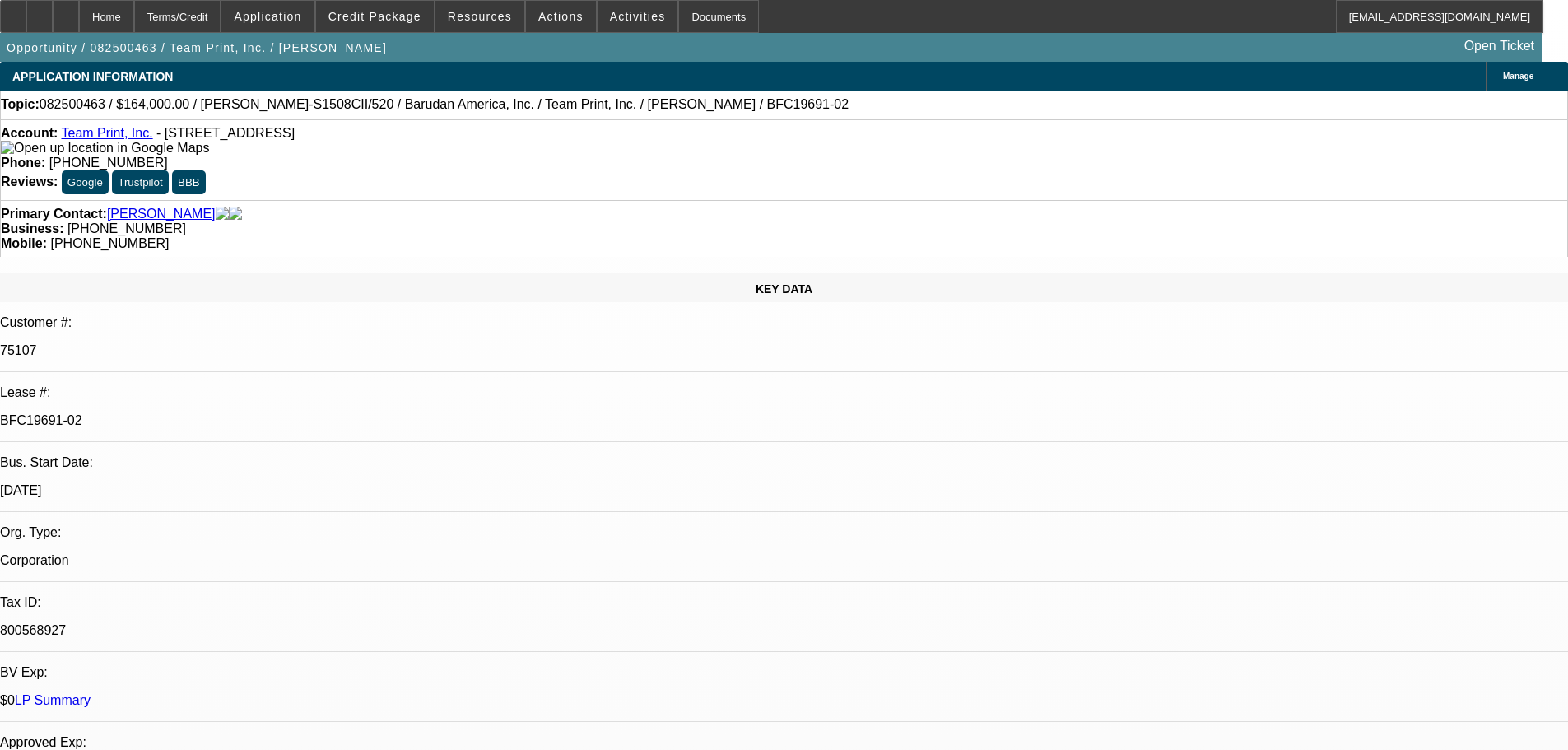
select select "0"
select select "2"
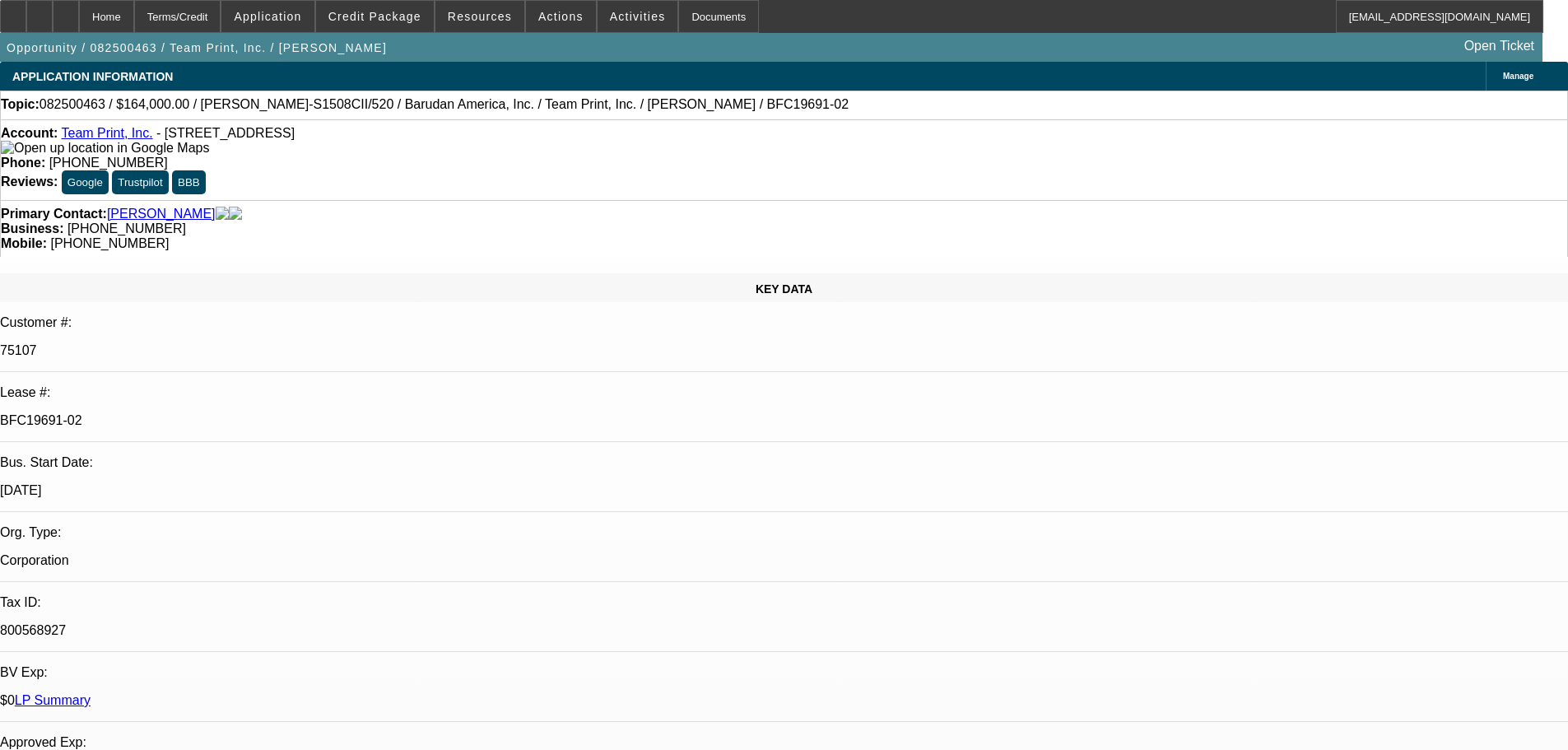
select select "0"
select select "2"
select select "0"
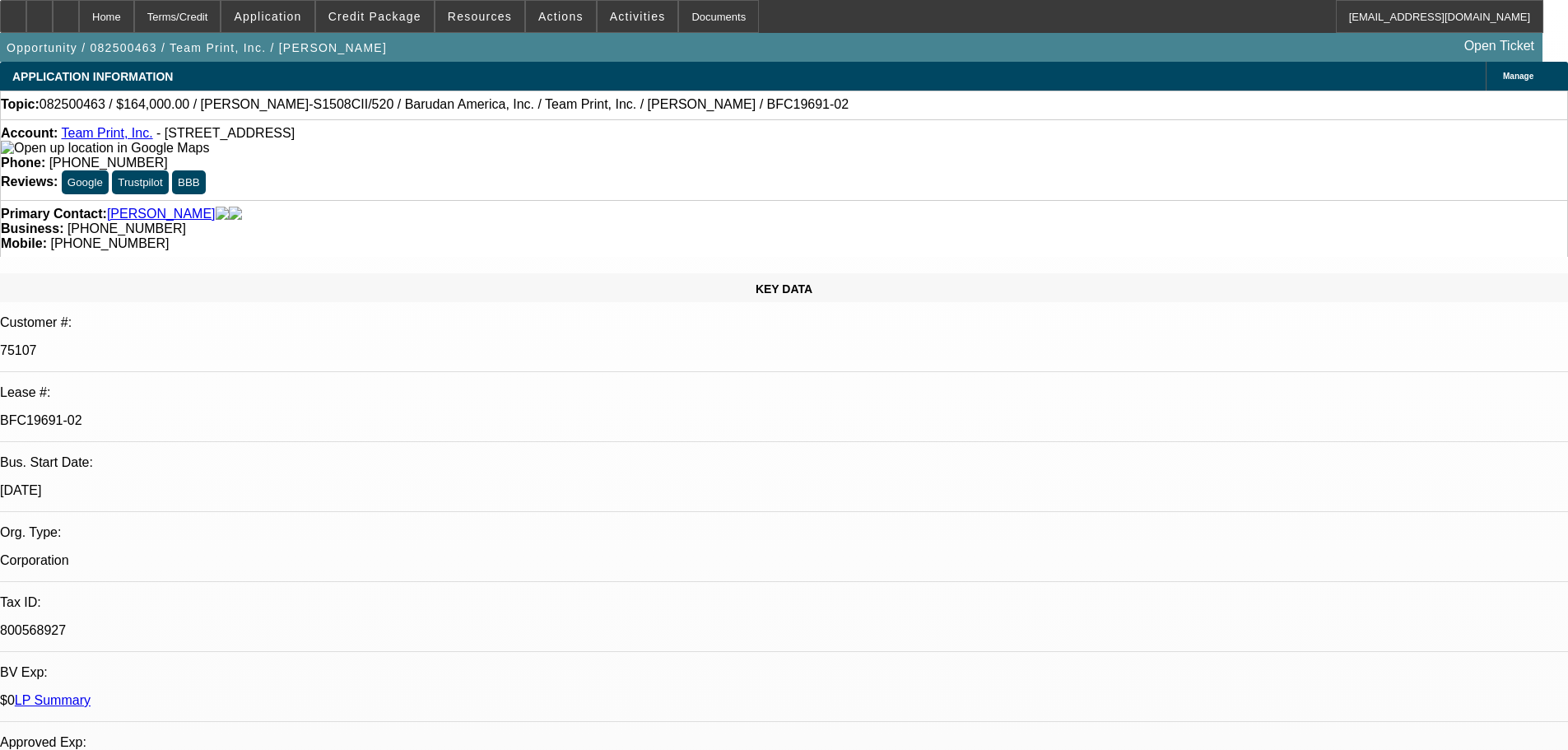
select select "0"
select select "2"
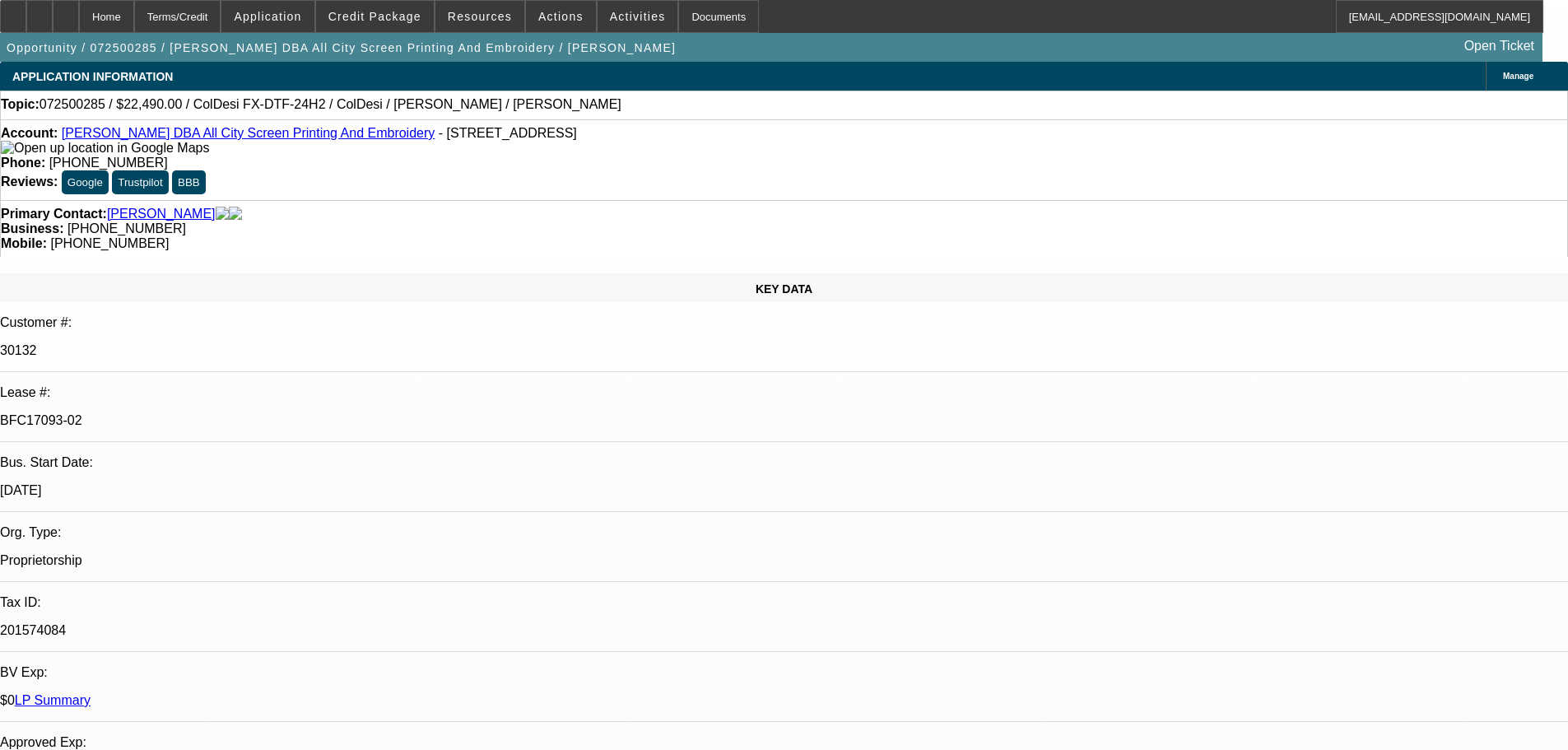
select select "0"
select select "0.1"
select select "4"
select select "0"
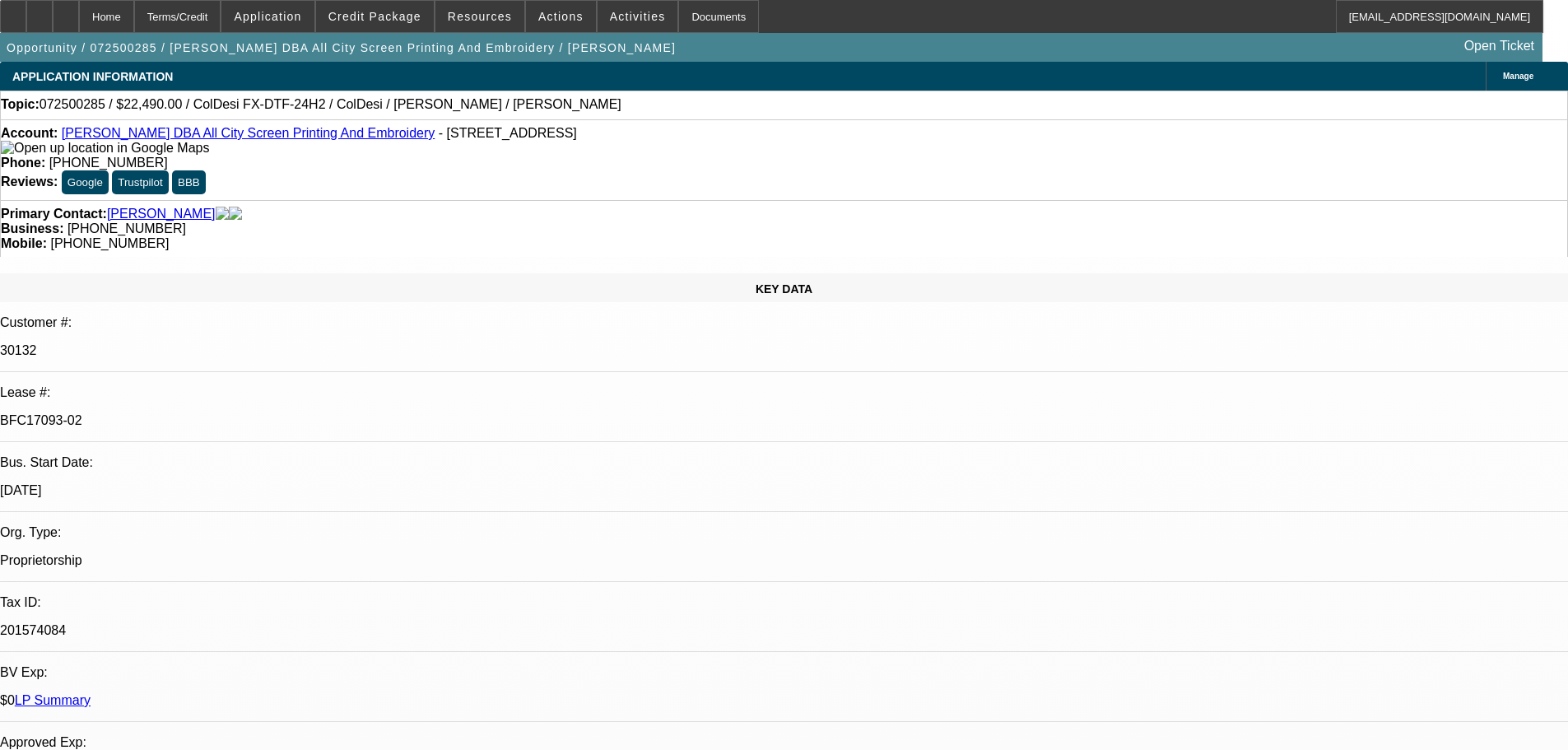
select select "0"
select select "0.1"
select select "4"
select select "0"
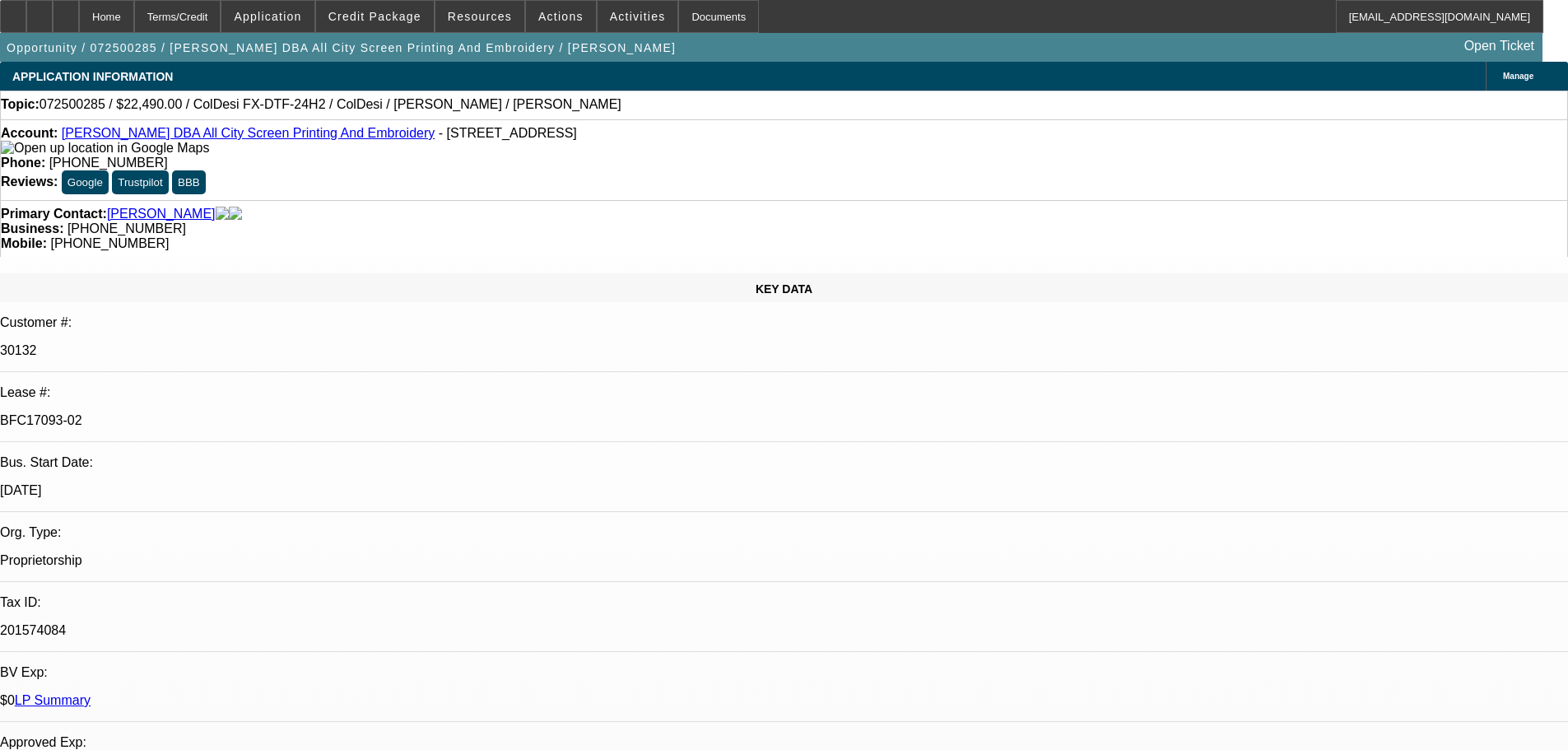
select select "0.1"
select select "4"
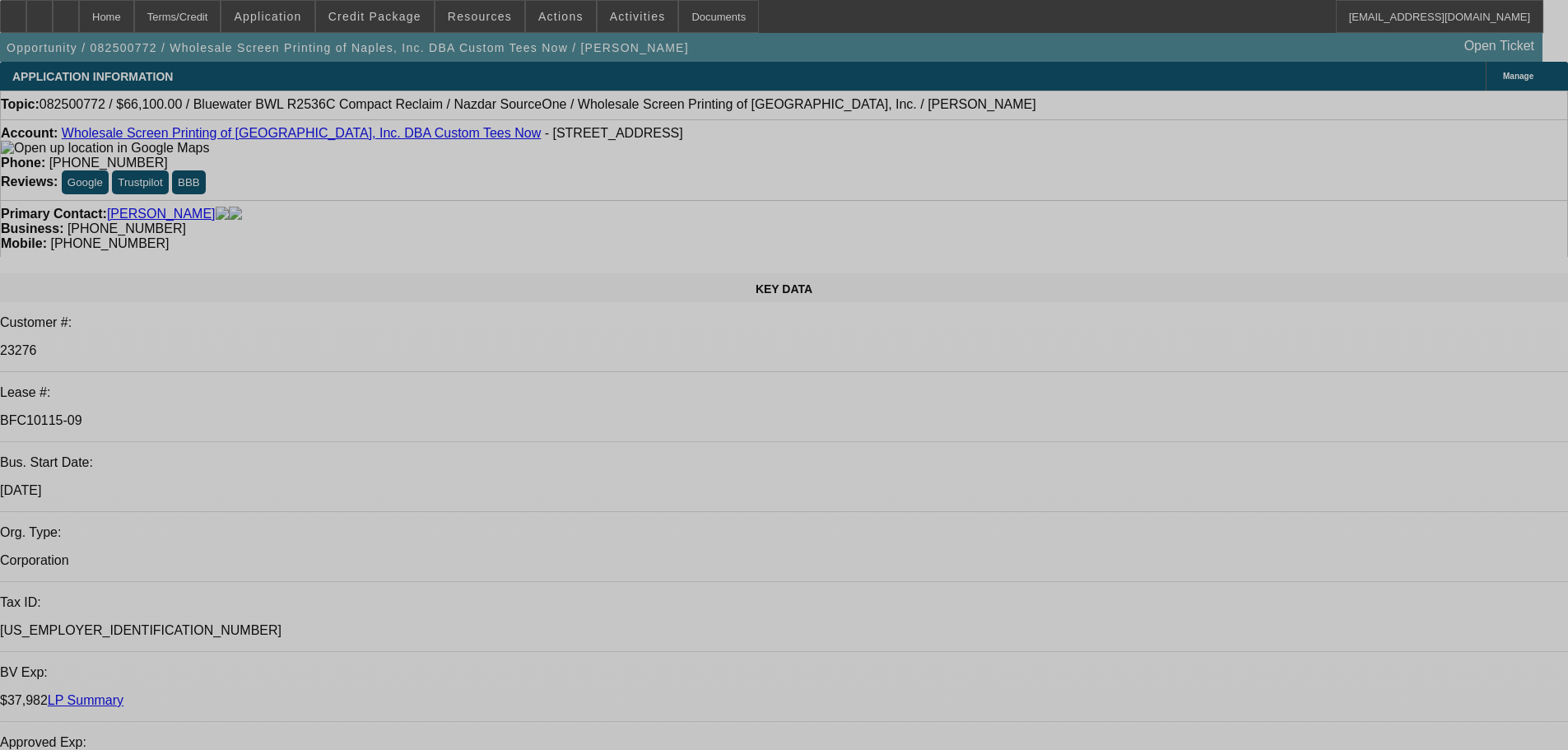
select select "0"
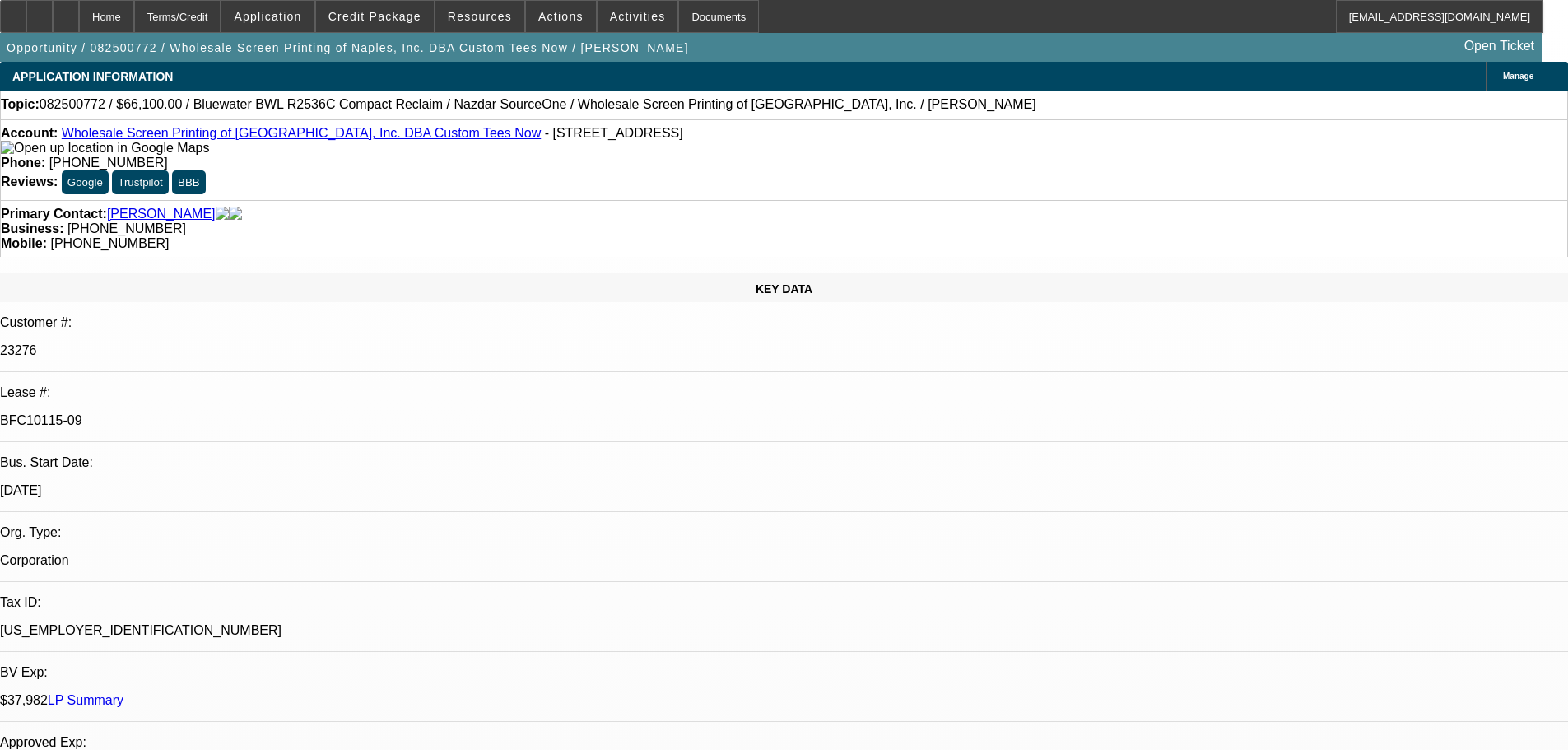
select select "0"
select select "2"
select select "0"
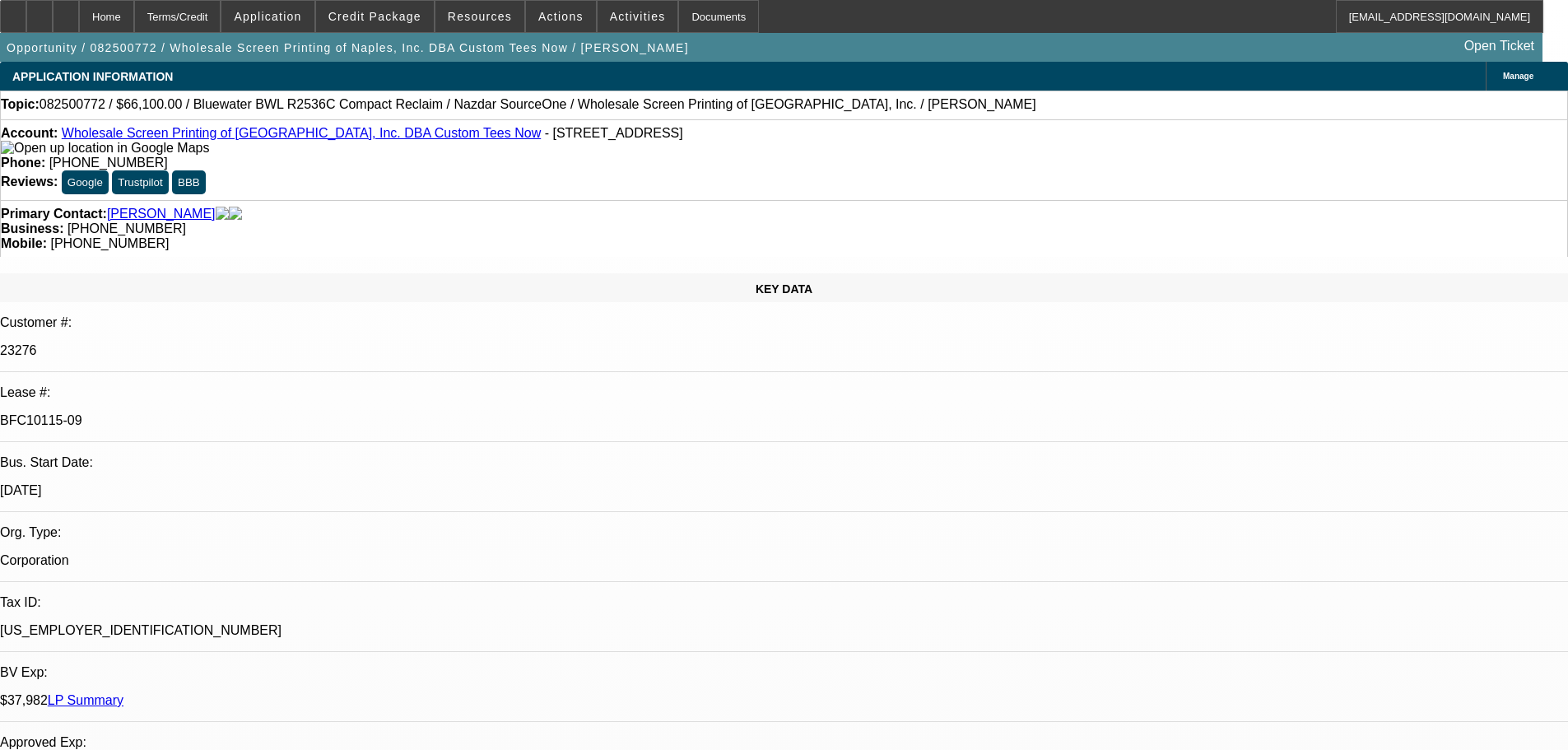
select select "2"
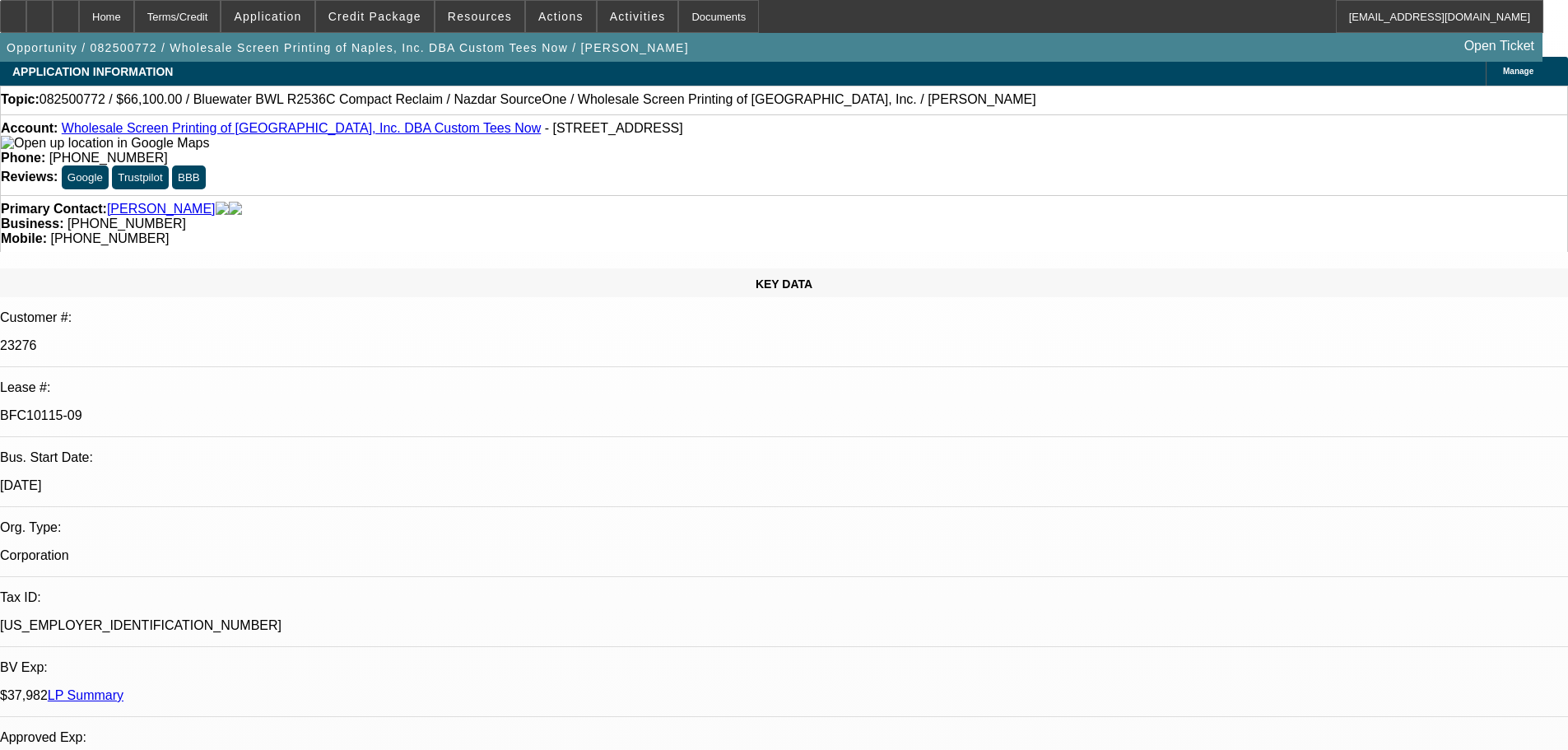
scroll to position [82, 0]
